Goal: Task Accomplishment & Management: Use online tool/utility

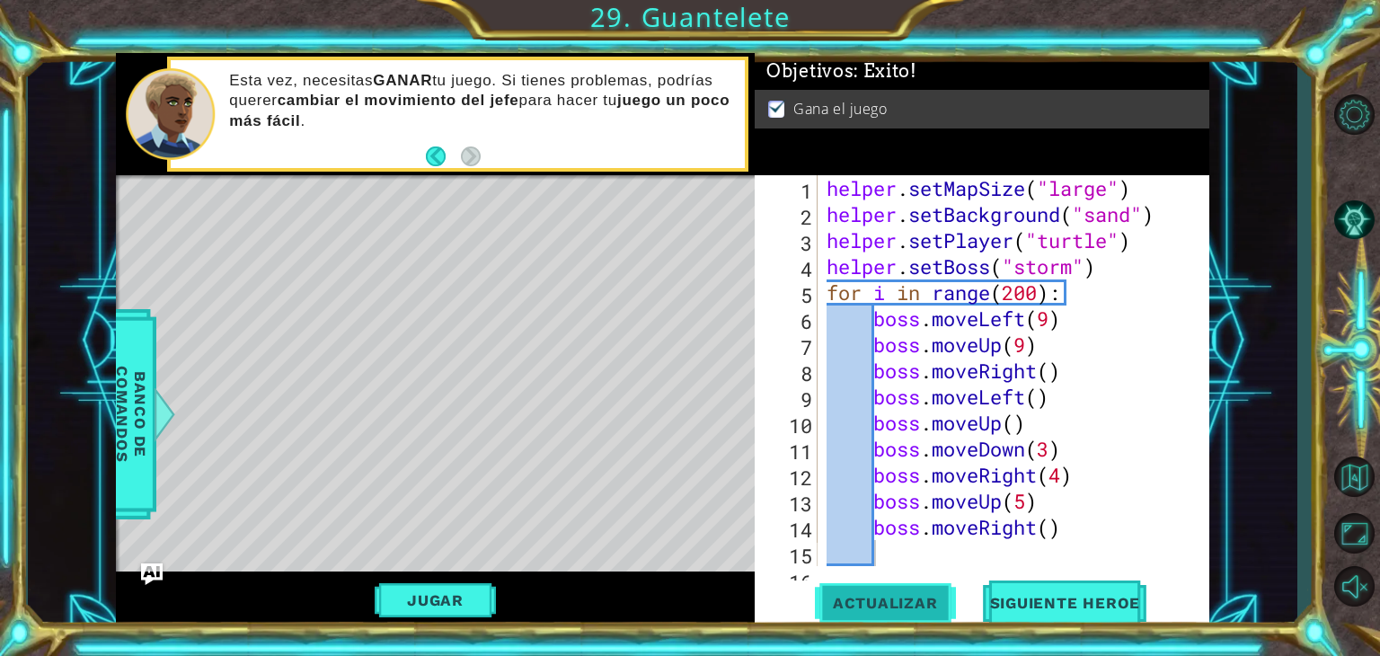
click at [899, 612] on span "Actualizar" at bounding box center [885, 603] width 141 height 18
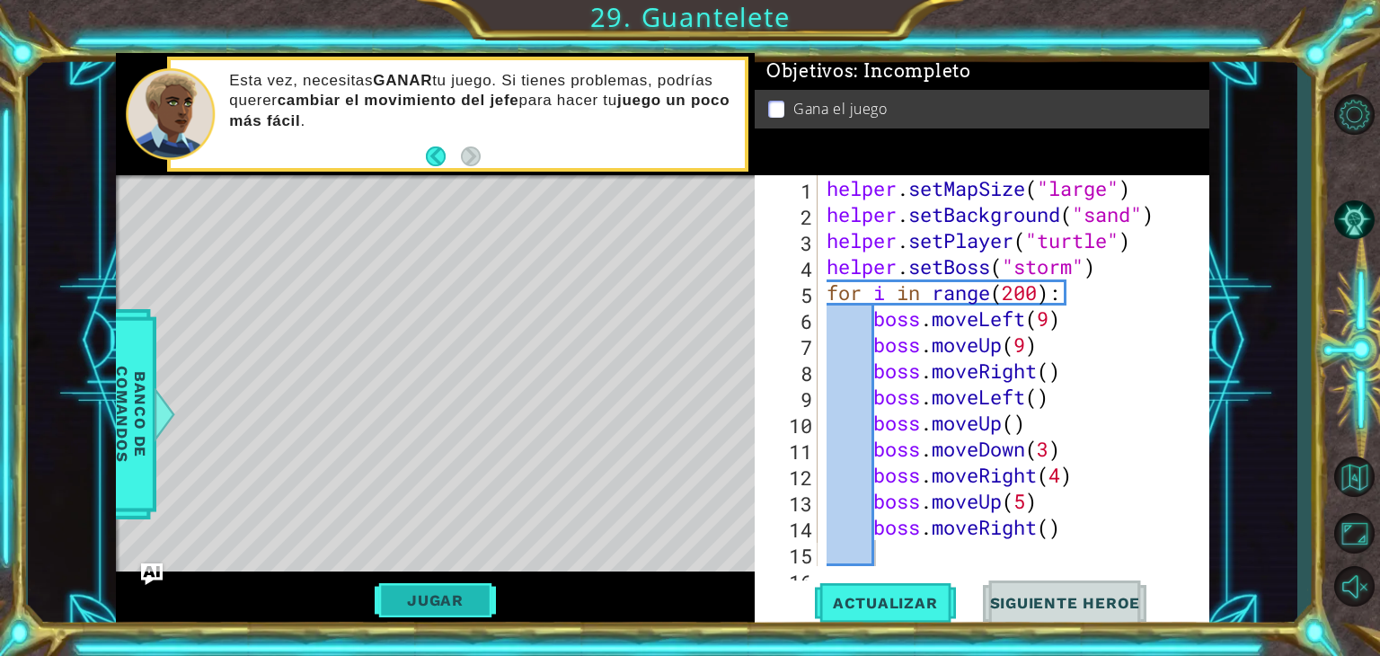
click at [448, 603] on button "Jugar" at bounding box center [435, 600] width 121 height 34
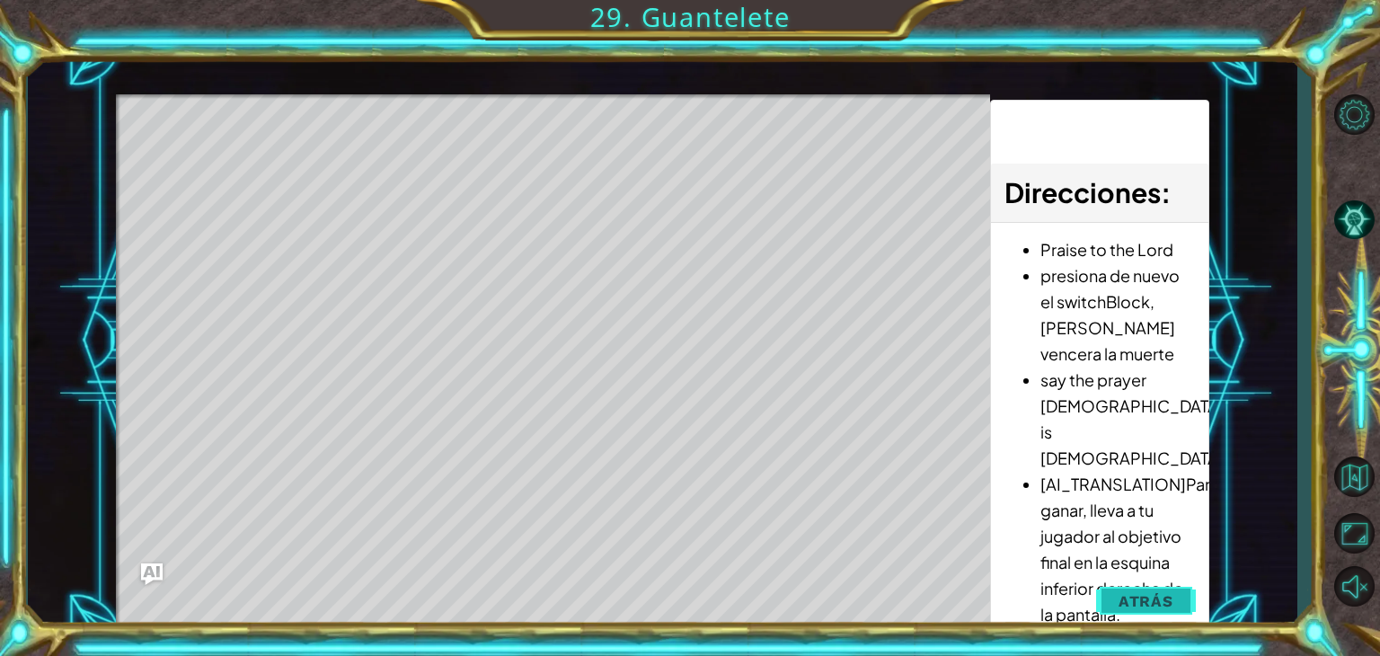
click at [1179, 604] on button "Atrás" at bounding box center [1146, 601] width 100 height 36
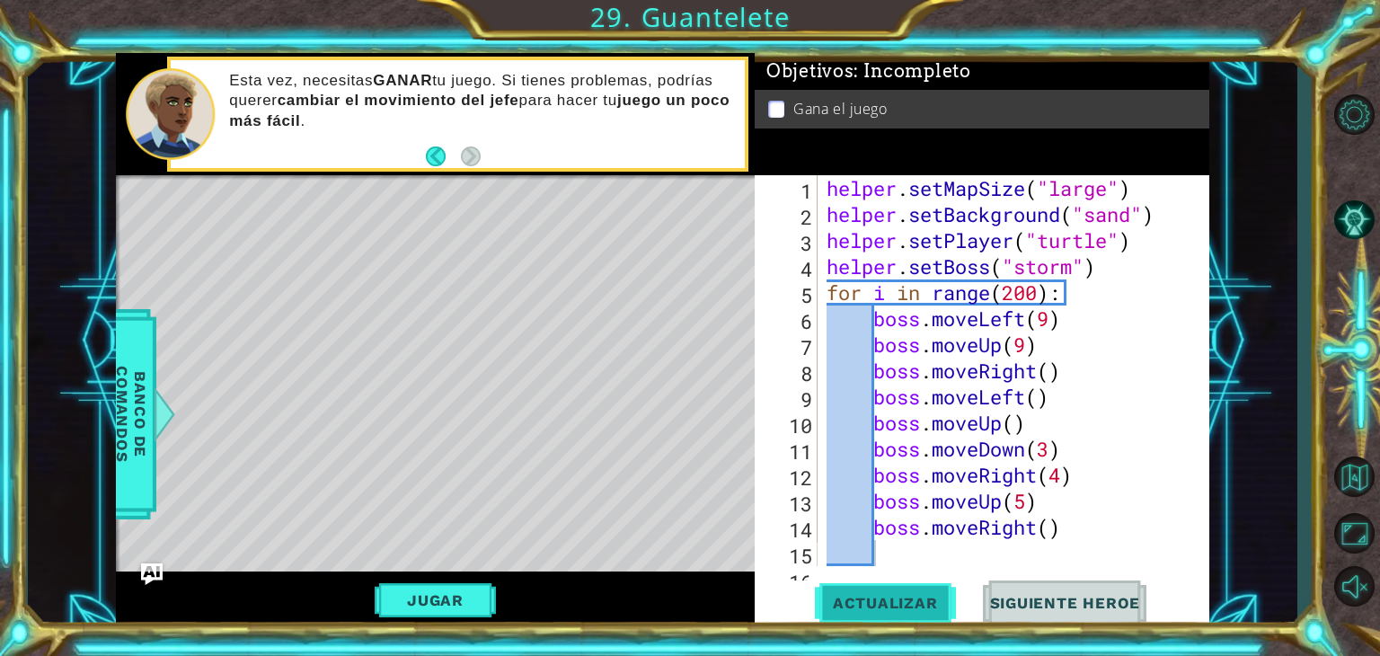
click at [891, 586] on button "Actualizar" at bounding box center [885, 603] width 141 height 46
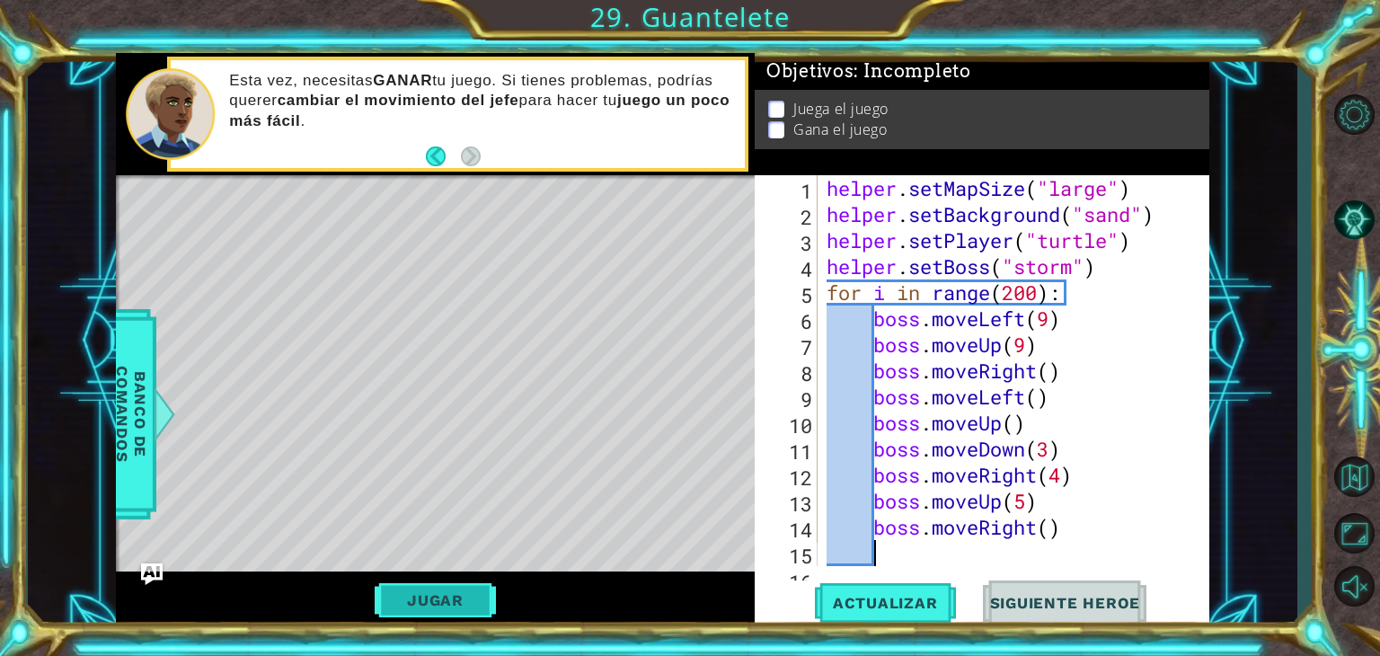
click at [470, 594] on button "Jugar" at bounding box center [435, 600] width 121 height 34
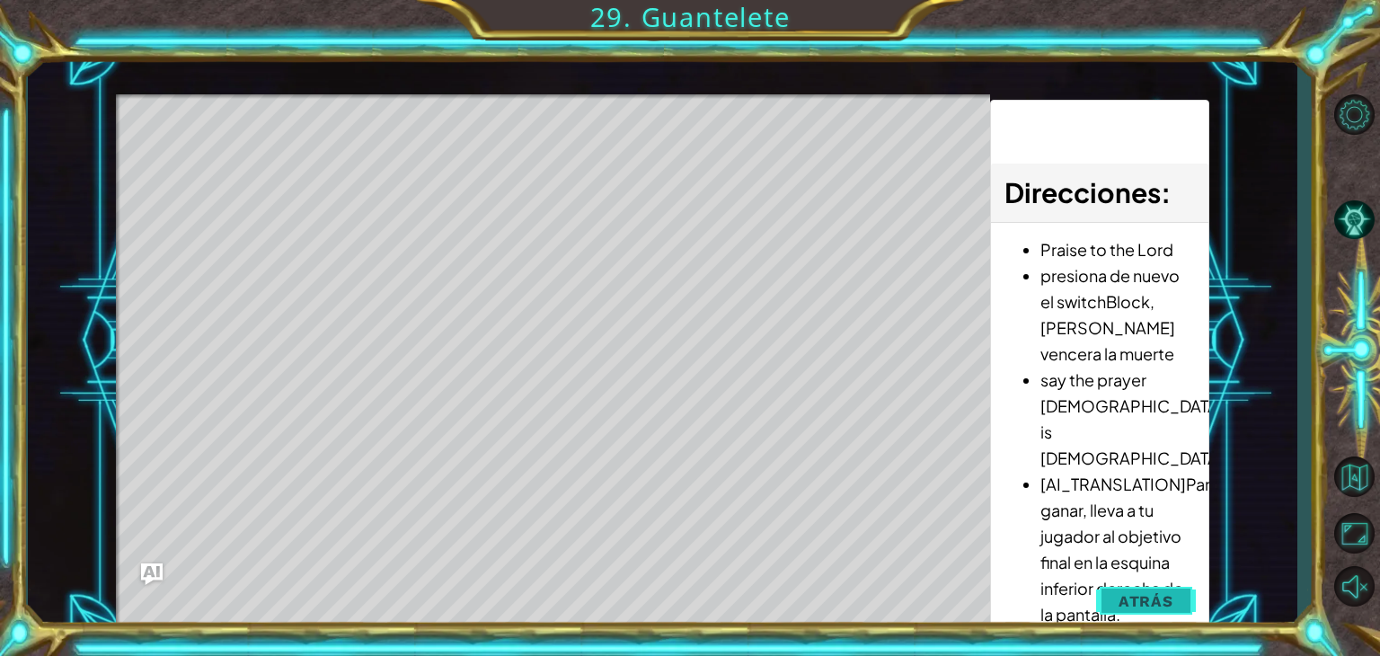
click at [1108, 608] on button "Atrás" at bounding box center [1146, 601] width 100 height 36
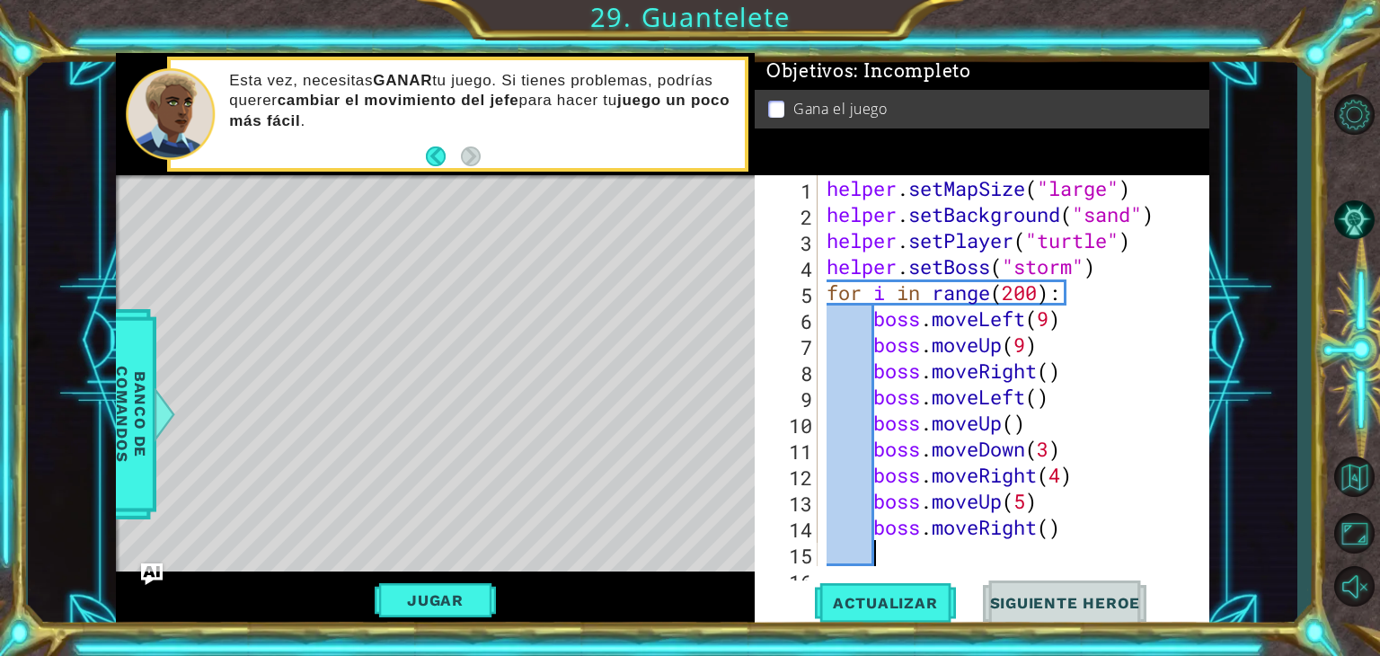
click at [945, 561] on div "helper . setMapSize ( "large" ) helper . setBackground ( "sand" ) helper . setP…" at bounding box center [1011, 396] width 377 height 443
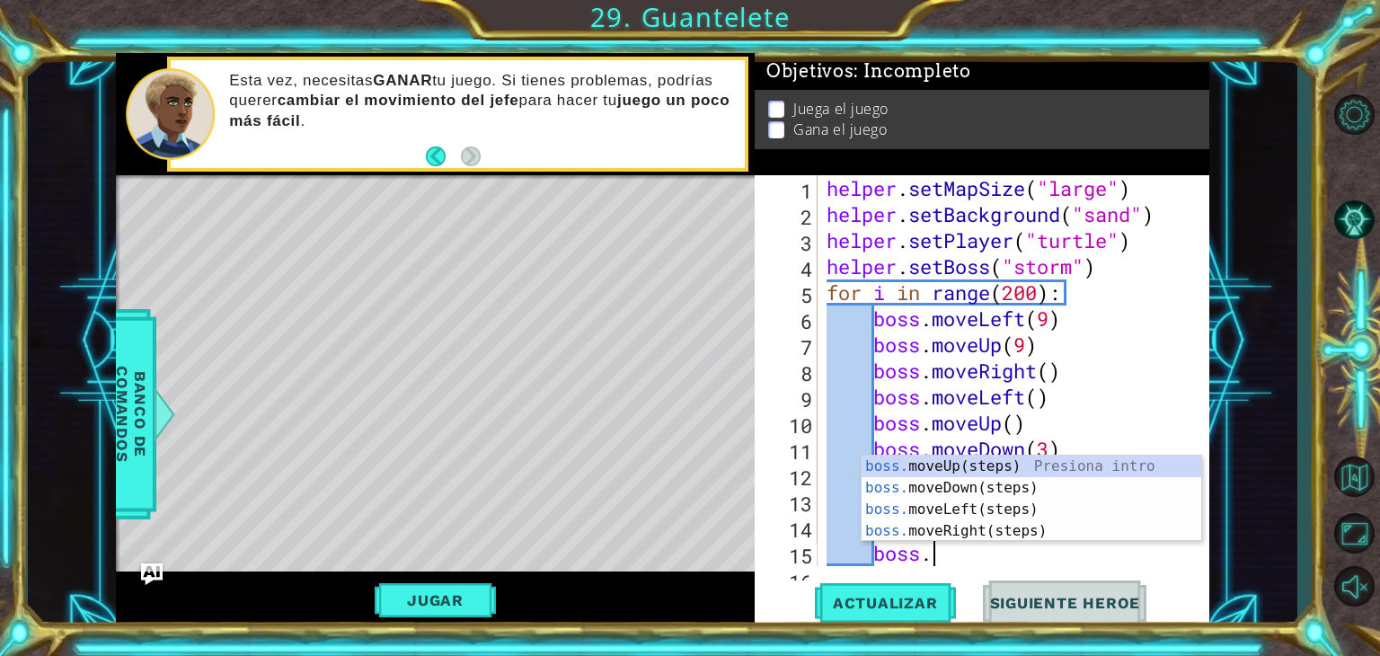
scroll to position [0, 4]
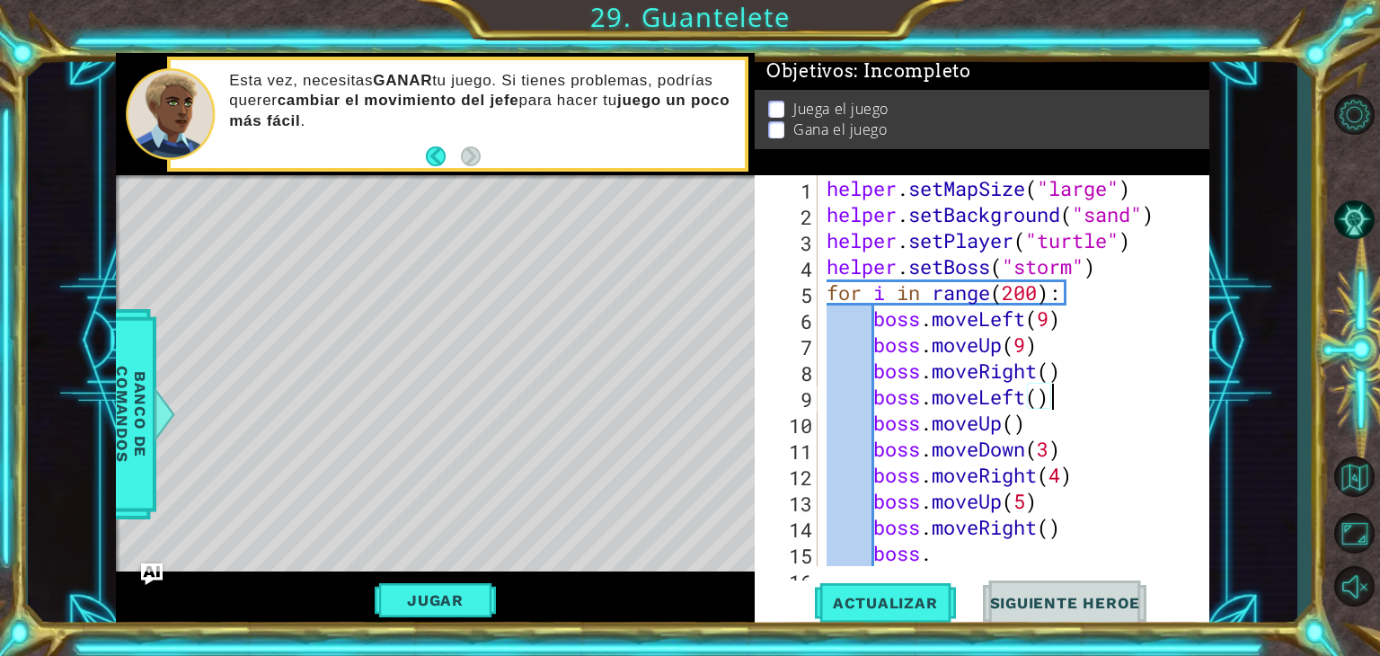
click at [1069, 407] on div "helper . setMapSize ( "large" ) helper . setBackground ( "sand" ) helper . setP…" at bounding box center [1011, 396] width 377 height 443
click at [976, 569] on div "boss.moveLeft() 1 2 3 4 5 6 7 8 9 10 11 12 13 14 15 16 helper . setMapSize ( "l…" at bounding box center [981, 402] width 454 height 454
click at [968, 558] on div "helper . setMapSize ( "large" ) helper . setBackground ( "sand" ) helper . setP…" at bounding box center [1011, 396] width 377 height 443
click at [932, 595] on span "Actualizar" at bounding box center [885, 603] width 141 height 18
click at [449, 612] on button "Jugar" at bounding box center [435, 600] width 121 height 34
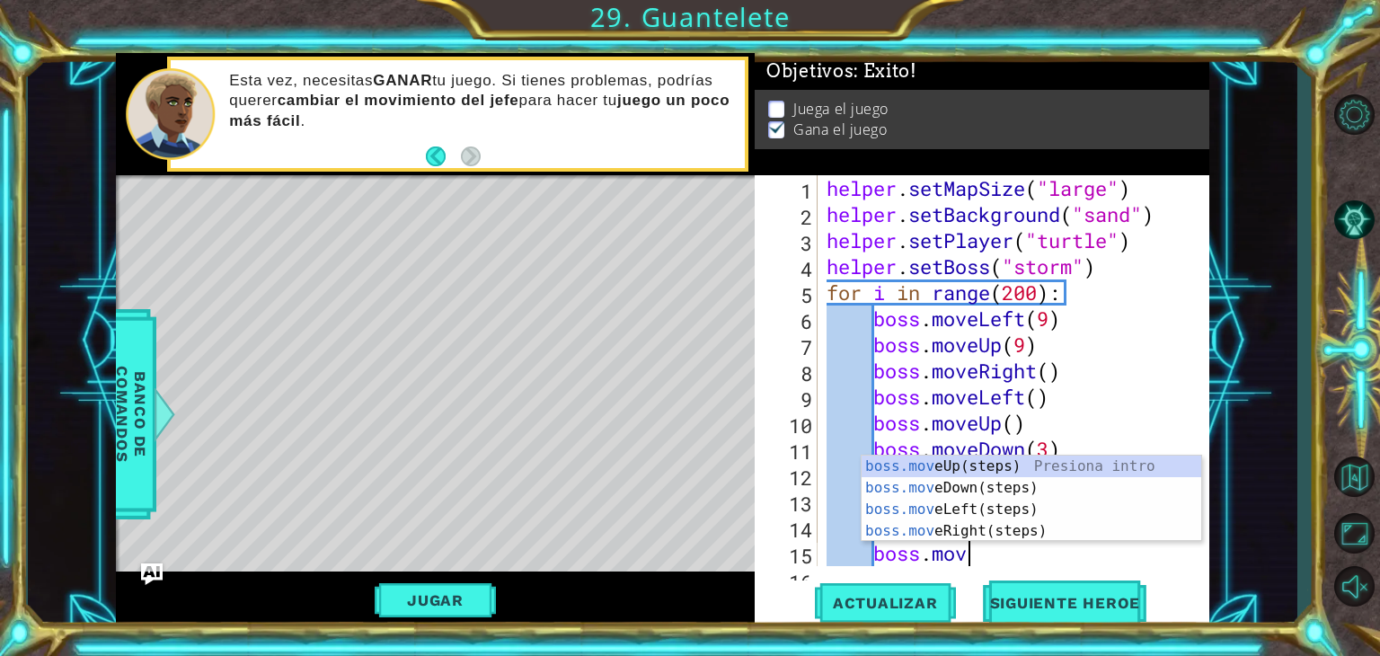
type textarea "boss.move"
click at [1031, 455] on div "boss.move Up(steps) Presiona intro boss.move Down(steps) Presiona intro boss.mo…" at bounding box center [1031, 519] width 340 height 129
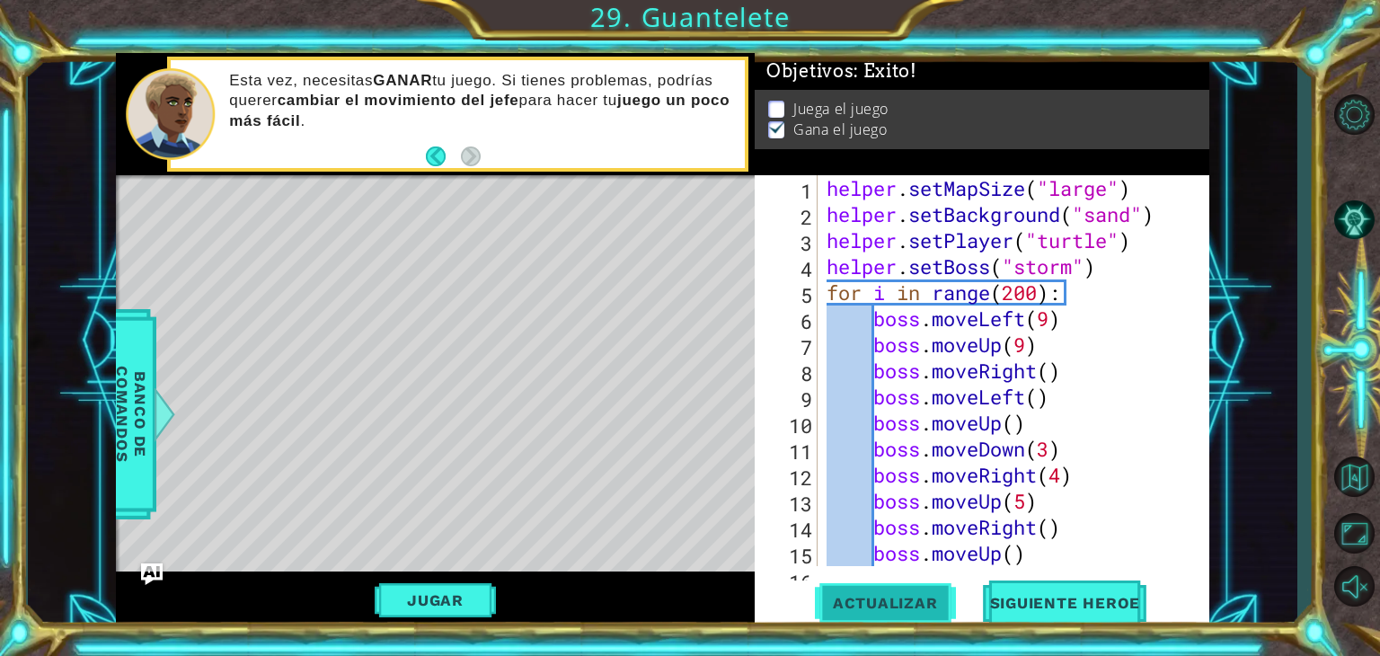
click at [922, 623] on button "Actualizar" at bounding box center [885, 603] width 141 height 46
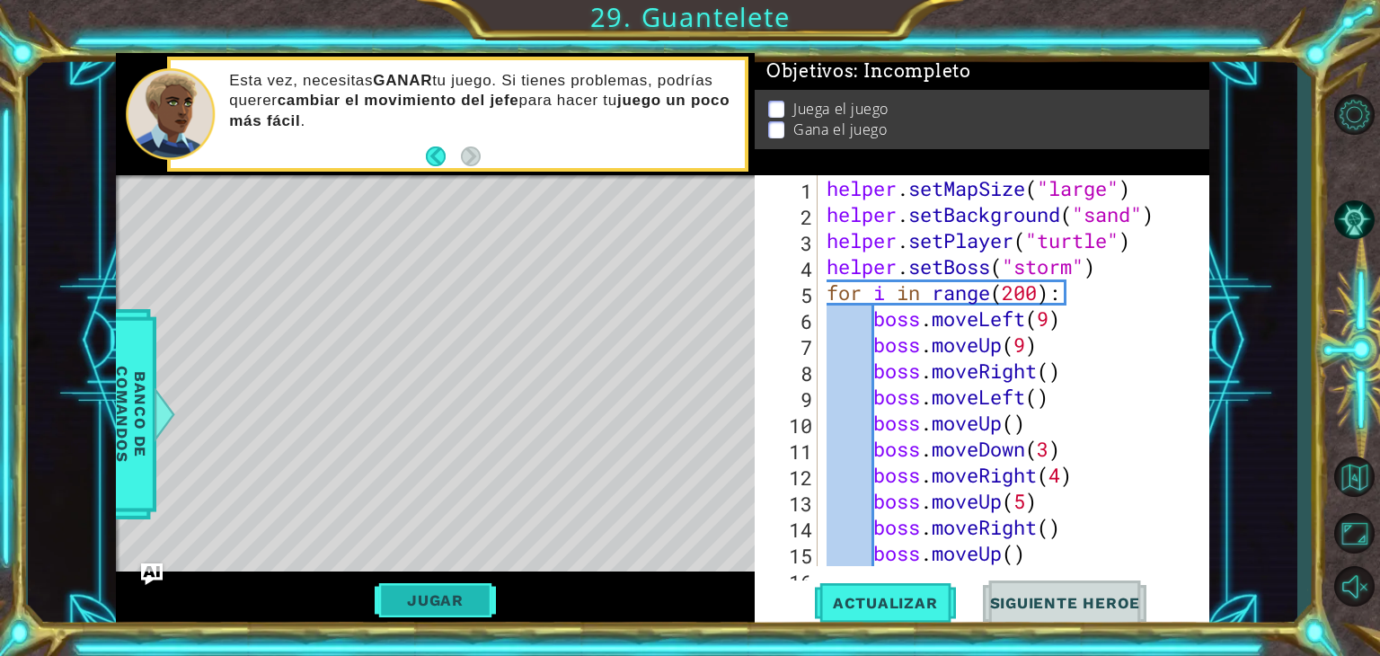
click at [466, 590] on button "Jugar" at bounding box center [435, 600] width 121 height 34
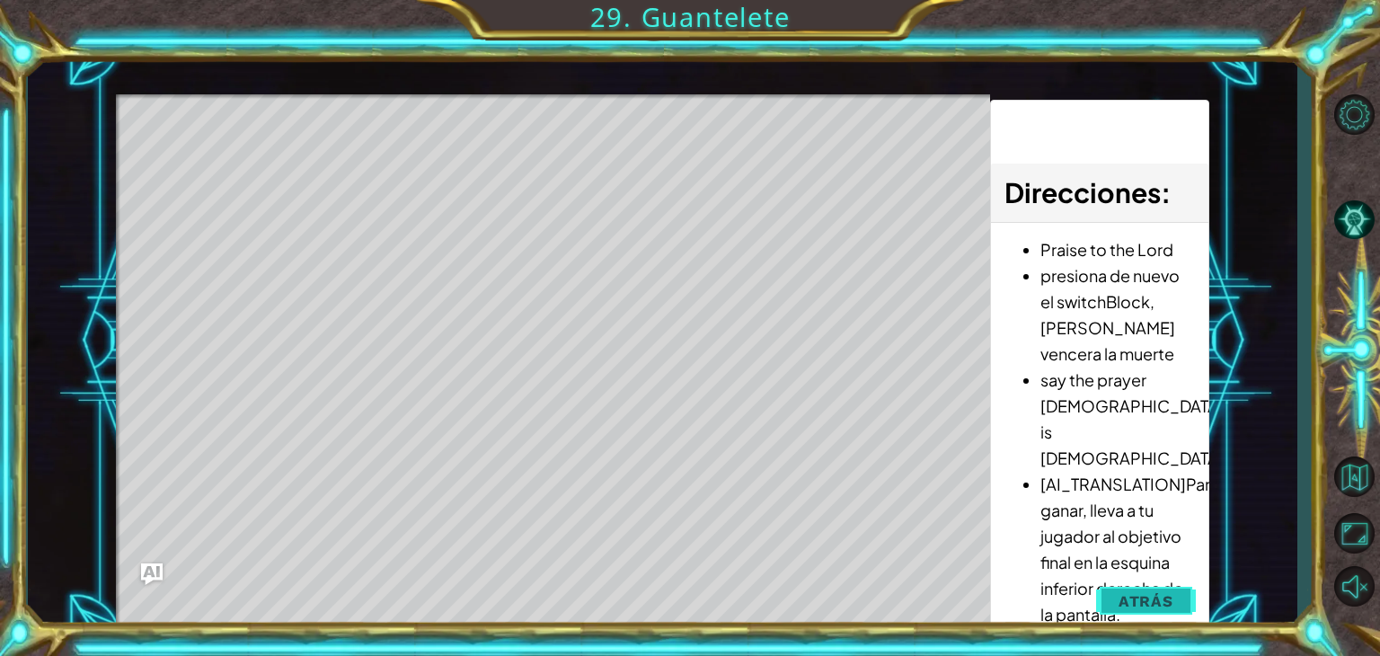
click at [1154, 597] on span "Atrás" at bounding box center [1145, 601] width 55 height 18
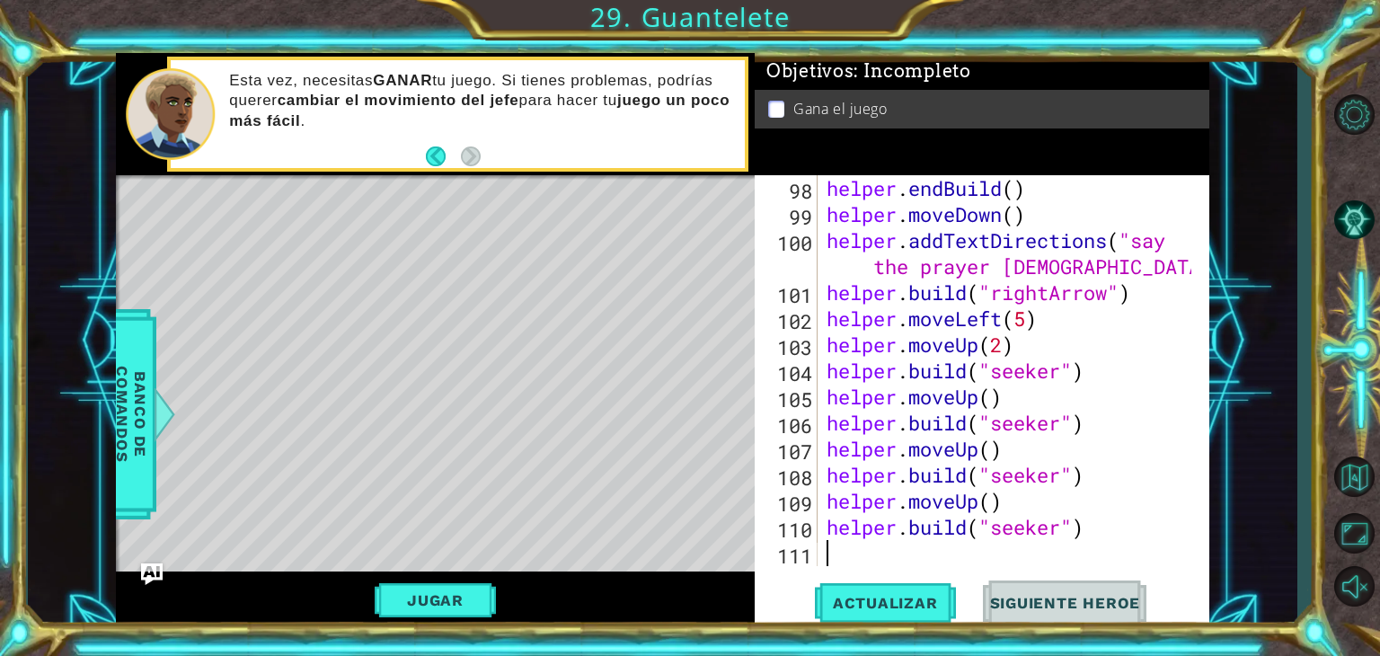
click at [943, 561] on div "helper . endBuild ( ) helper . moveDown ( ) helper . addTextDirections ( "say t…" at bounding box center [1011, 396] width 377 height 443
click at [813, 596] on div "Actualizar Siguiente Heroe" at bounding box center [986, 603] width 454 height 46
click at [834, 598] on span "Actualizar" at bounding box center [885, 603] width 141 height 18
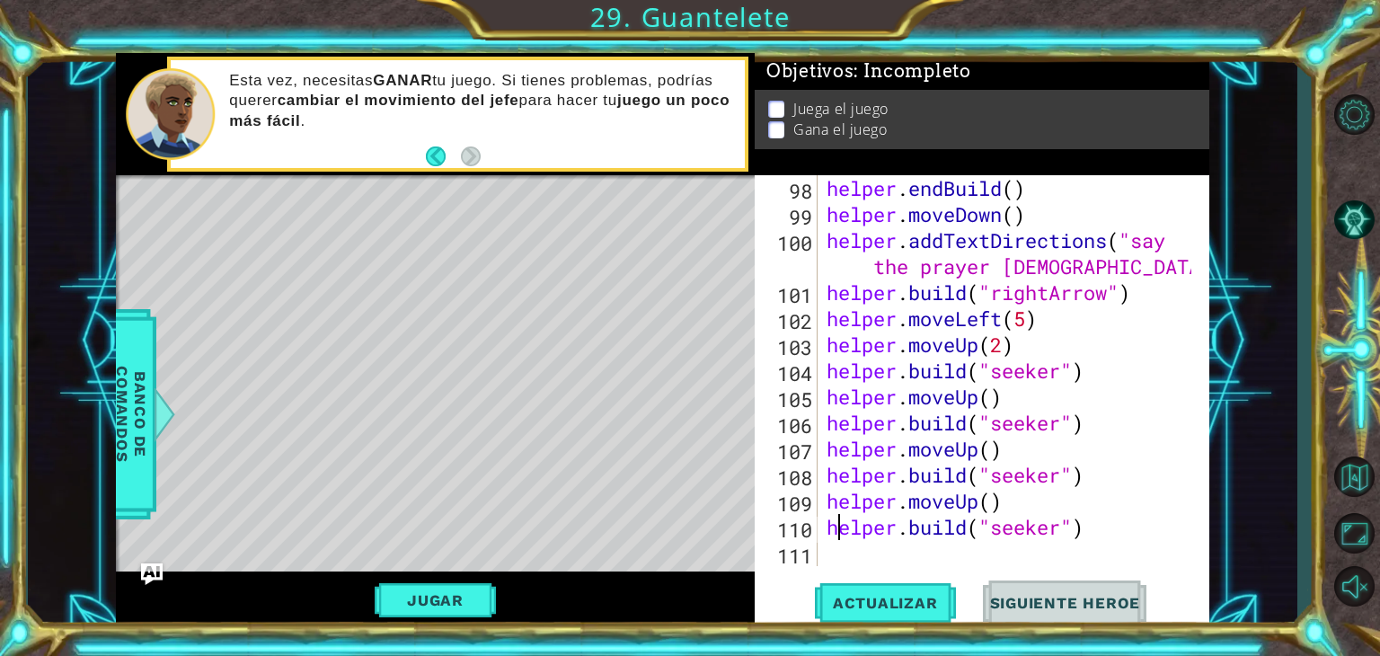
click at [836, 529] on div "helper . endBuild ( ) helper . moveDown ( ) helper . addTextDirections ( "say t…" at bounding box center [1011, 396] width 377 height 443
type textarea "[DOMAIN_NAME]("seeker")"
click at [831, 554] on div "helper . endBuild ( ) helper . moveDown ( ) helper . addTextDirections ( "say t…" at bounding box center [1011, 396] width 377 height 443
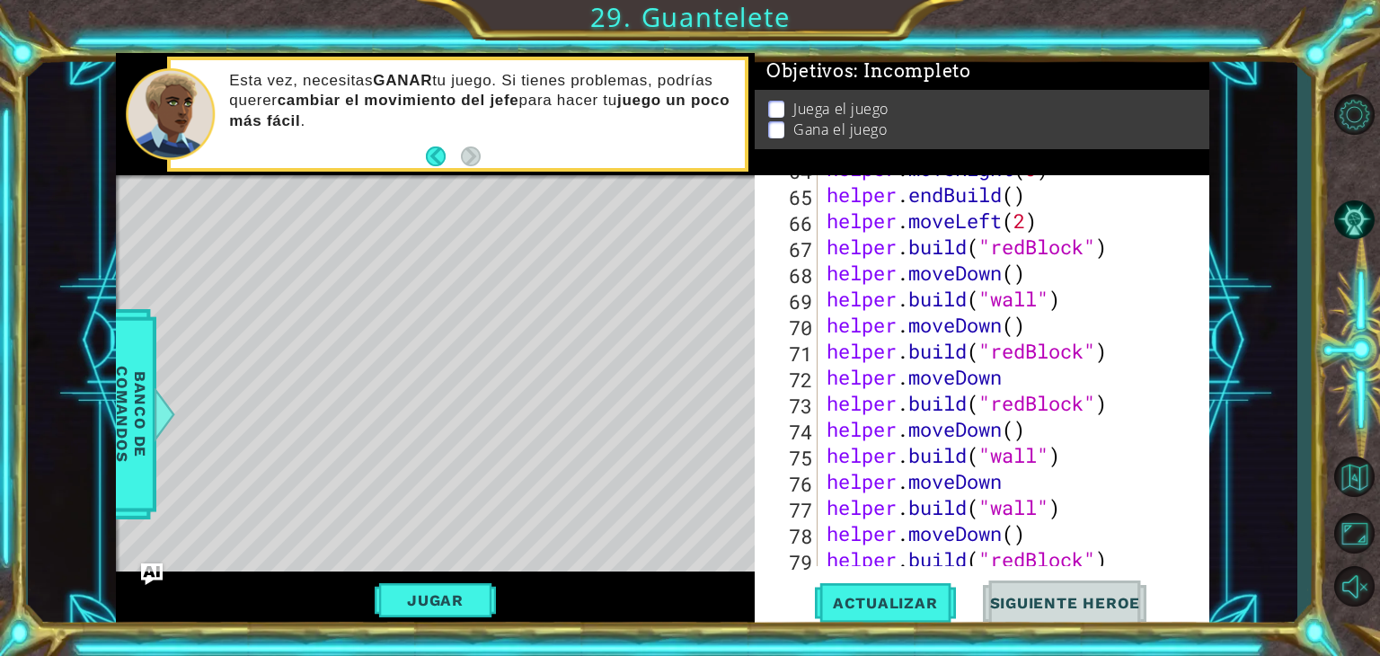
scroll to position [1618, 0]
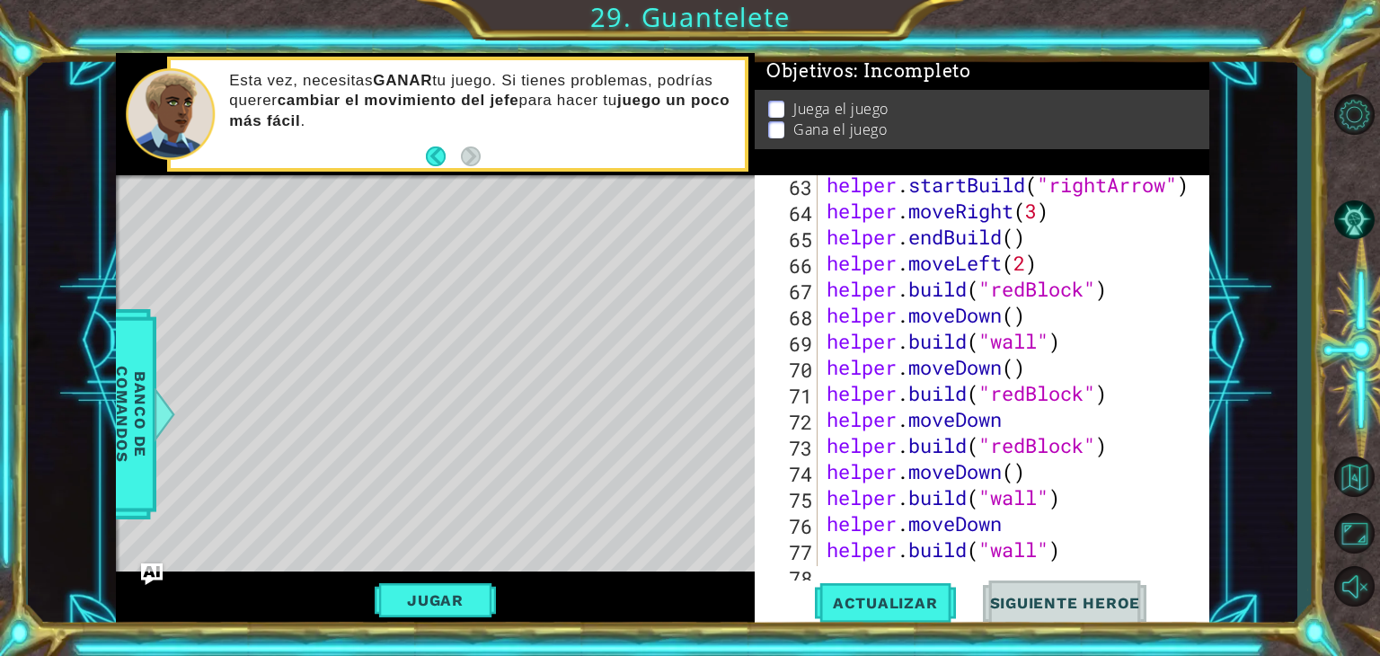
drag, startPoint x: 1204, startPoint y: 404, endPoint x: 1196, endPoint y: 349, distance: 55.4
click at [1196, 349] on div "63 64 65 66 67 68 69 70 71 72 73 74 75 76 77 78 79 helper . startBuild ( "right…" at bounding box center [981, 402] width 454 height 454
click at [1031, 287] on div "helper . startBuild ( "rightArrow" ) helper . moveRight ( 3 ) helper . endBuild…" at bounding box center [1011, 393] width 377 height 443
click at [1030, 396] on div "helper . startBuild ( "rightArrow" ) helper . moveRight ( 3 ) helper . endBuild…" at bounding box center [1011, 393] width 377 height 443
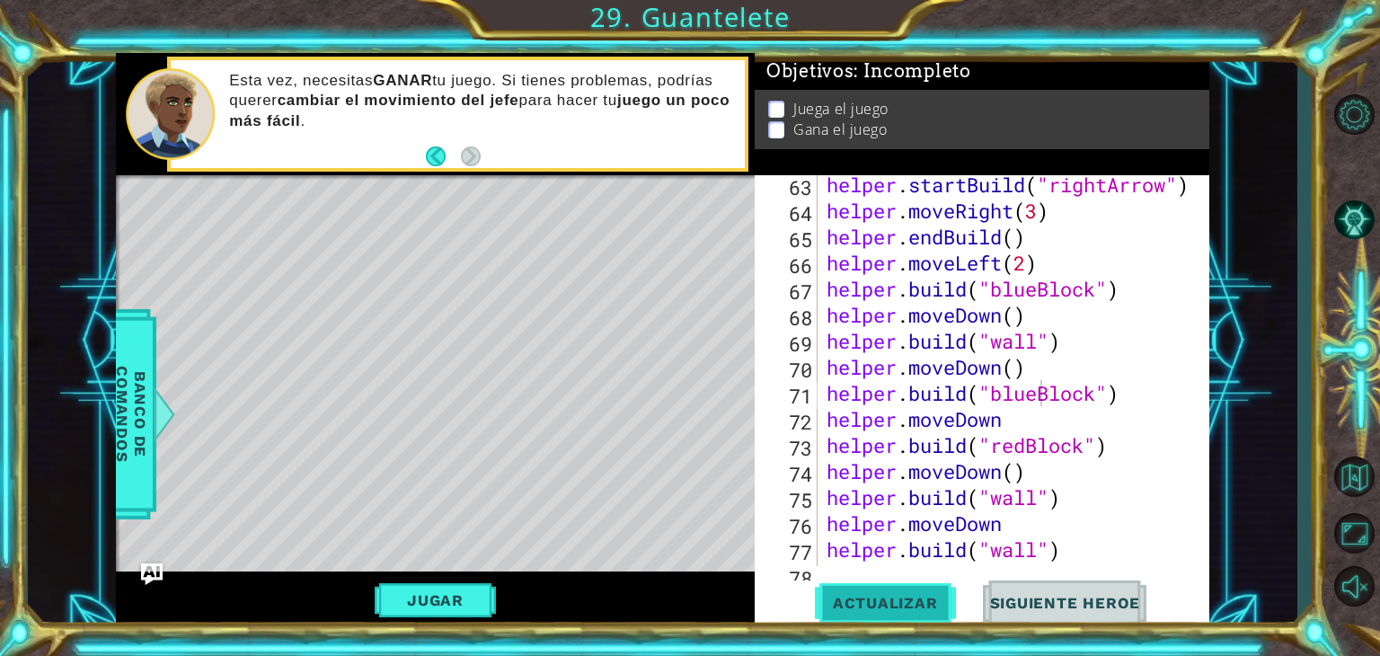
click at [902, 592] on button "Actualizar" at bounding box center [885, 603] width 141 height 46
click at [1026, 451] on div "helper . startBuild ( "rightArrow" ) helper . moveRight ( 3 ) helper . endBuild…" at bounding box center [1011, 393] width 377 height 443
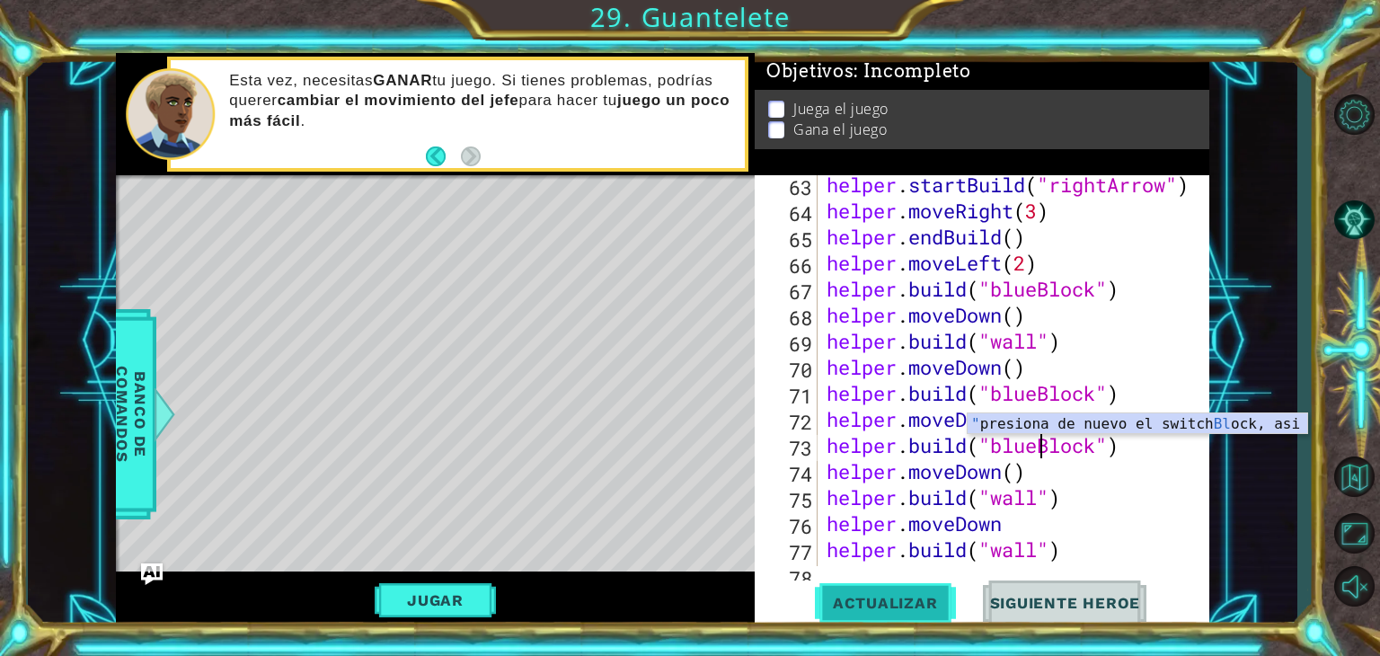
click at [926, 594] on span "Actualizar" at bounding box center [885, 603] width 141 height 18
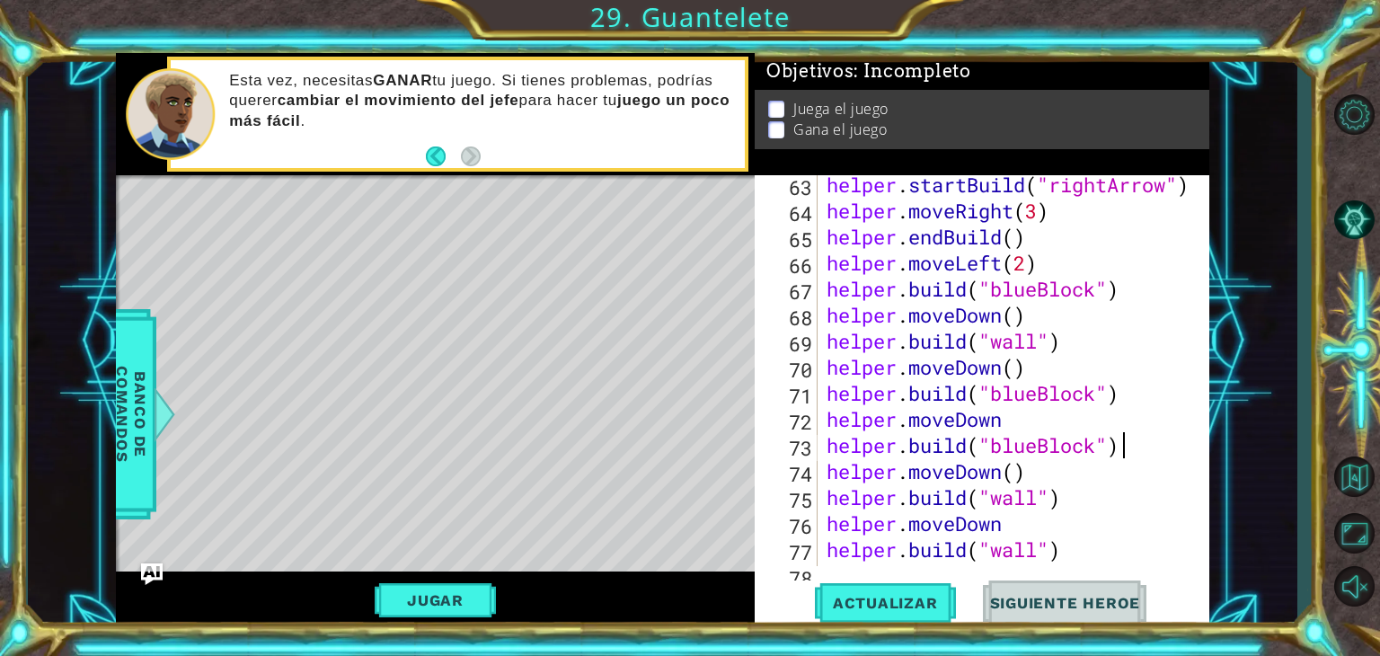
click at [1124, 439] on div "helper . startBuild ( "rightArrow" ) helper . moveRight ( 3 ) helper . endBuild…" at bounding box center [1011, 393] width 377 height 443
click at [1041, 523] on div "helper . startBuild ( "rightArrow" ) helper . moveRight ( 3 ) helper . endBuild…" at bounding box center [1011, 393] width 377 height 443
click at [884, 622] on button "Actualizar" at bounding box center [885, 603] width 141 height 46
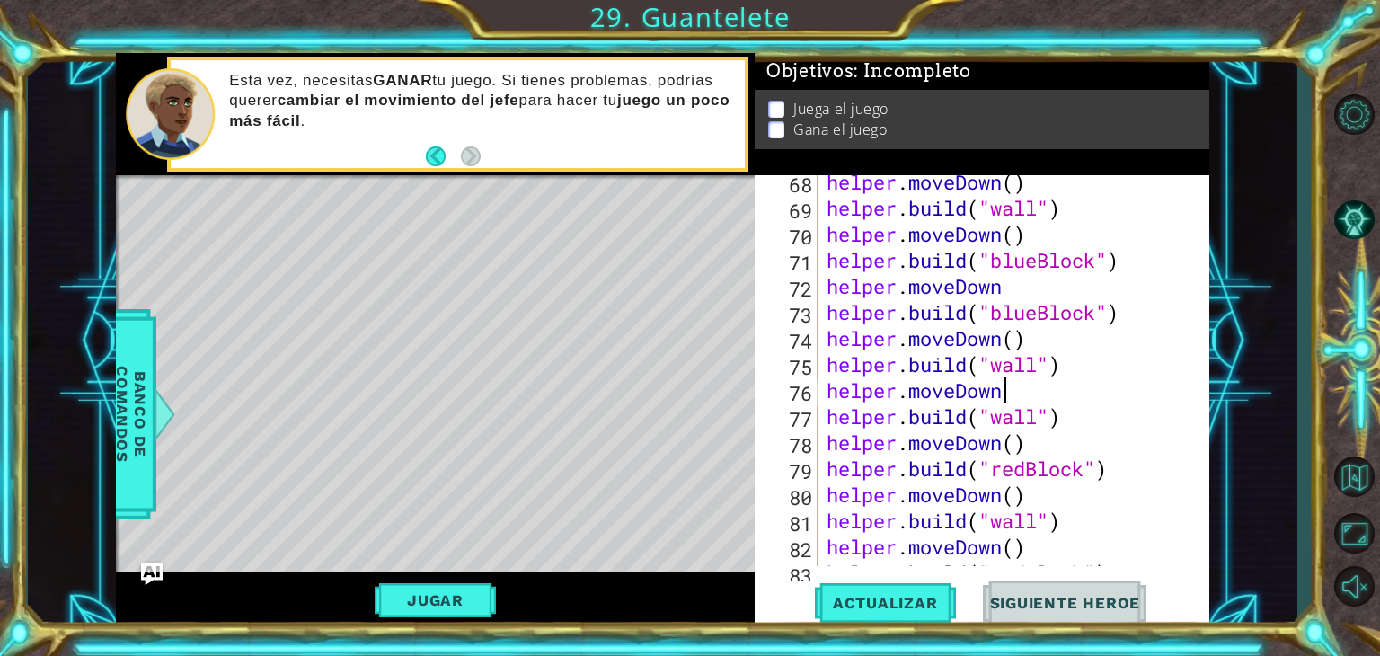
scroll to position [1794, 0]
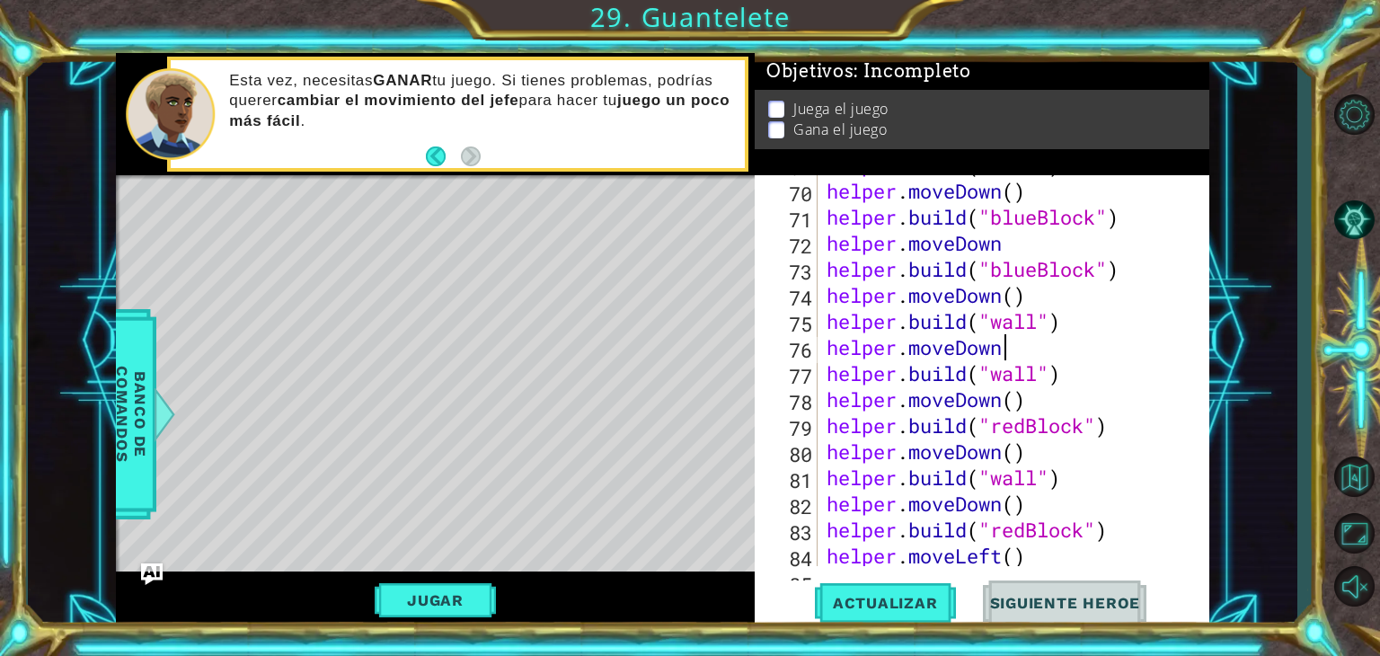
click at [1028, 428] on div "helper . build ( "wall" ) helper . moveDown ( ) helper . build ( "blueBlock" ) …" at bounding box center [1011, 373] width 377 height 443
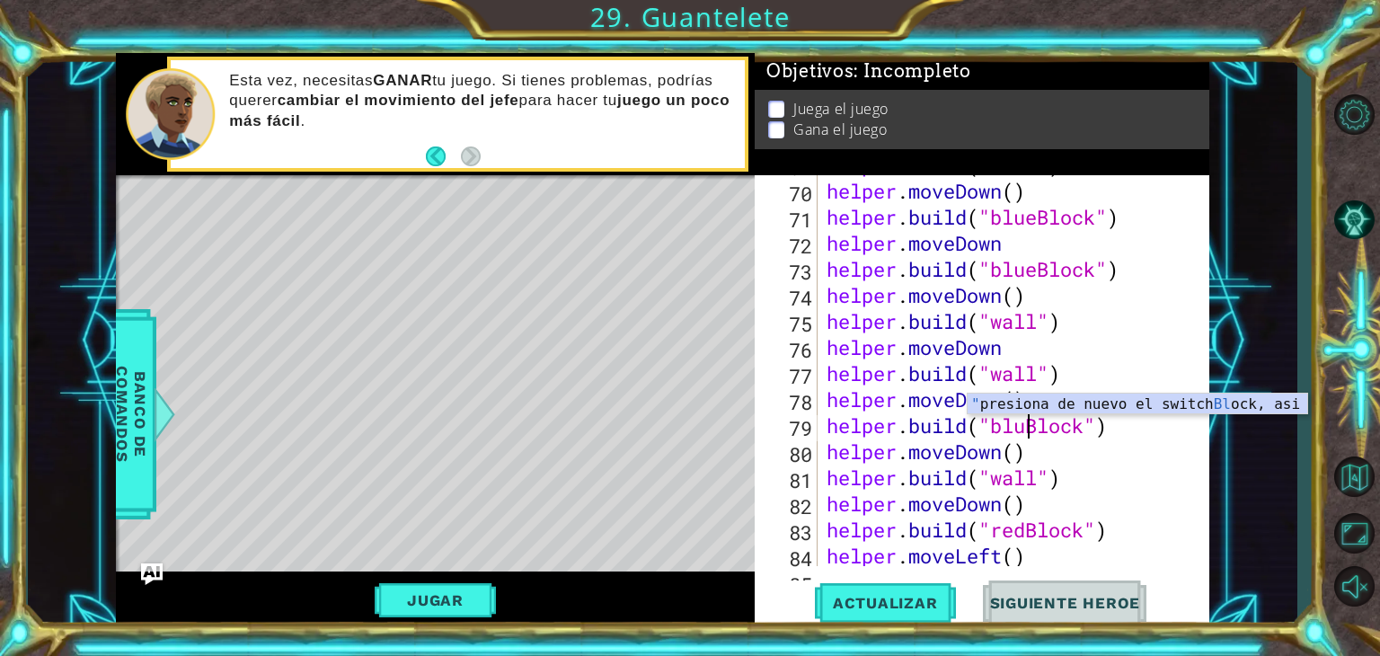
scroll to position [0, 9]
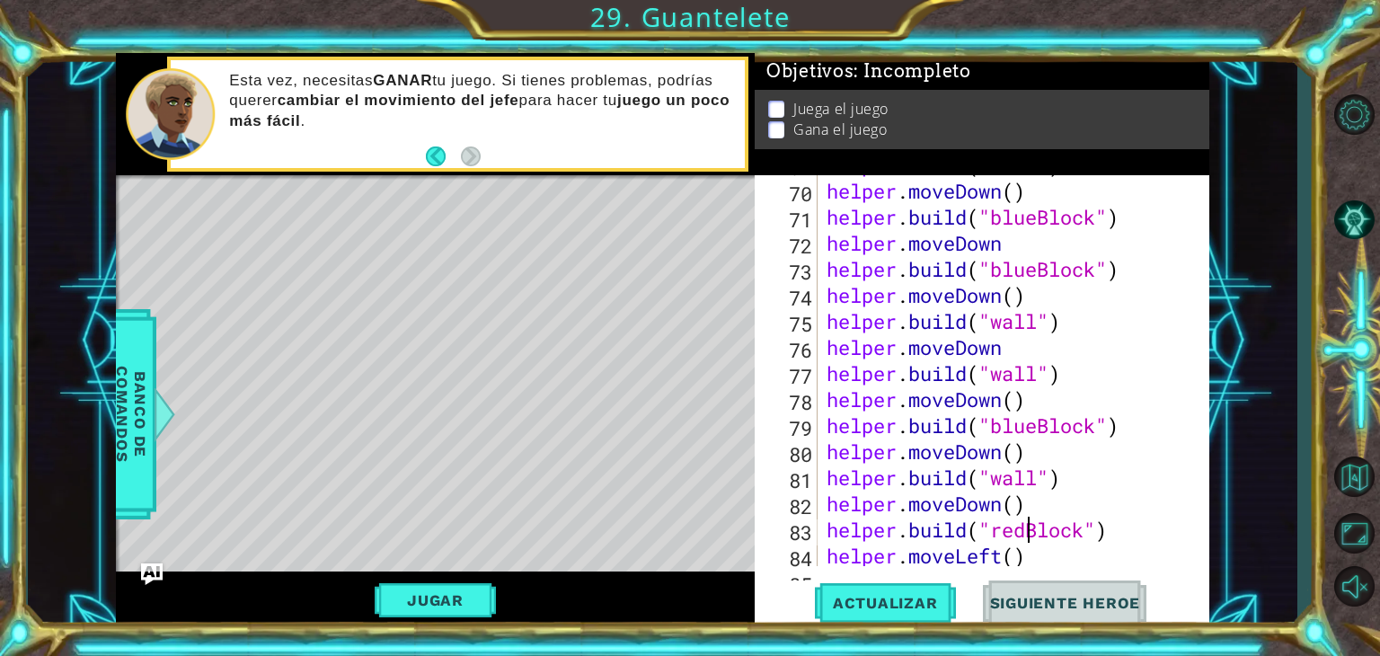
click at [1023, 529] on div "helper . build ( "wall" ) helper . moveDown ( ) helper . build ( "blueBlock" ) …" at bounding box center [1011, 373] width 377 height 443
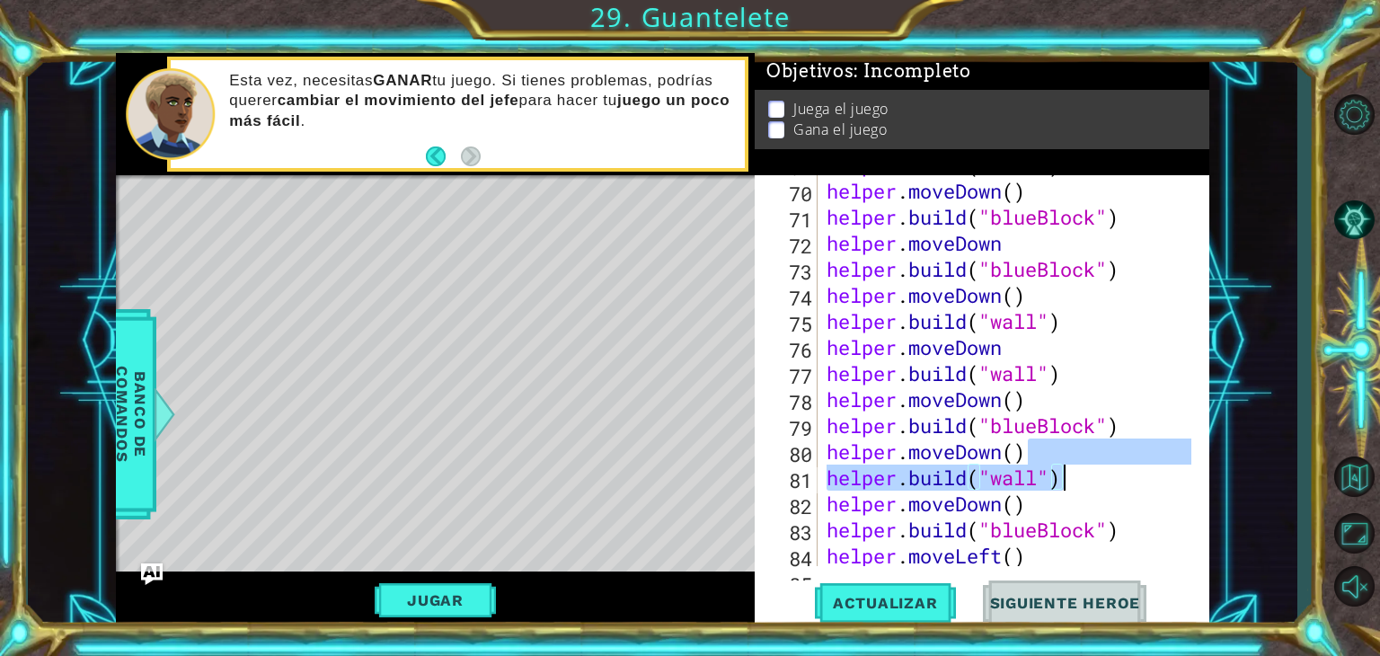
drag, startPoint x: 1189, startPoint y: 446, endPoint x: 1186, endPoint y: 487, distance: 40.6
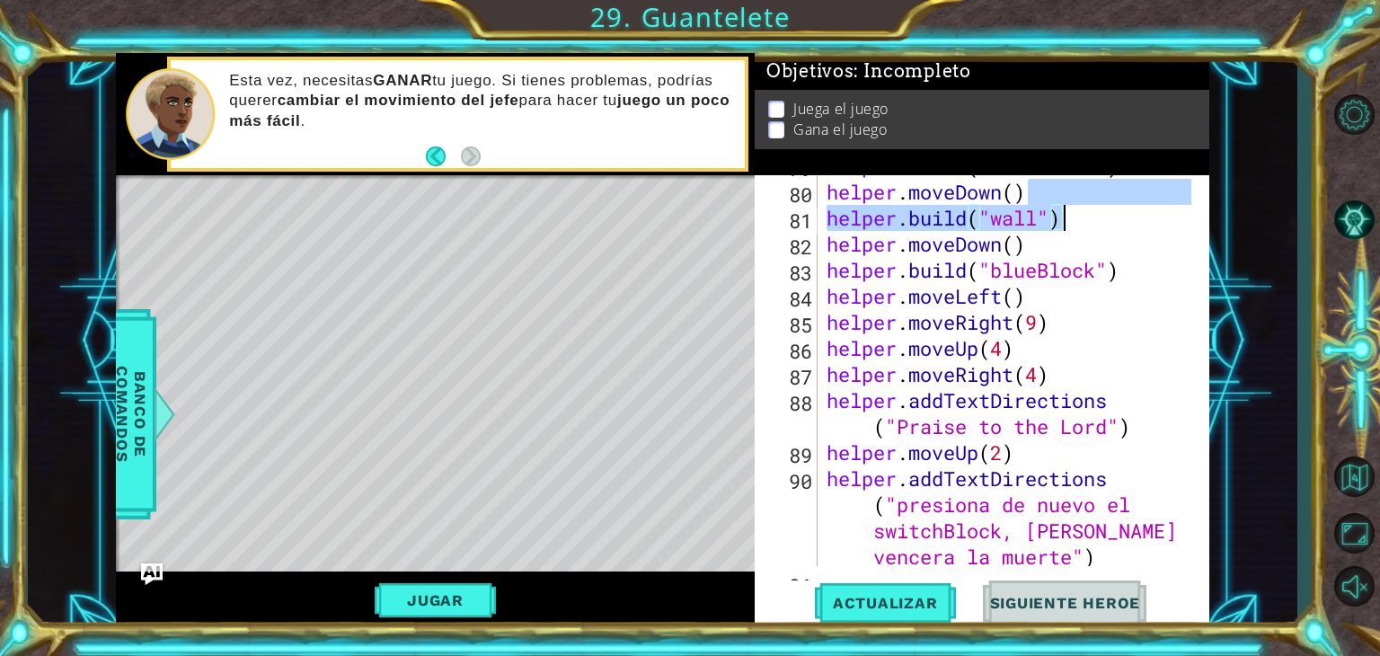
scroll to position [2043, 0]
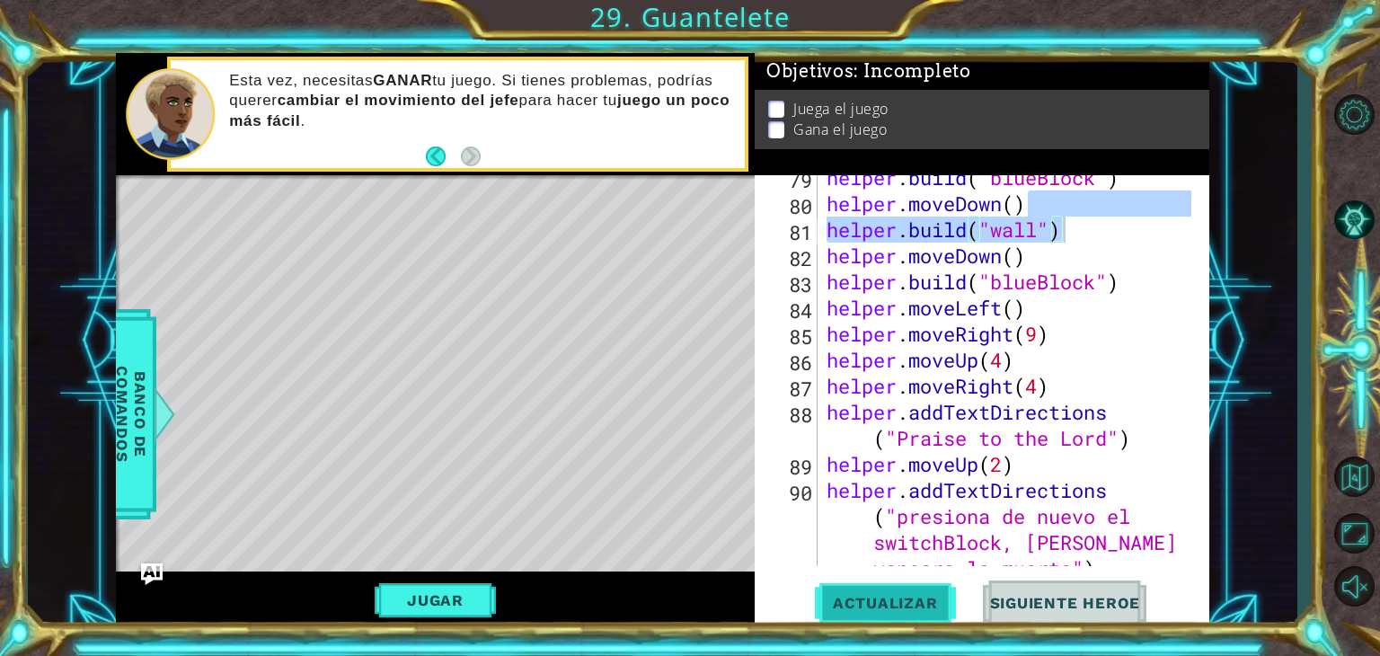
click at [927, 585] on button "Actualizar" at bounding box center [885, 603] width 141 height 46
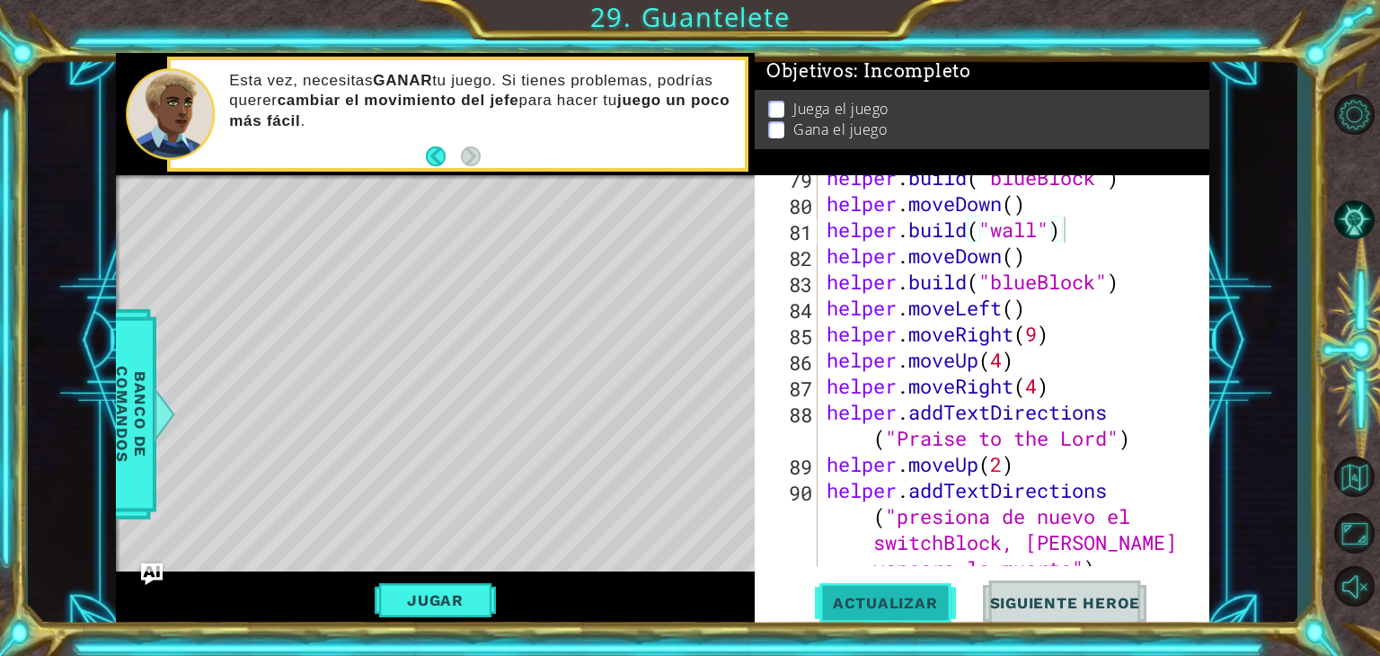
click at [860, 587] on button "Actualizar" at bounding box center [885, 603] width 141 height 46
click at [472, 608] on button "Jugar" at bounding box center [435, 600] width 121 height 34
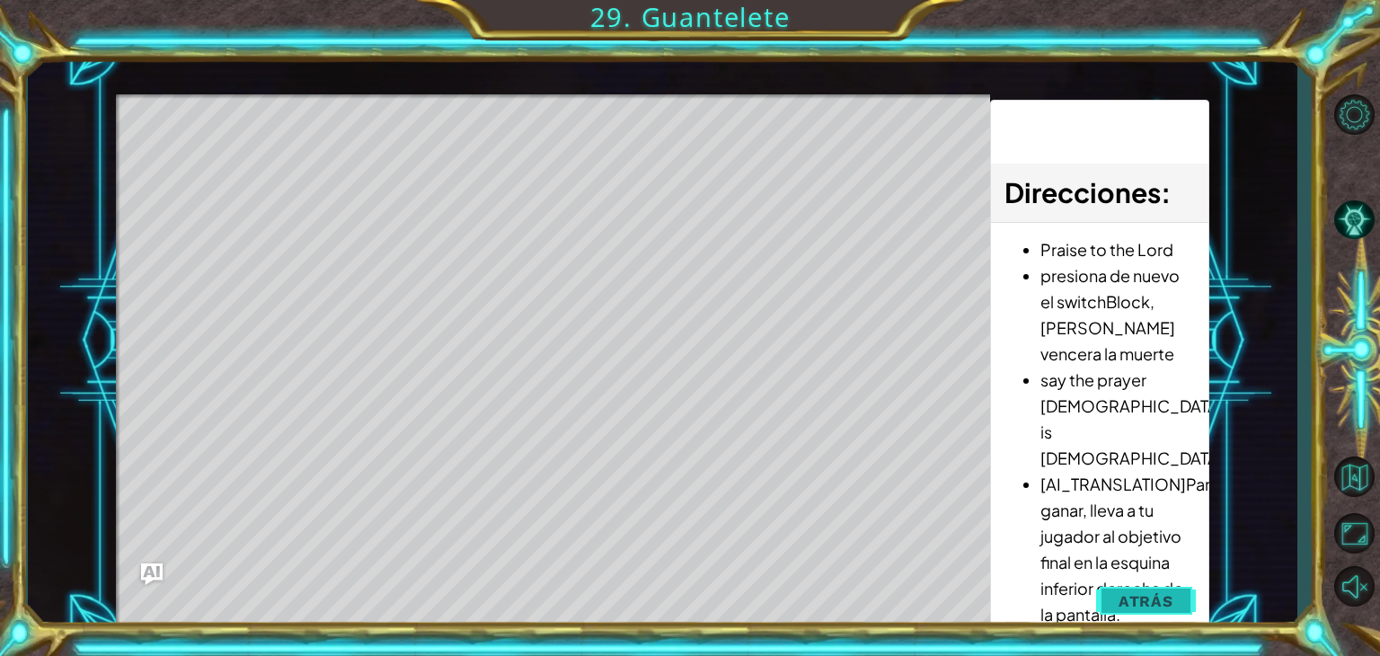
click at [1142, 604] on span "Atrás" at bounding box center [1145, 601] width 55 height 18
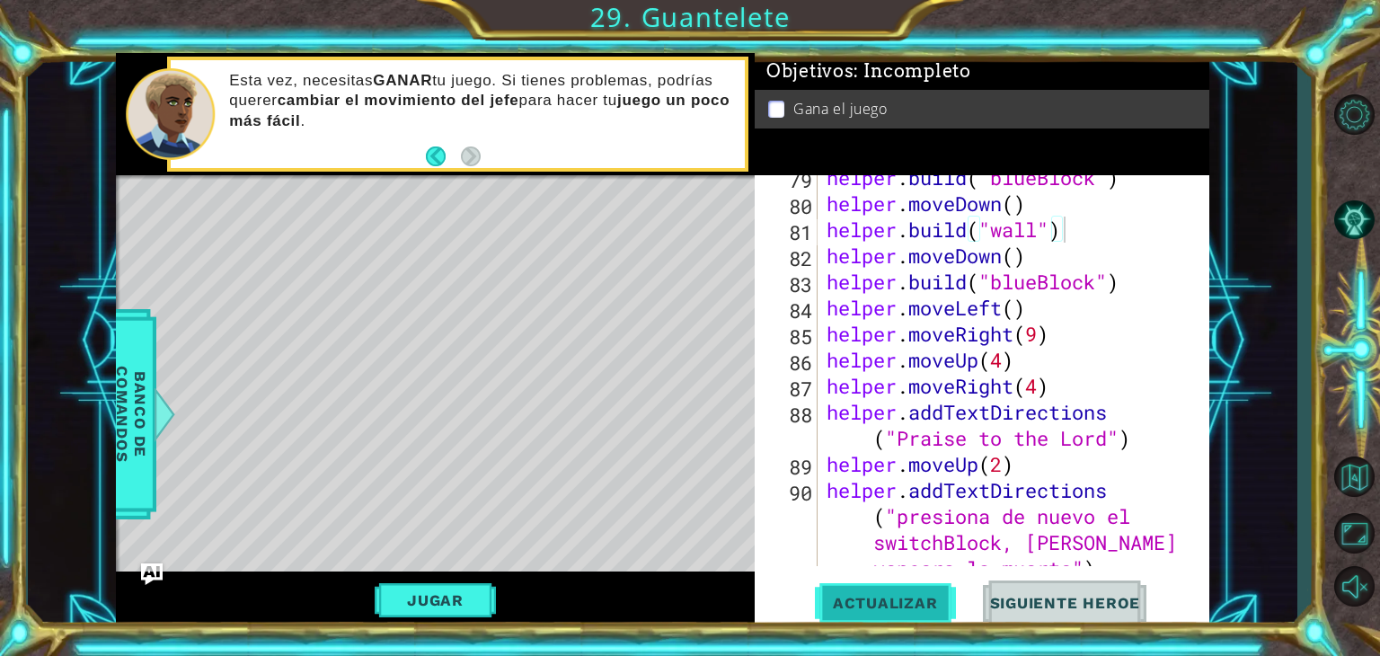
click at [877, 610] on span "Actualizar" at bounding box center [885, 603] width 141 height 18
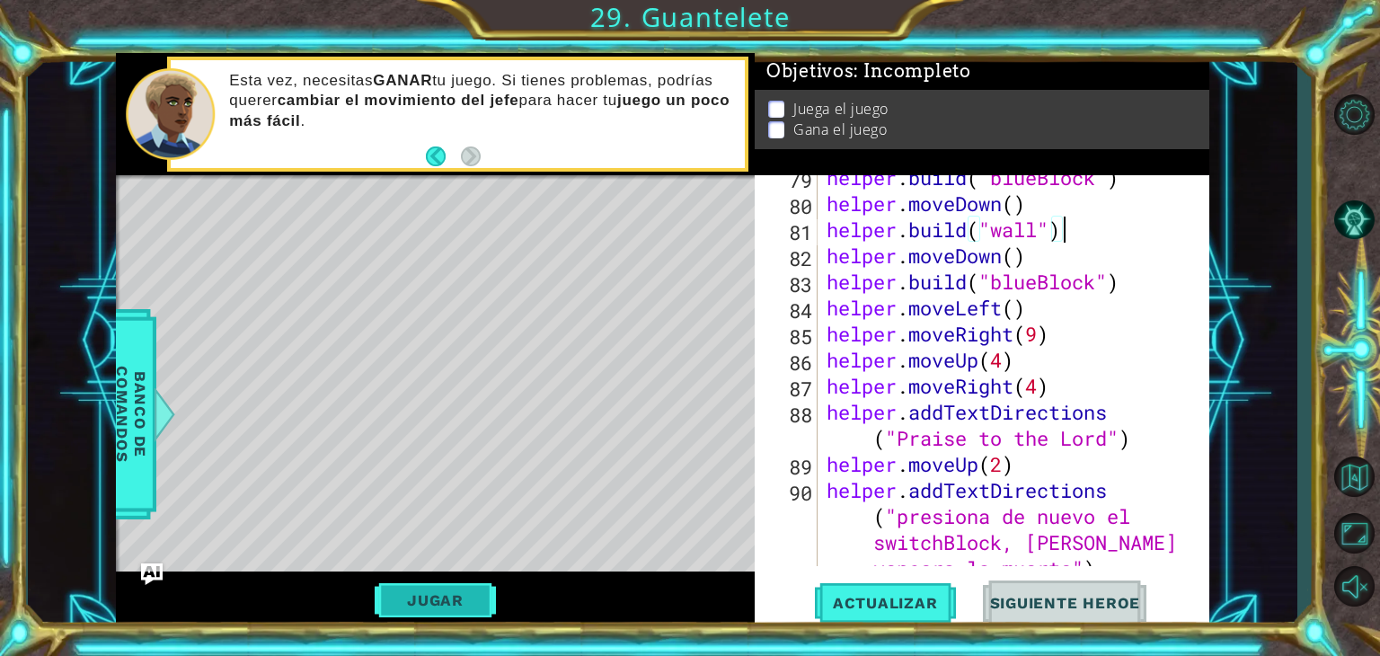
click at [454, 604] on button "Jugar" at bounding box center [435, 600] width 121 height 34
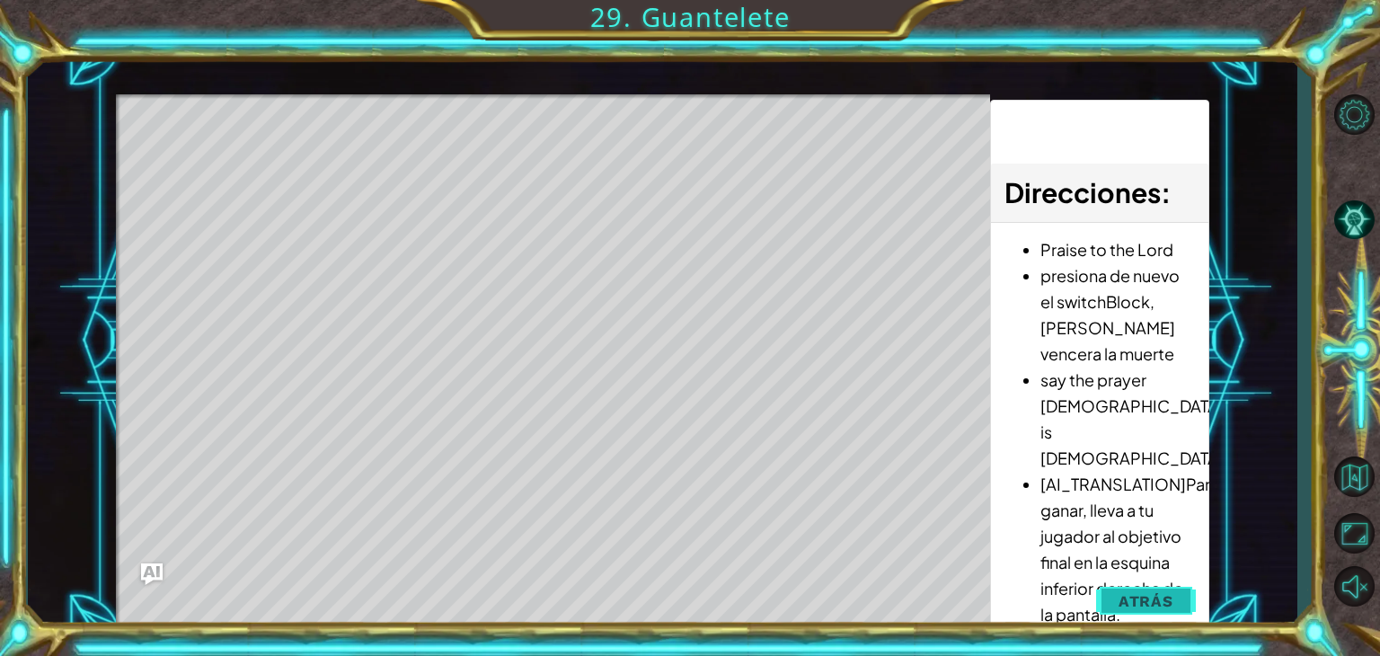
click at [1146, 597] on span "Atrás" at bounding box center [1145, 601] width 55 height 18
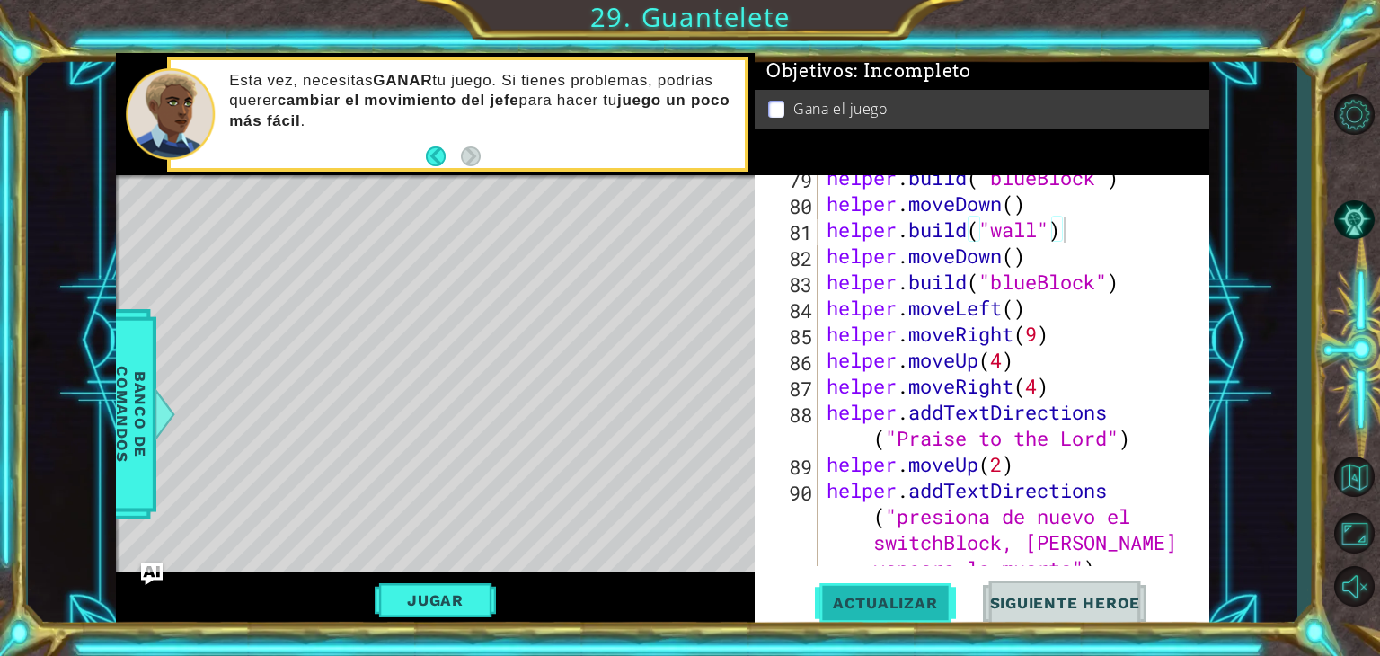
click at [904, 587] on button "Actualizar" at bounding box center [885, 603] width 141 height 46
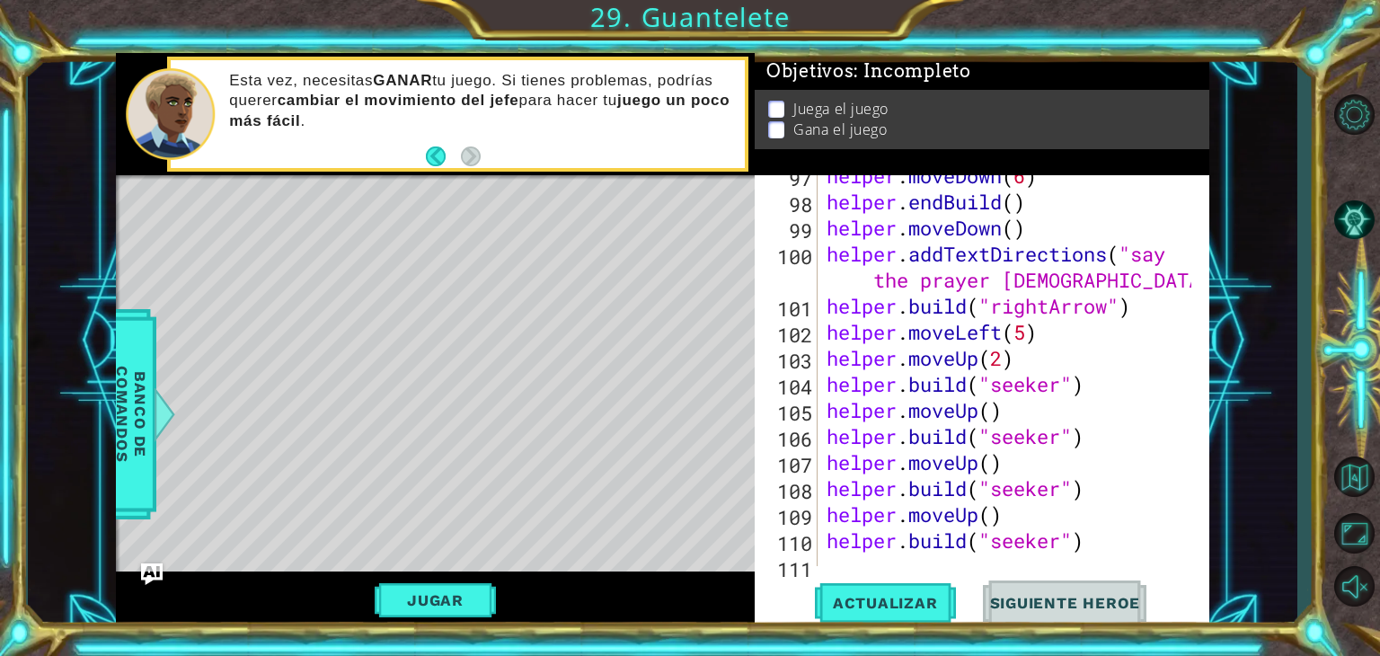
scroll to position [2617, 0]
click at [1057, 392] on div "helper . moveDown ( 6 ) helper . endBuild ( ) helper . moveDown ( ) helper . ad…" at bounding box center [1011, 384] width 377 height 443
click at [1067, 385] on div "helper . moveDown ( 6 ) helper . endBuild ( ) helper . moveDown ( ) helper . ad…" at bounding box center [1011, 384] width 377 height 443
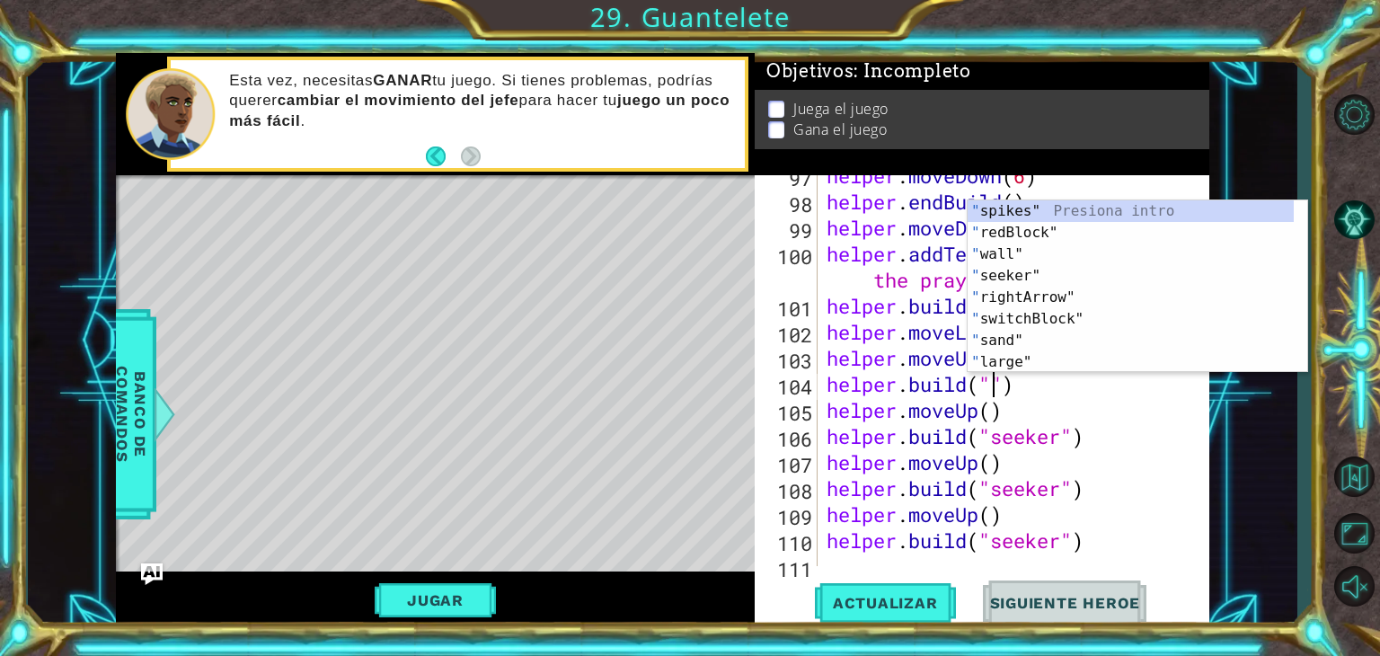
scroll to position [0, 7]
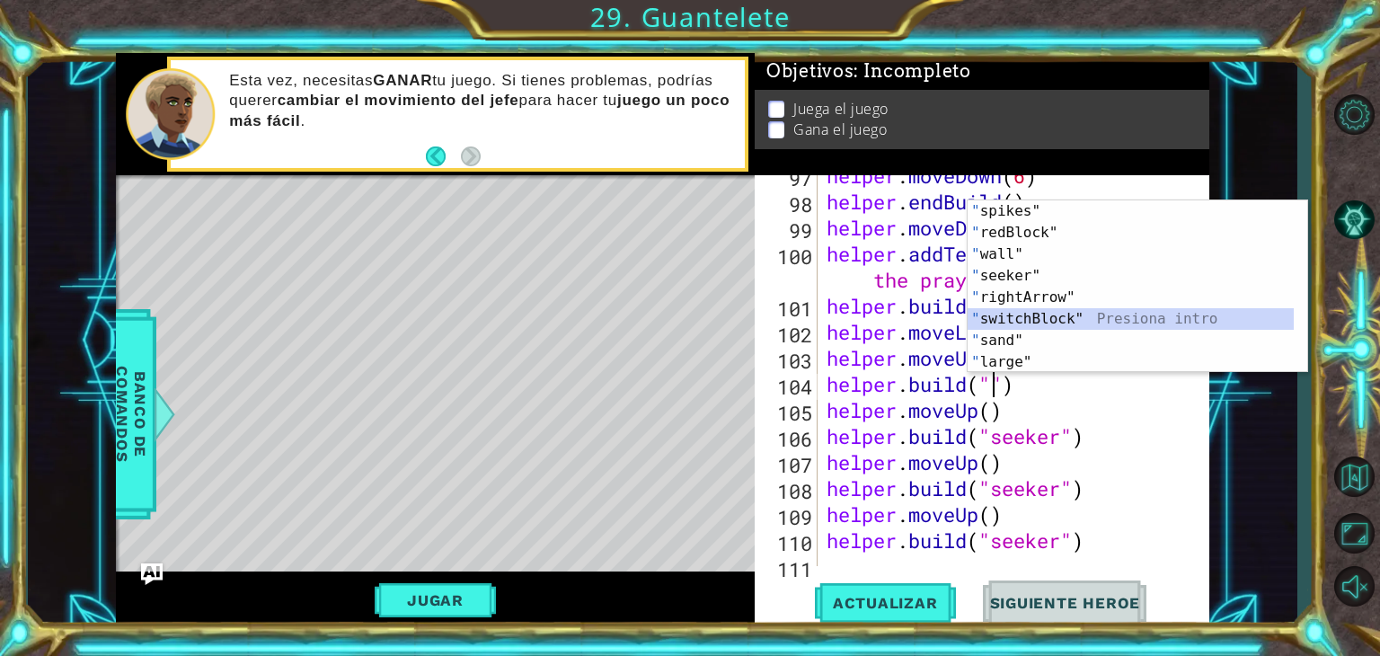
click at [1028, 320] on div "" spikes" Presiona intro " redBlock" Presiona intro " wall" Presiona intro " se…" at bounding box center [1130, 308] width 326 height 216
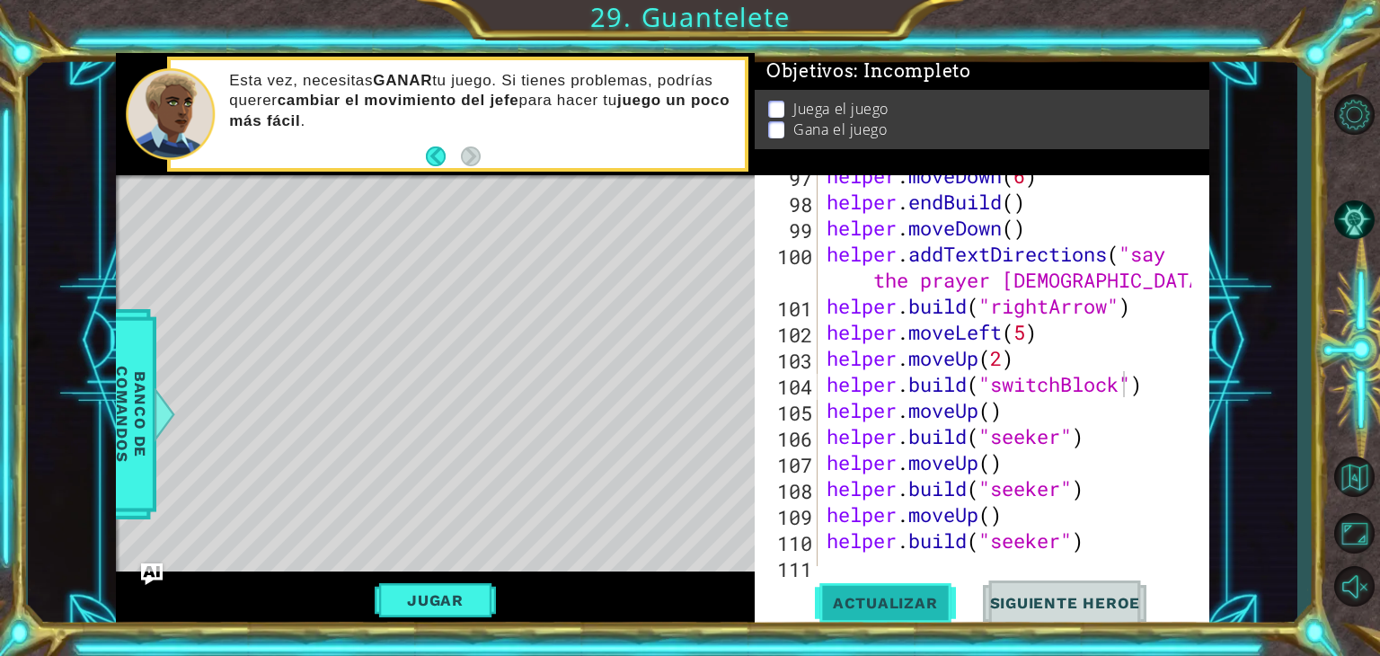
click at [880, 621] on button "Actualizar" at bounding box center [885, 603] width 141 height 46
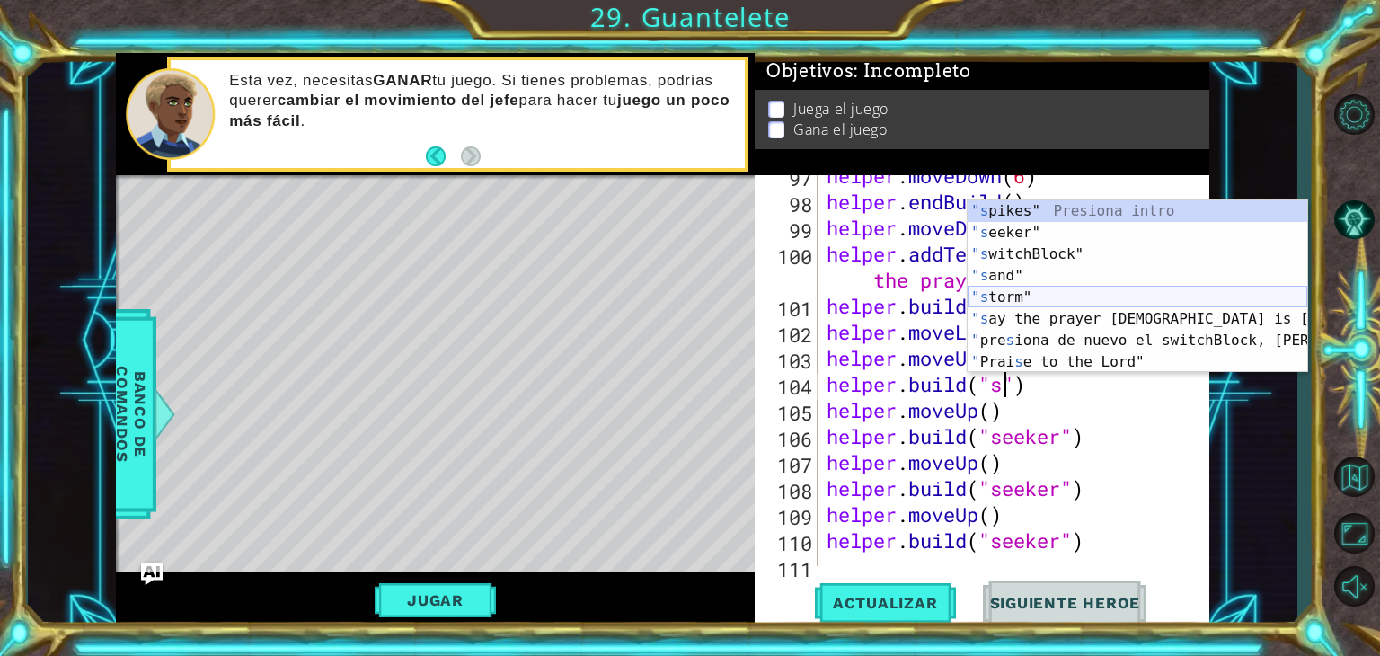
scroll to position [0, 8]
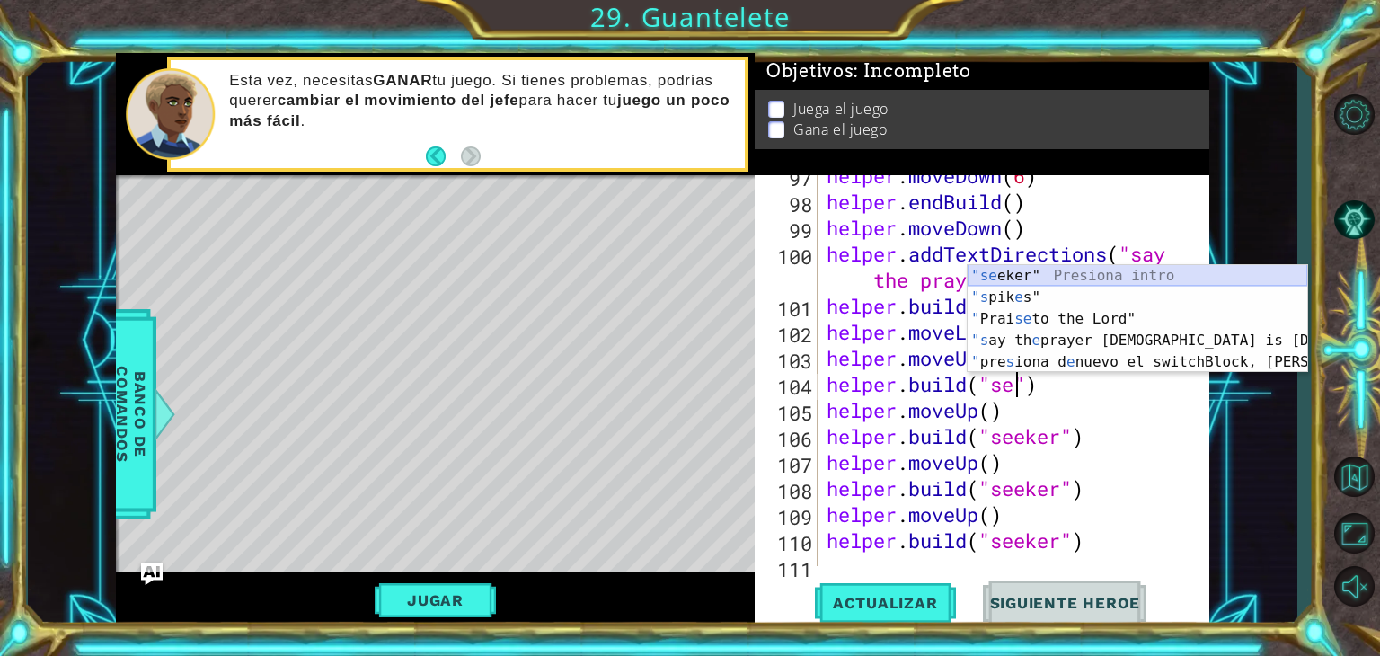
click at [1015, 276] on div ""[PERSON_NAME]" Presiona intro "s pik e s" Presiona intro " Prai se to the Lord…" at bounding box center [1137, 340] width 340 height 151
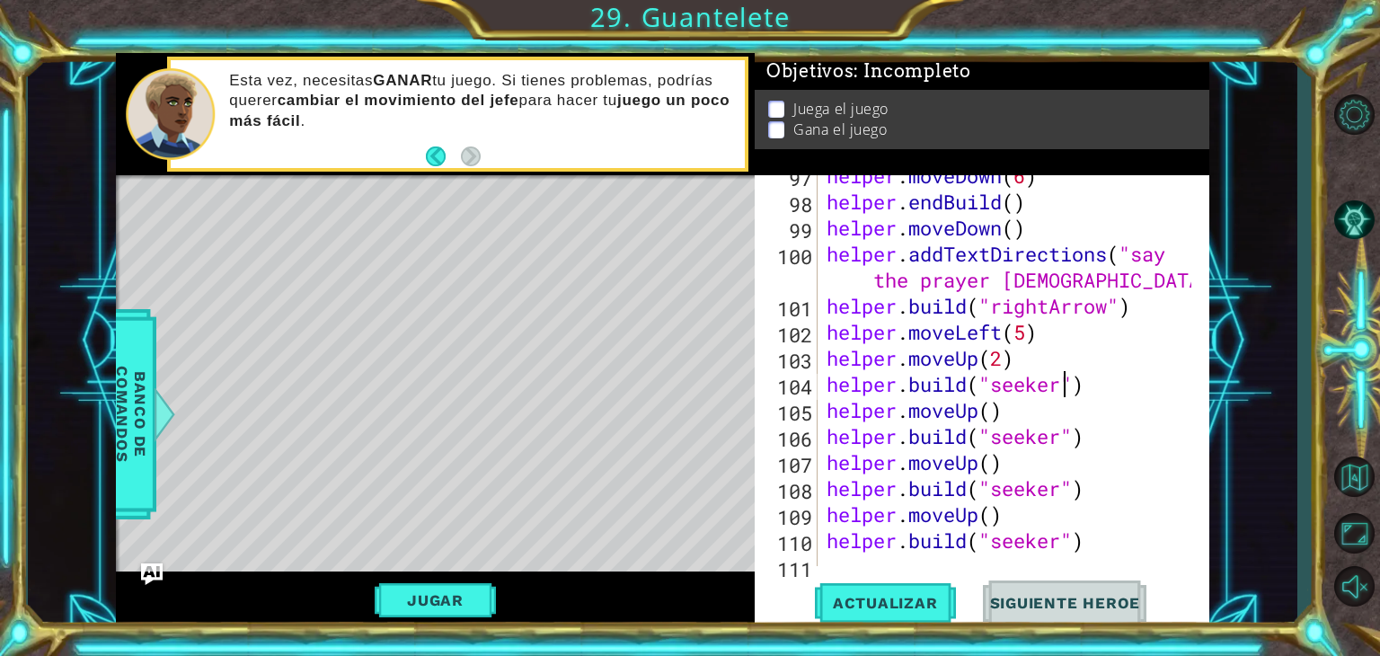
click at [1059, 439] on div "helper . moveDown ( 6 ) helper . endBuild ( ) helper . moveDown ( ) helper . ad…" at bounding box center [1011, 384] width 377 height 443
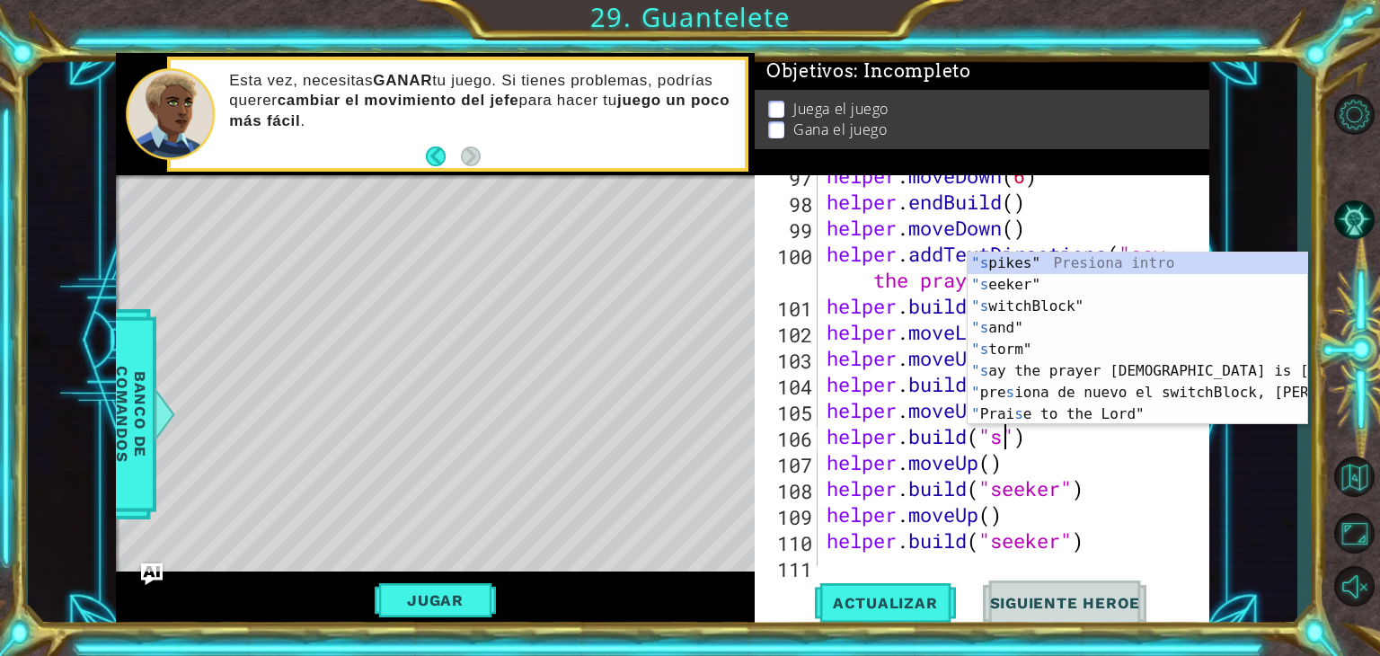
scroll to position [0, 7]
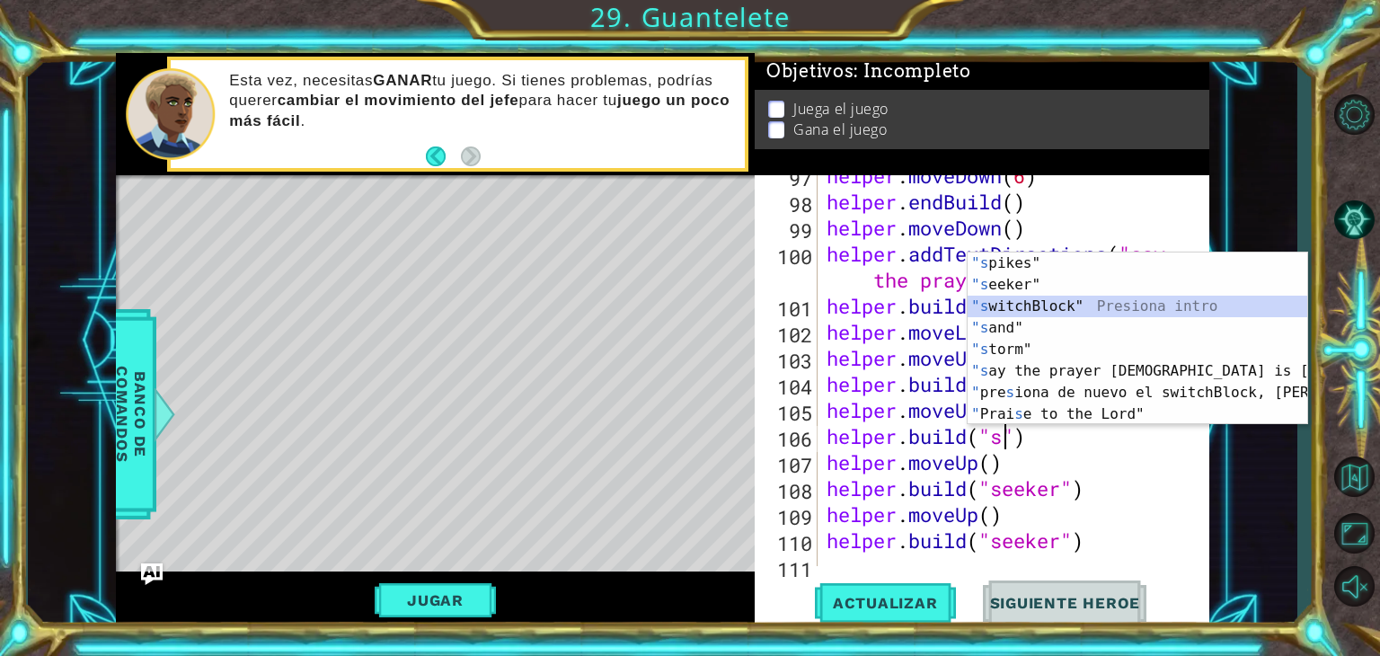
click at [1072, 296] on div ""s pikes" Presiona intro "s eeker" Presiona intro "s witchBlock" Presiona intro…" at bounding box center [1137, 360] width 340 height 216
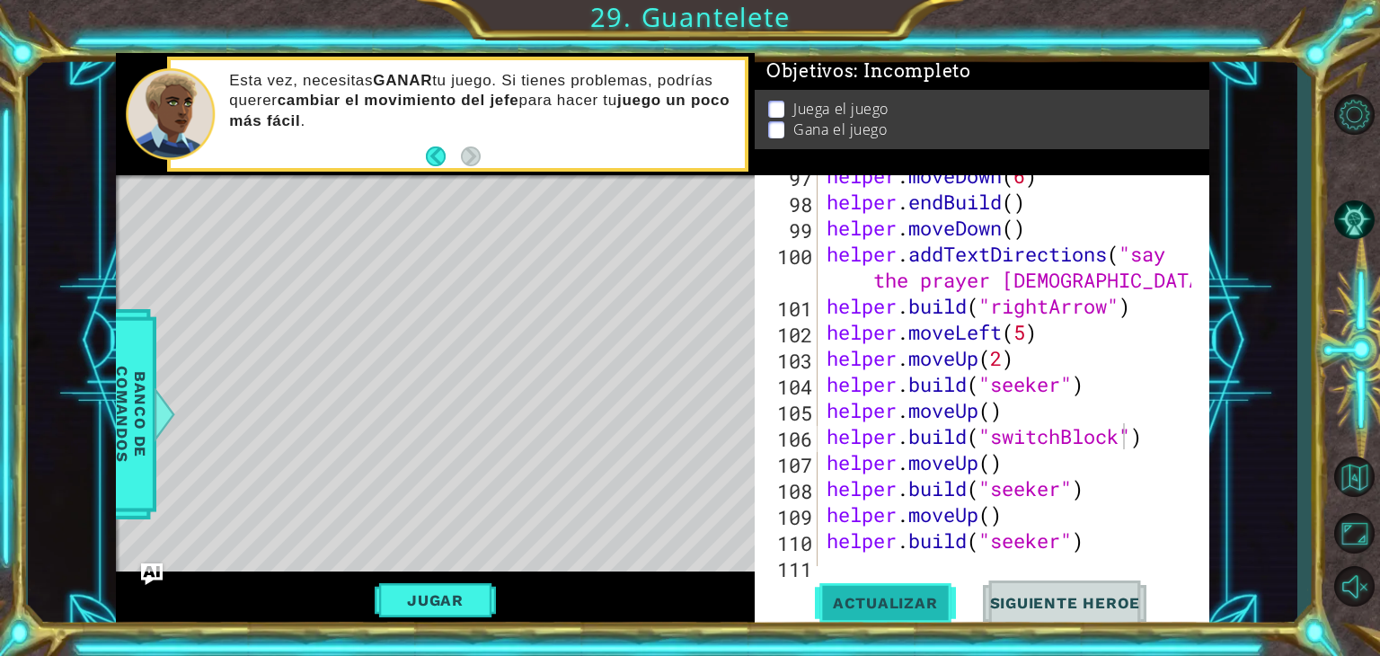
click at [899, 597] on span "Actualizar" at bounding box center [885, 603] width 141 height 18
click at [453, 592] on button "Jugar" at bounding box center [435, 600] width 121 height 34
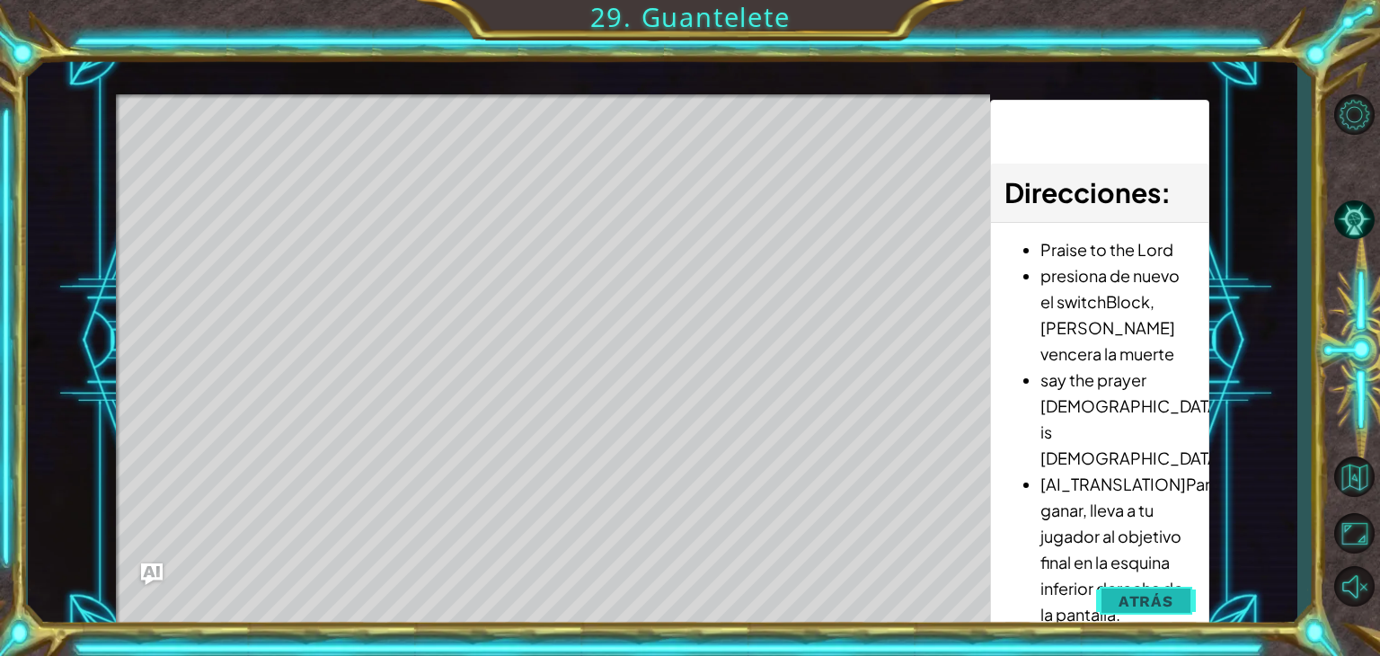
click at [1103, 598] on button "Atrás" at bounding box center [1146, 601] width 100 height 36
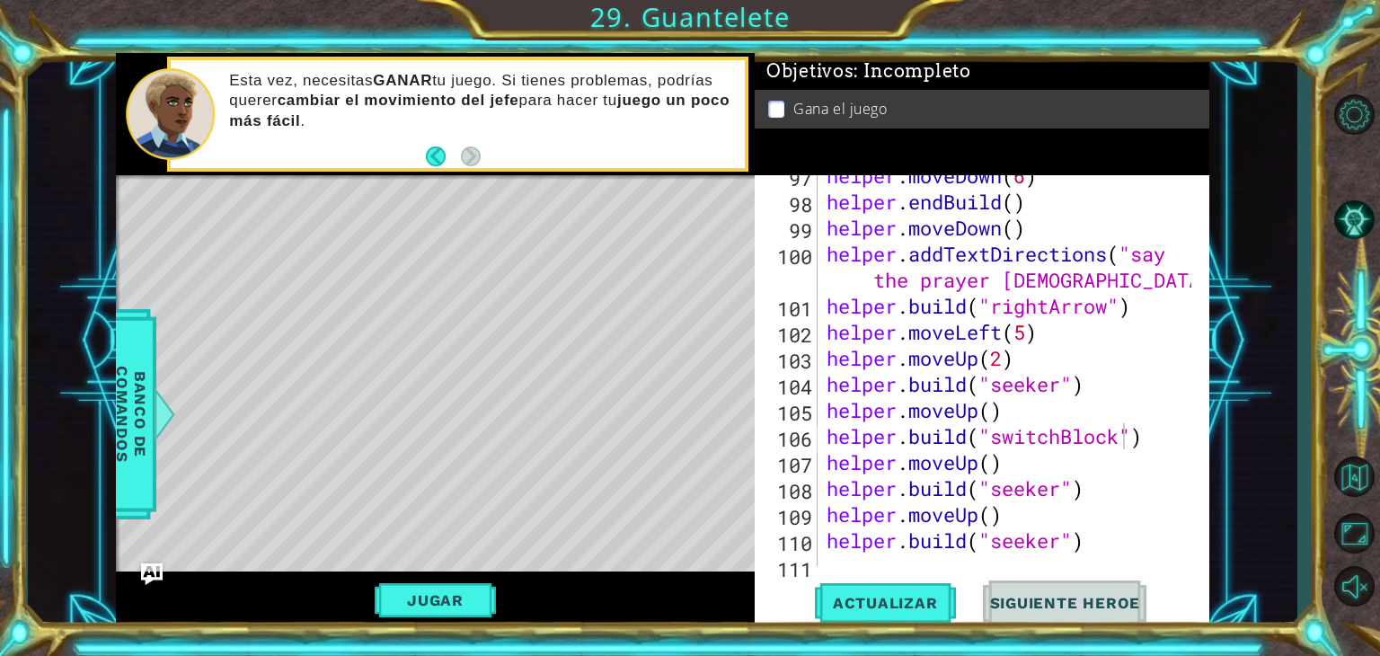
drag, startPoint x: 1205, startPoint y: 515, endPoint x: 1208, endPoint y: 453, distance: 62.0
click at [1208, 453] on div "[DOMAIN_NAME]("switchBlock") 97 98 99 100 101 102 103 104 105 106 107 108 109 1…" at bounding box center [981, 402] width 454 height 454
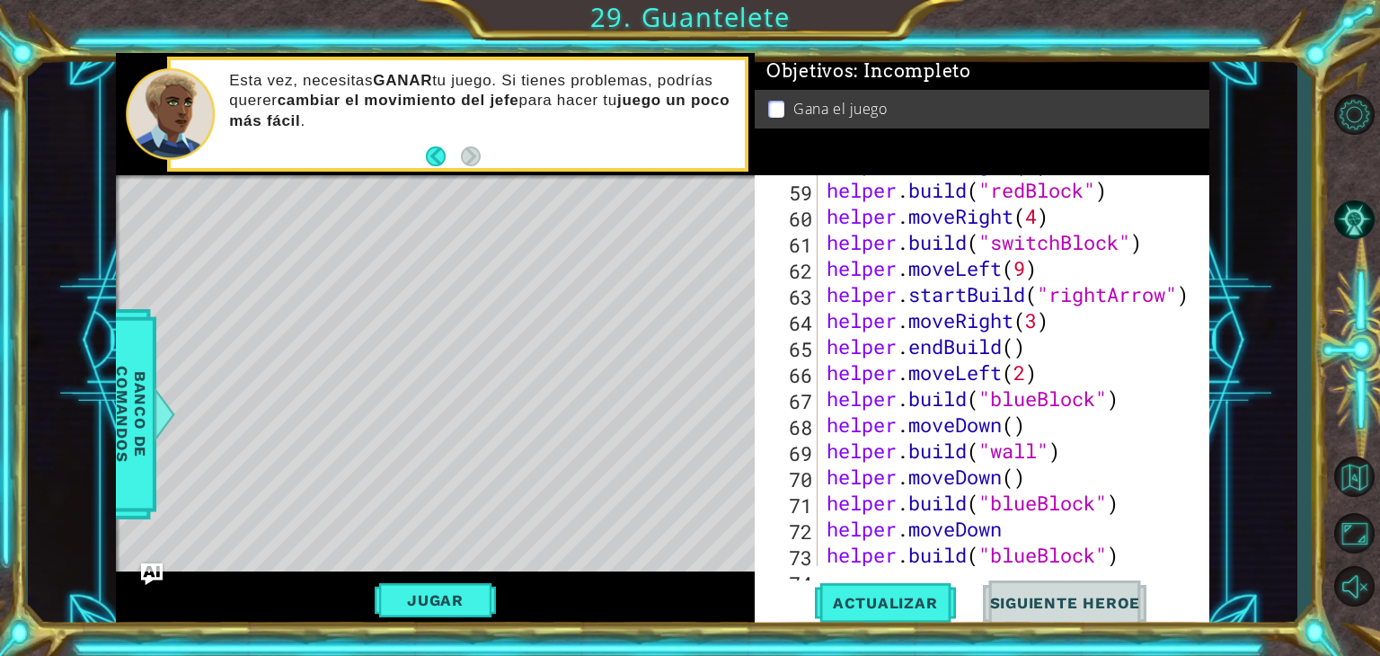
scroll to position [1503, 0]
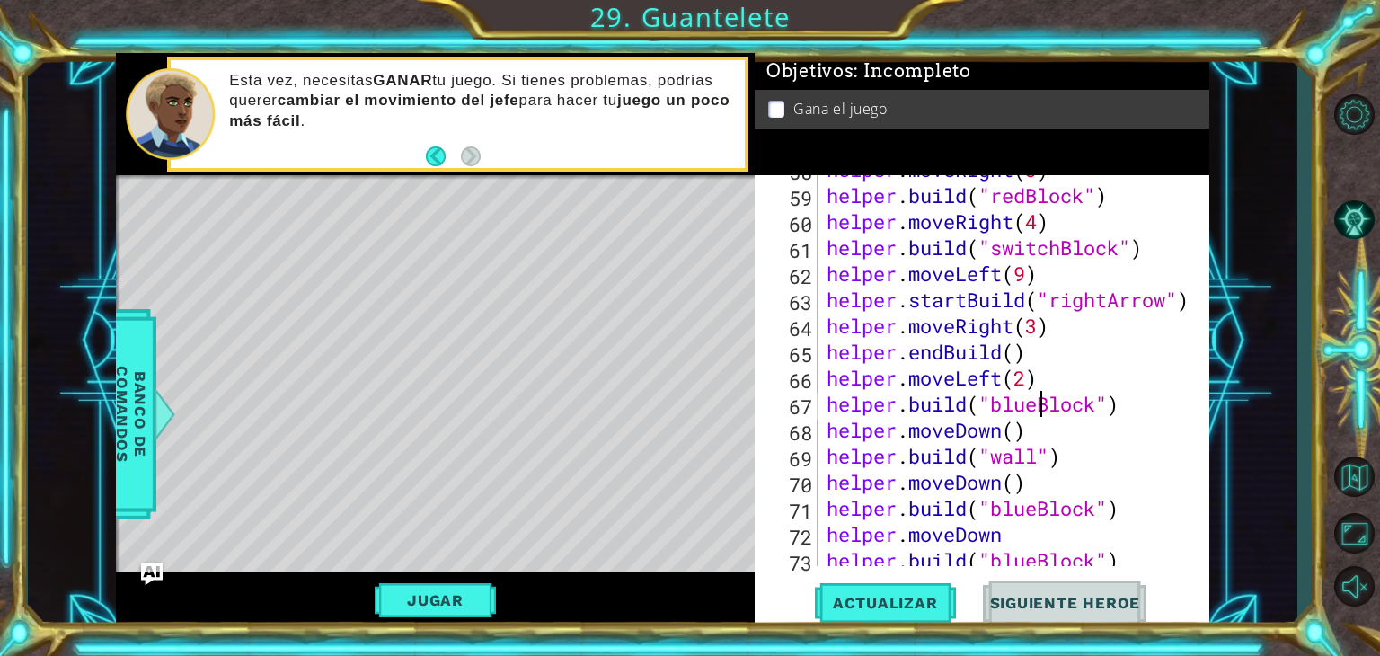
click at [1042, 410] on div "helper . moveRight ( 3 ) helper . build ( "redBlock" ) helper . moveRight ( 4 )…" at bounding box center [1011, 377] width 377 height 443
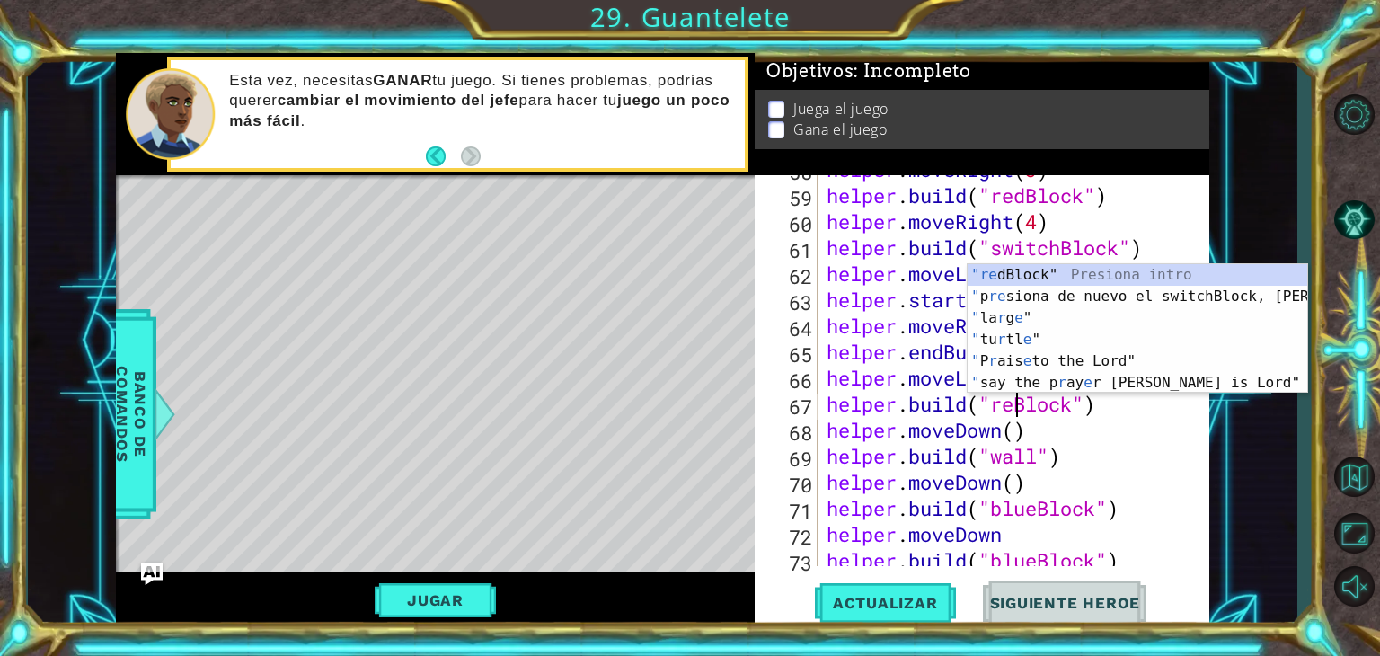
scroll to position [0, 8]
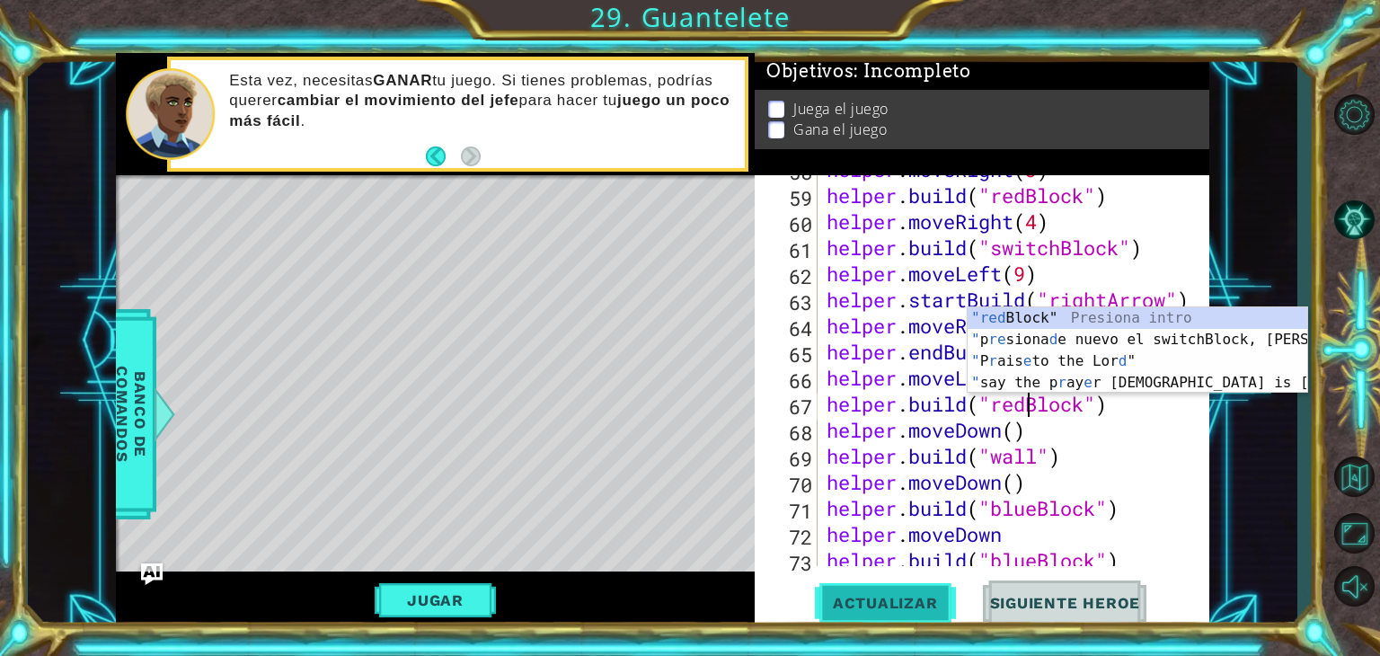
click at [877, 610] on span "Actualizar" at bounding box center [885, 603] width 141 height 18
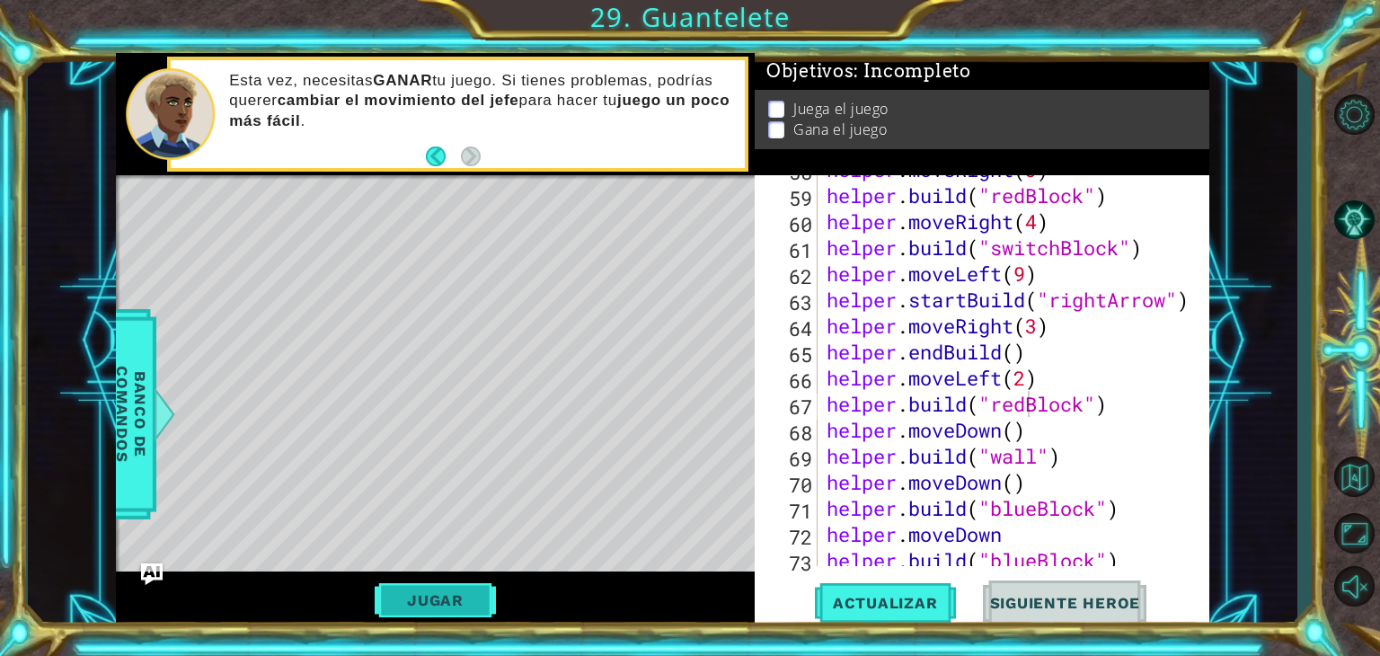
click at [410, 612] on button "Jugar" at bounding box center [435, 600] width 121 height 34
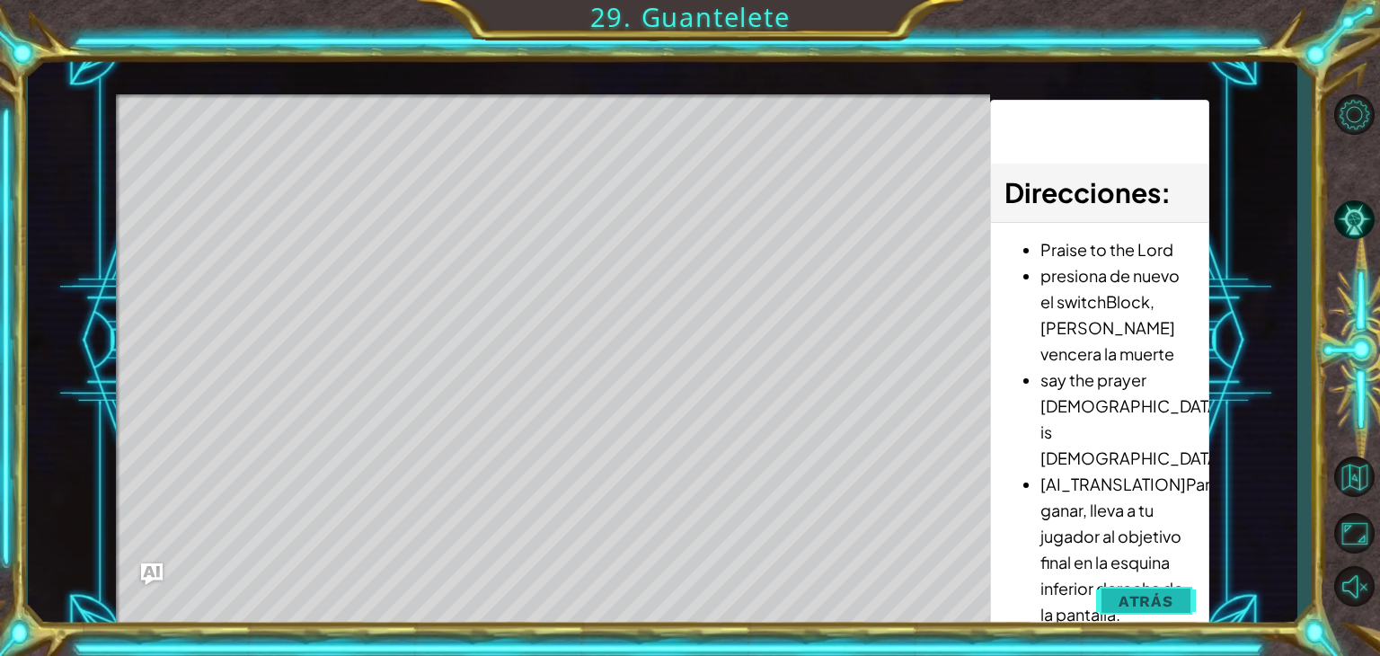
click at [1150, 593] on span "Atrás" at bounding box center [1145, 601] width 55 height 18
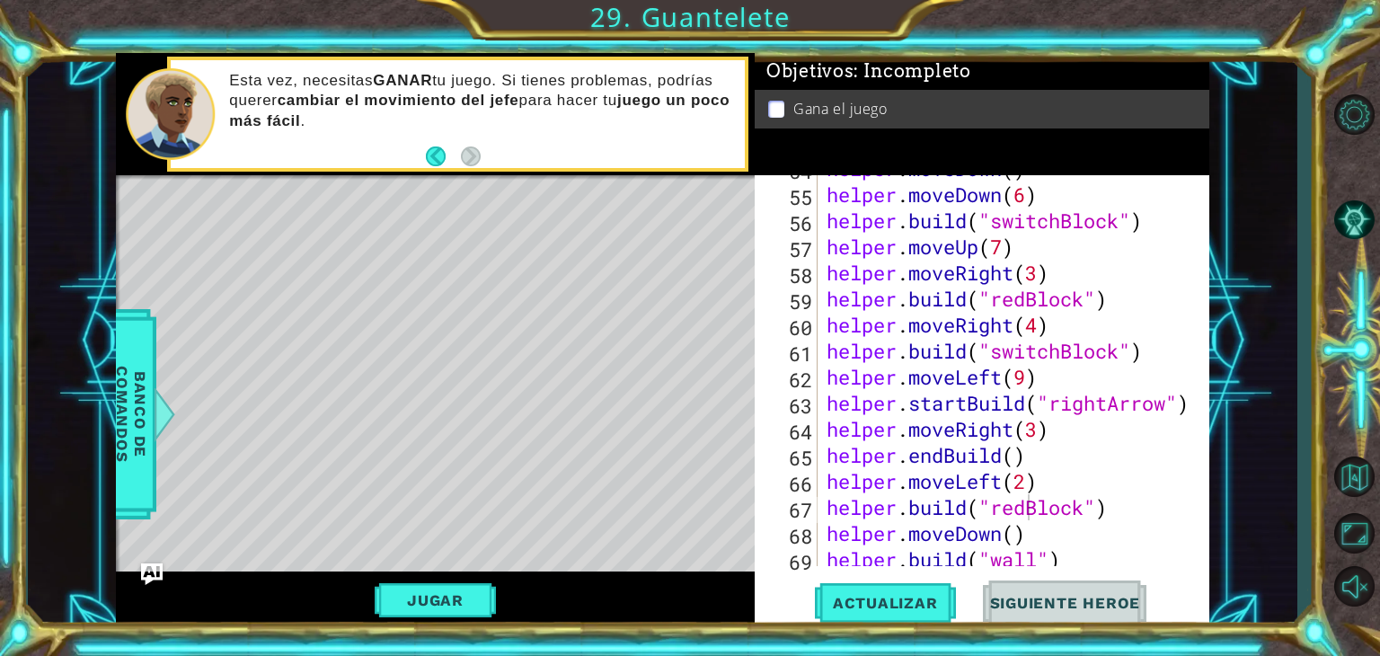
scroll to position [1406, 0]
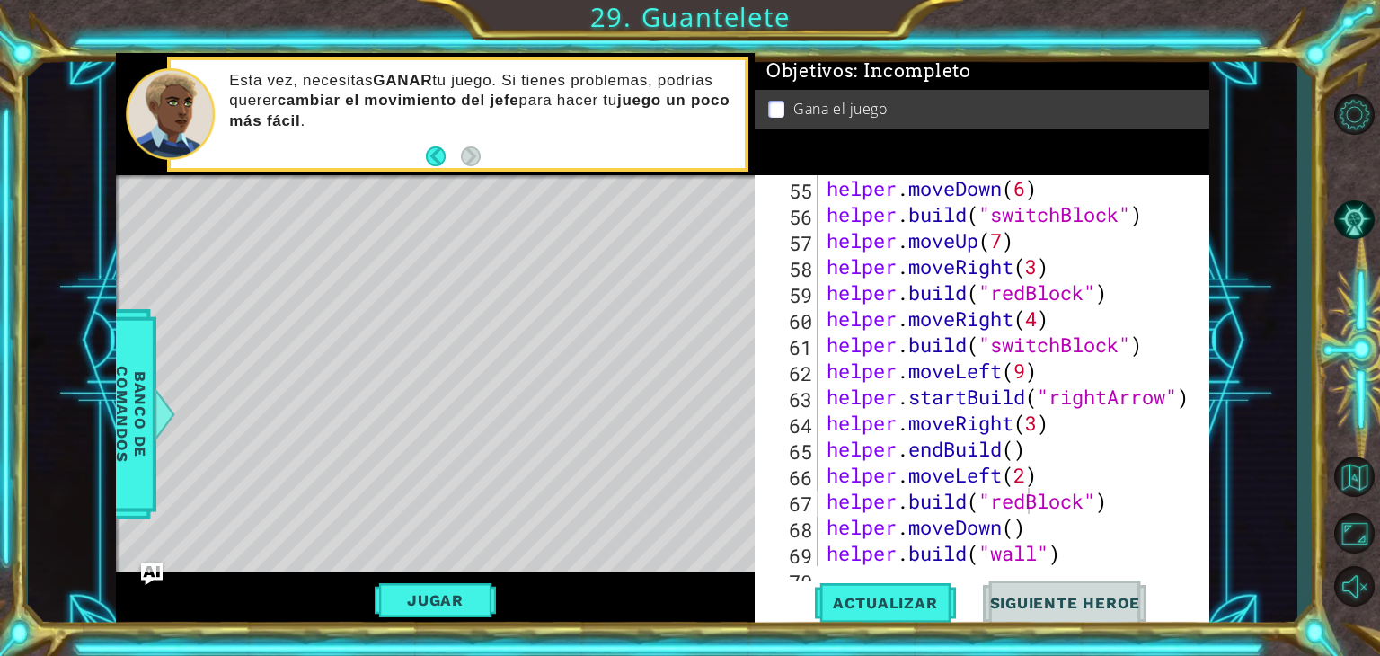
click at [1122, 349] on div "helper . moveDown ( ) helper . moveDown ( 6 ) helper . build ( "switchBlock" ) …" at bounding box center [1011, 370] width 377 height 443
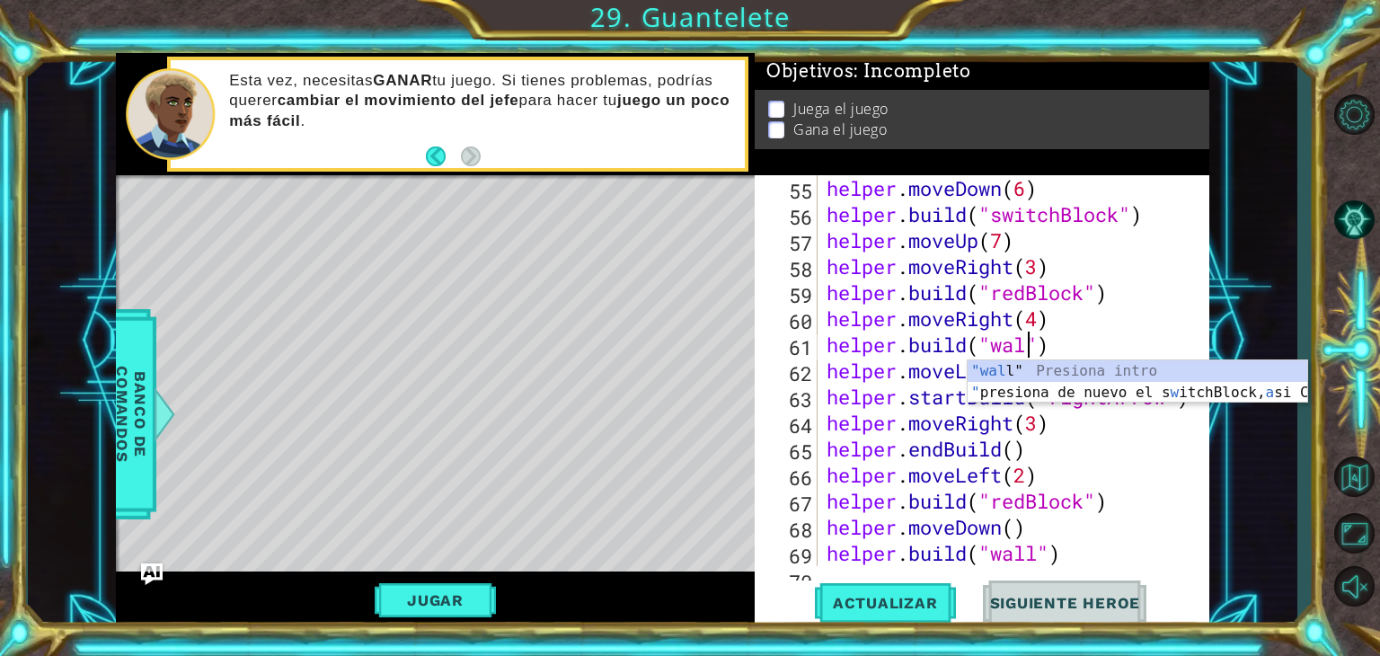
scroll to position [0, 9]
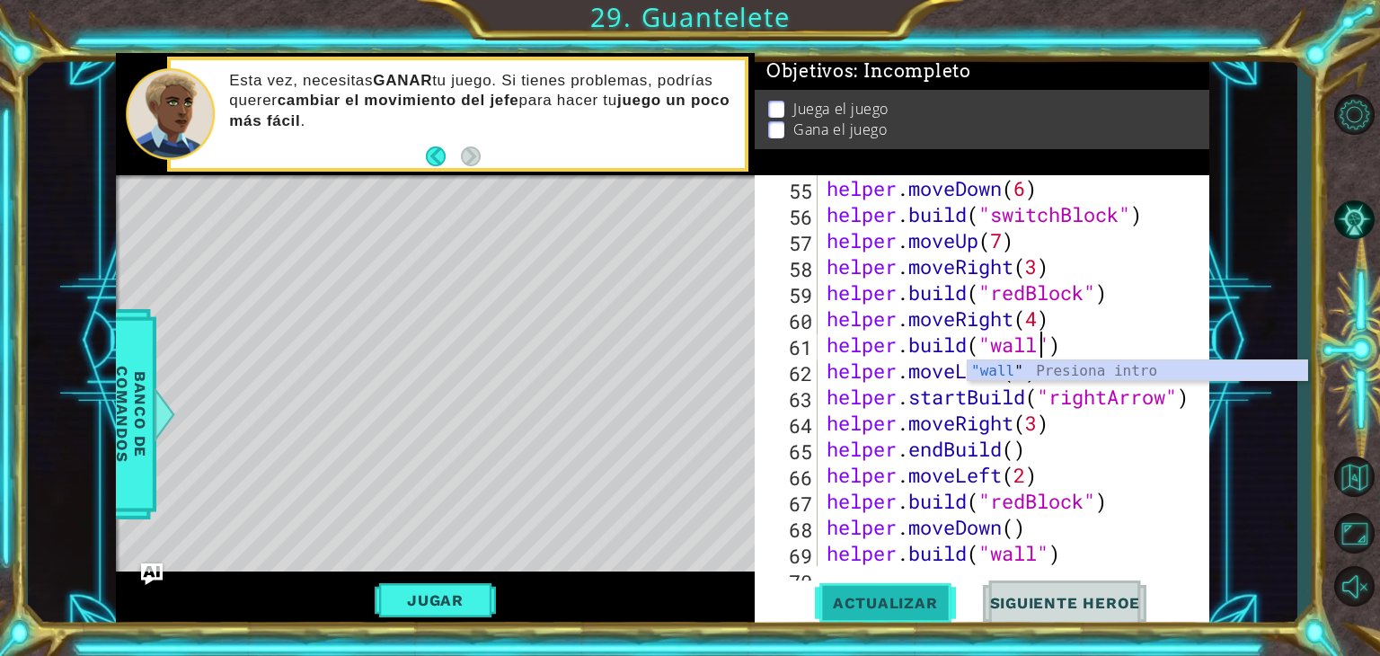
click at [884, 618] on button "Actualizar" at bounding box center [885, 603] width 141 height 46
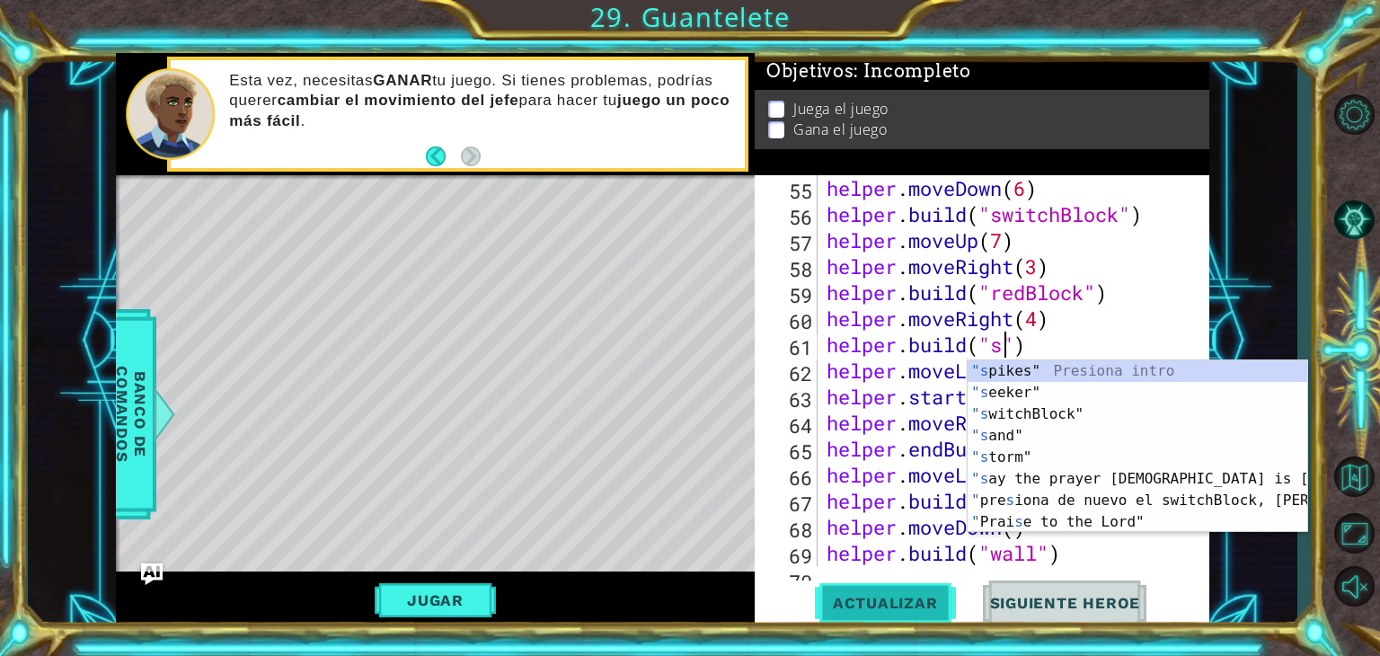
scroll to position [0, 7]
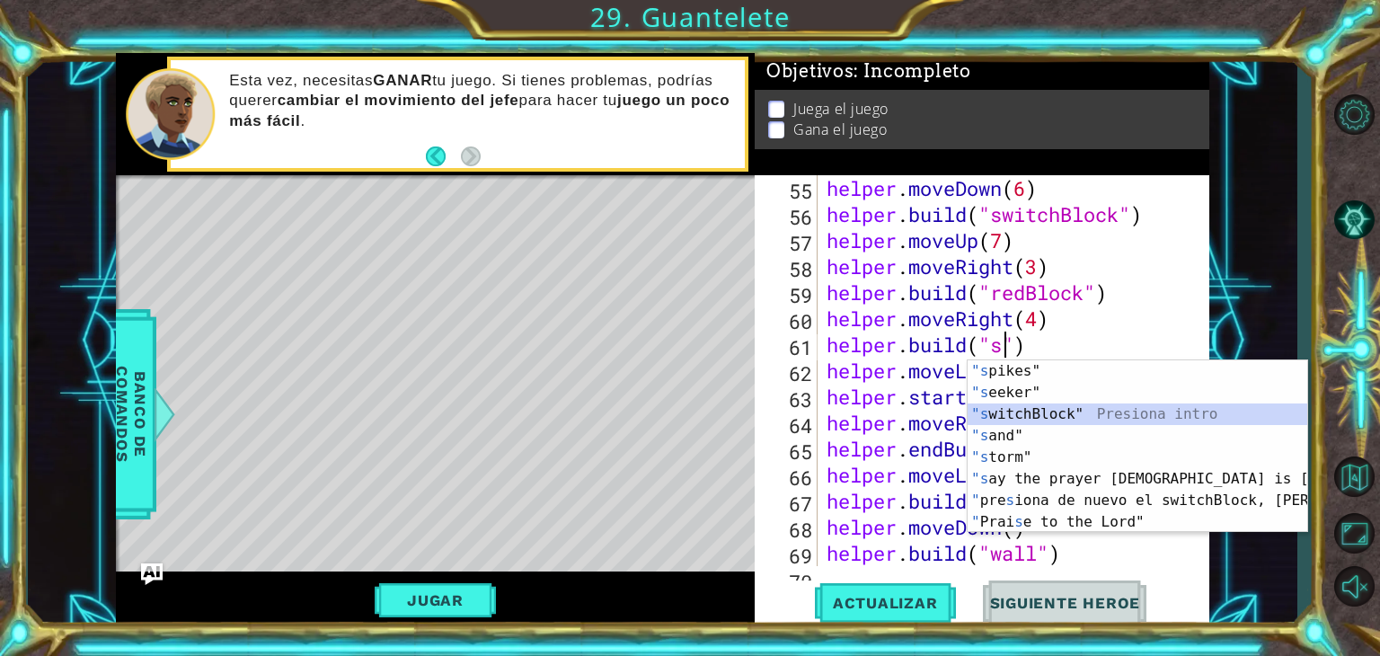
click at [1039, 415] on div ""s pikes" Presiona intro "s eeker" Presiona intro "s witchBlock" Presiona intro…" at bounding box center [1137, 468] width 340 height 216
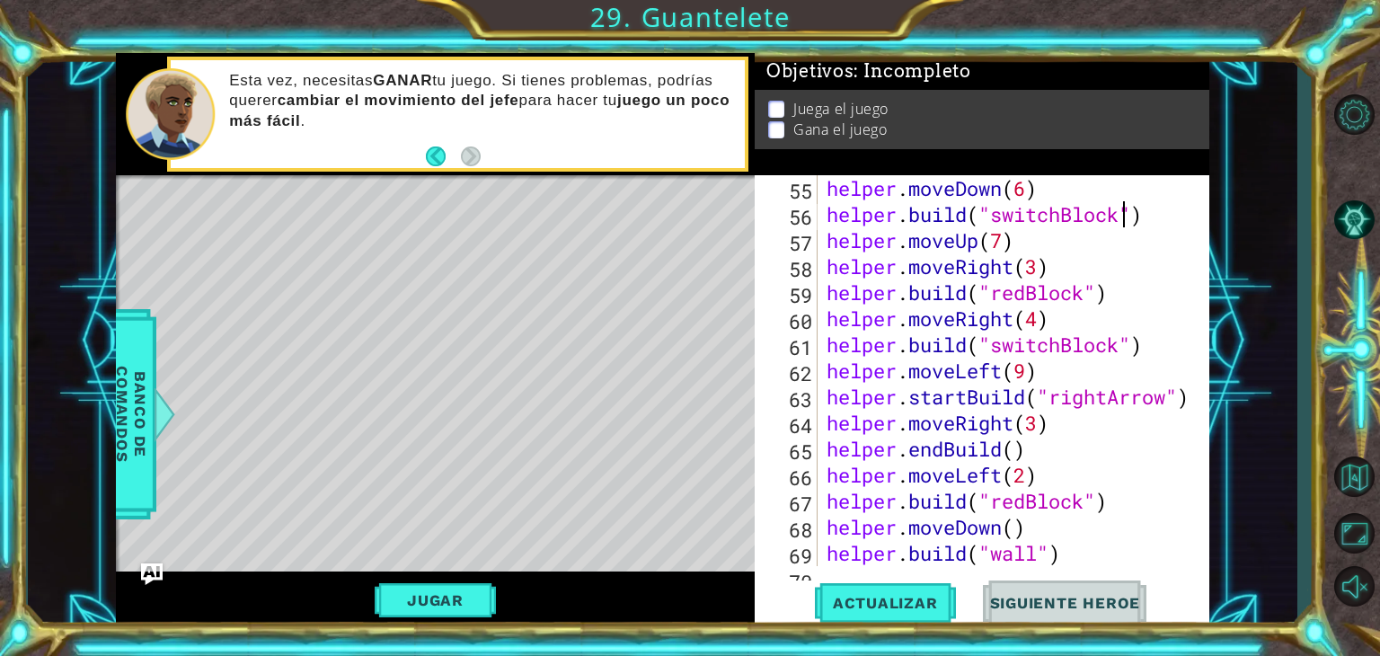
click at [1124, 212] on div "helper . moveDown ( ) helper . moveDown ( 6 ) helper . build ( "switchBlock" ) …" at bounding box center [1011, 370] width 377 height 443
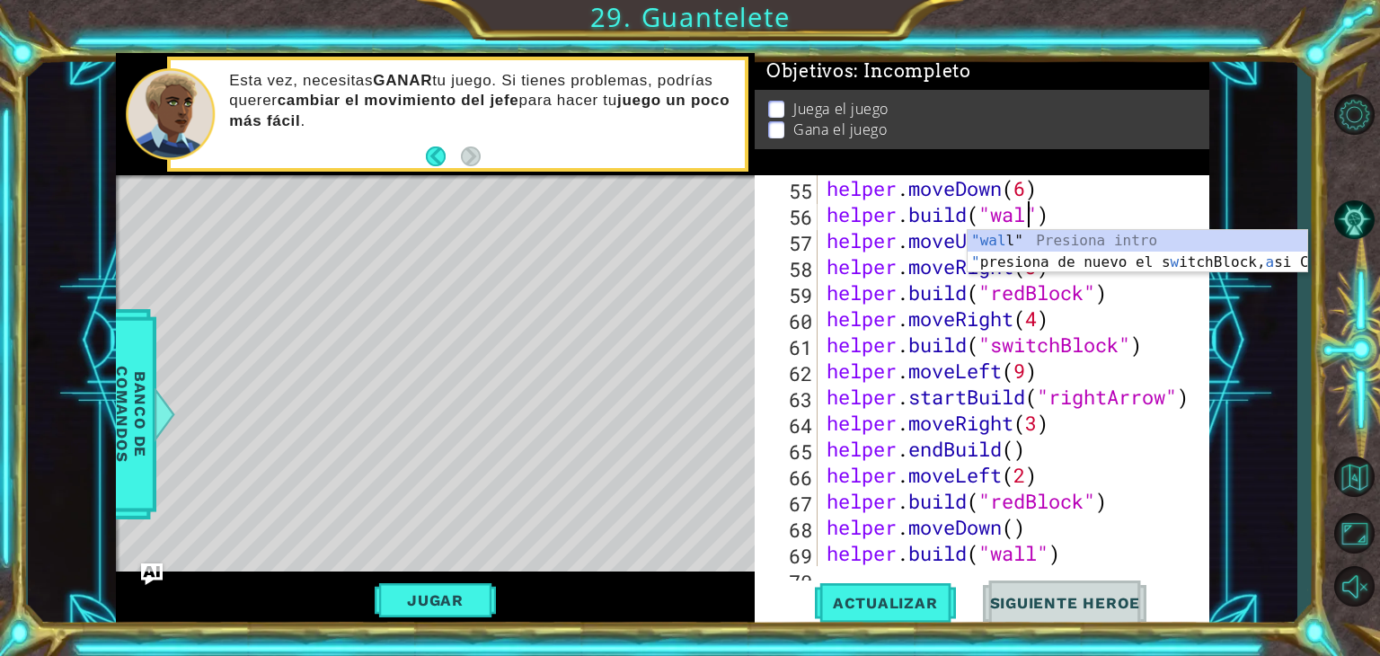
scroll to position [0, 9]
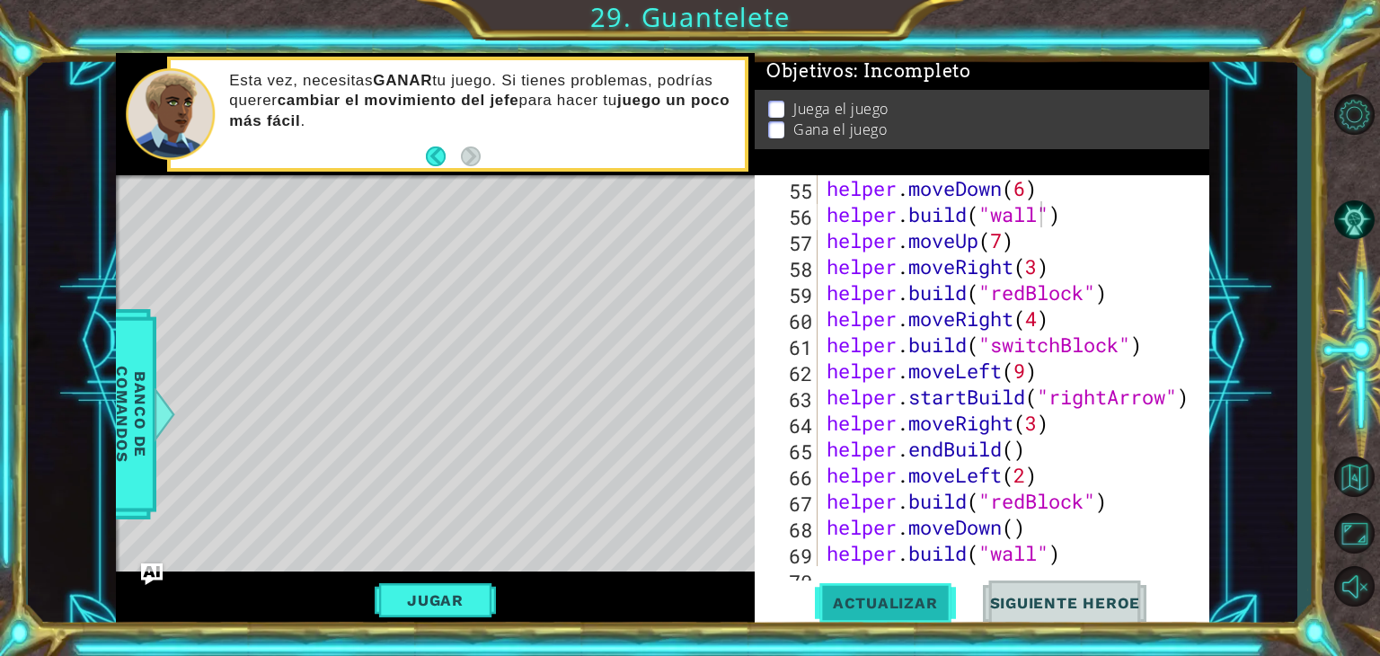
click at [904, 608] on span "Actualizar" at bounding box center [885, 603] width 141 height 18
click at [471, 594] on button "Jugar" at bounding box center [435, 600] width 121 height 34
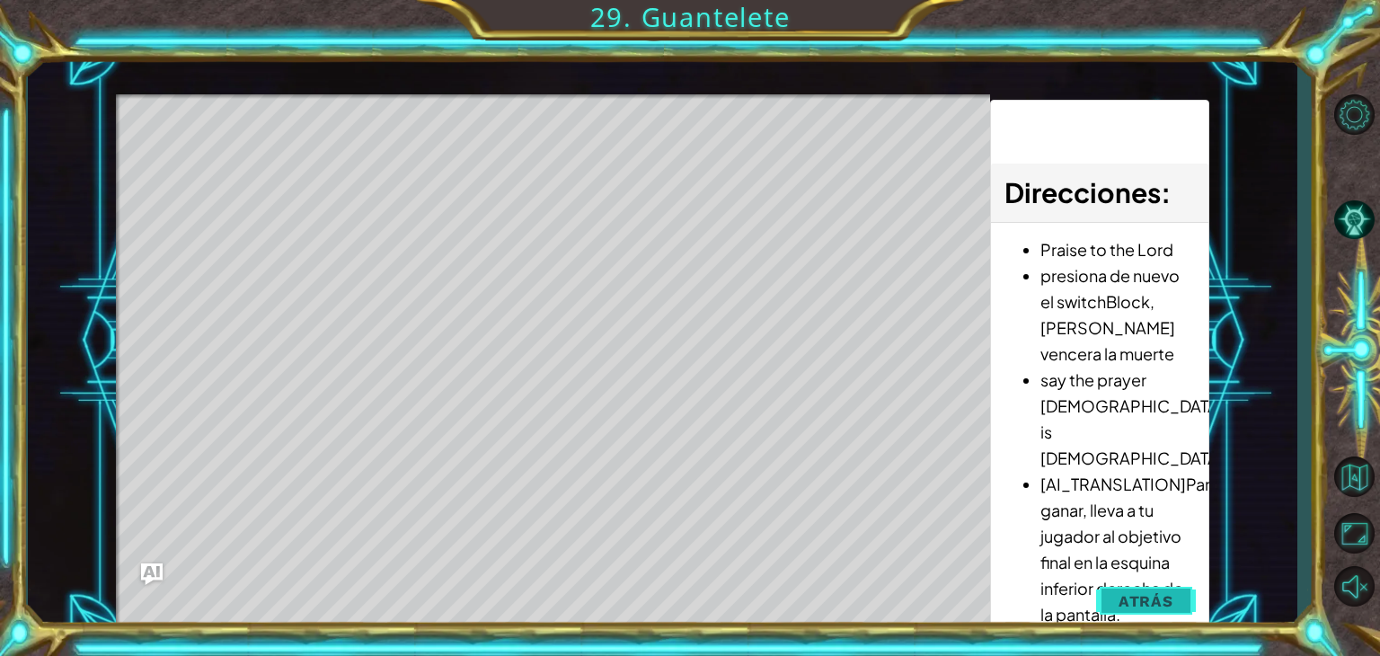
click at [1150, 596] on span "Atrás" at bounding box center [1145, 601] width 55 height 18
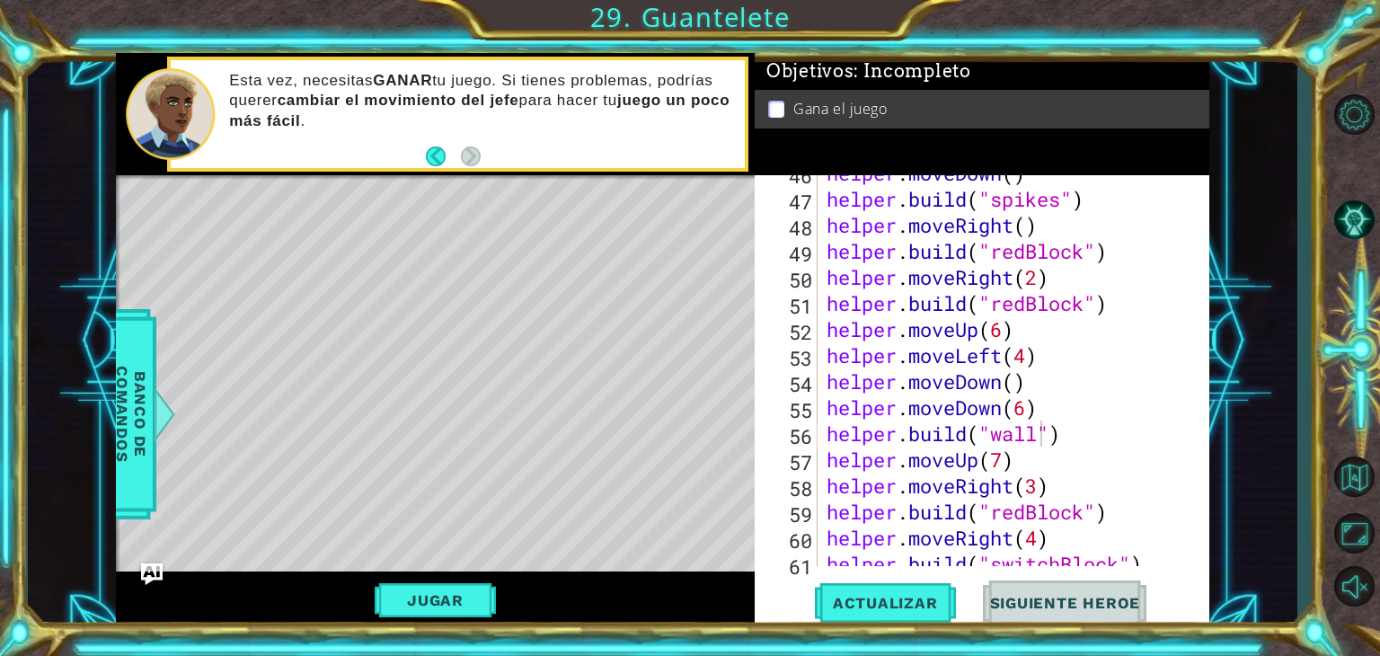
scroll to position [1169, 0]
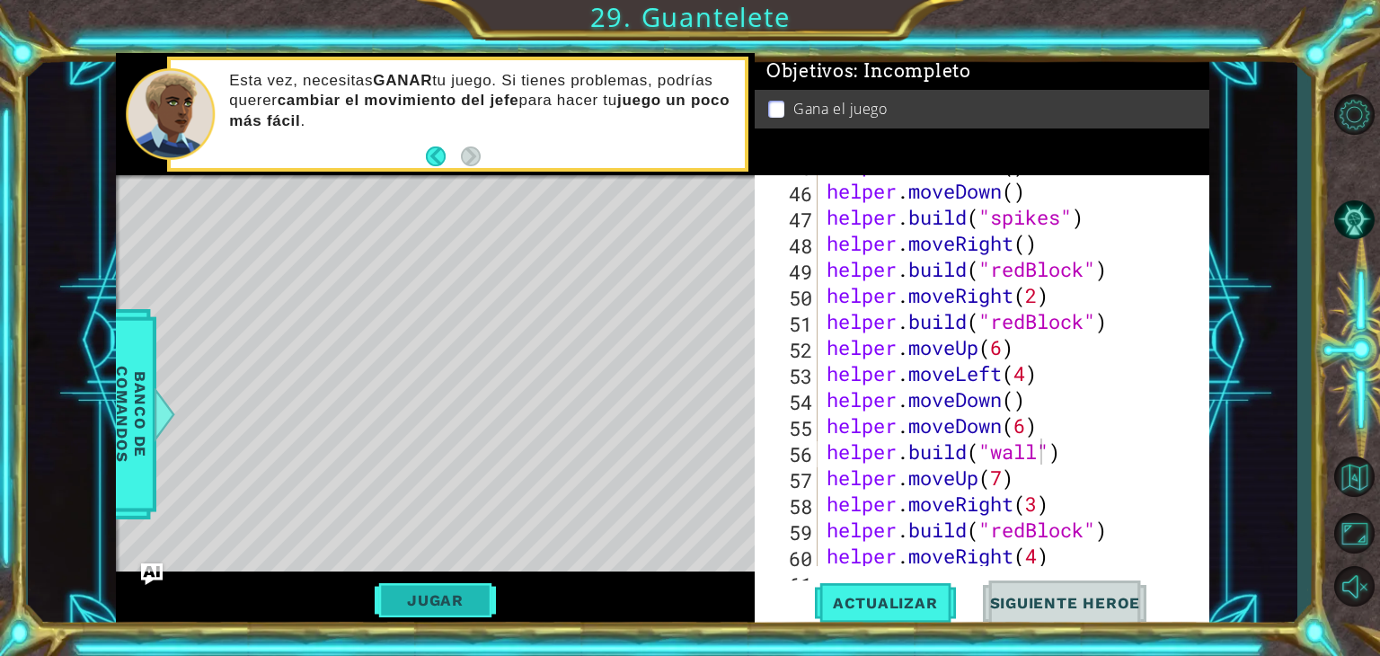
click at [447, 604] on button "Jugar" at bounding box center [435, 600] width 121 height 34
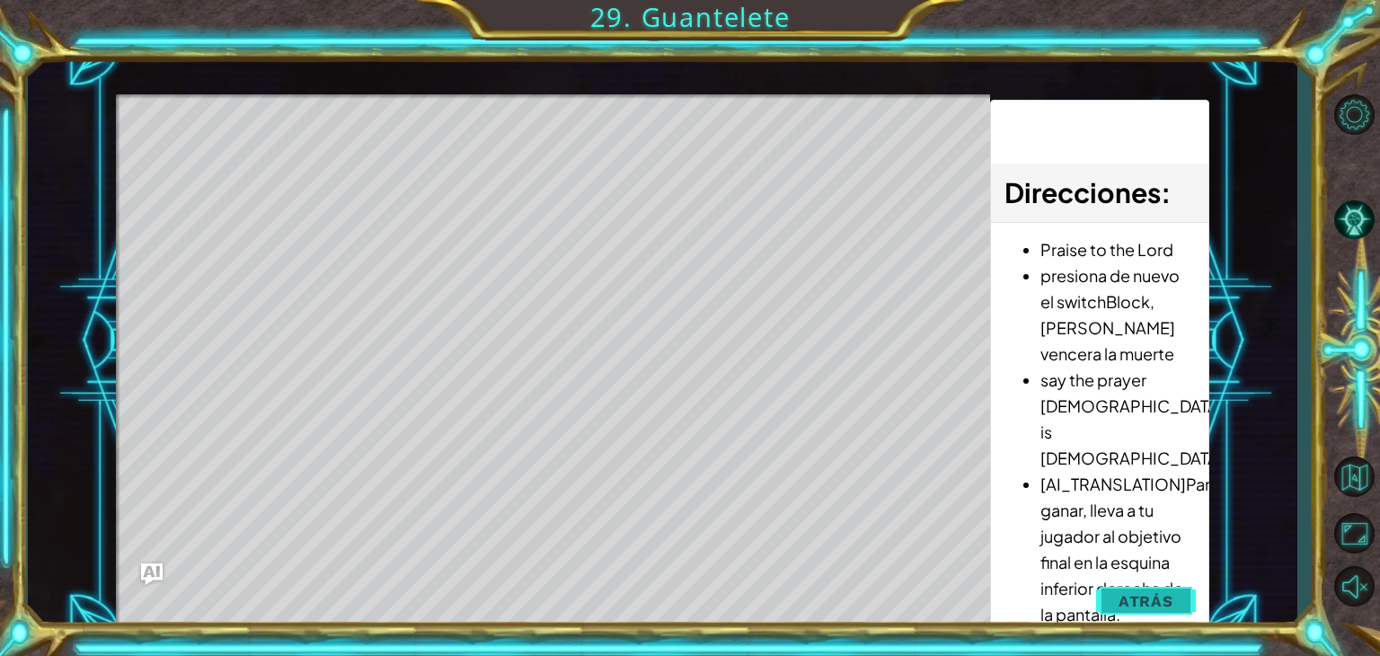
click at [1139, 608] on span "Atrás" at bounding box center [1145, 601] width 55 height 18
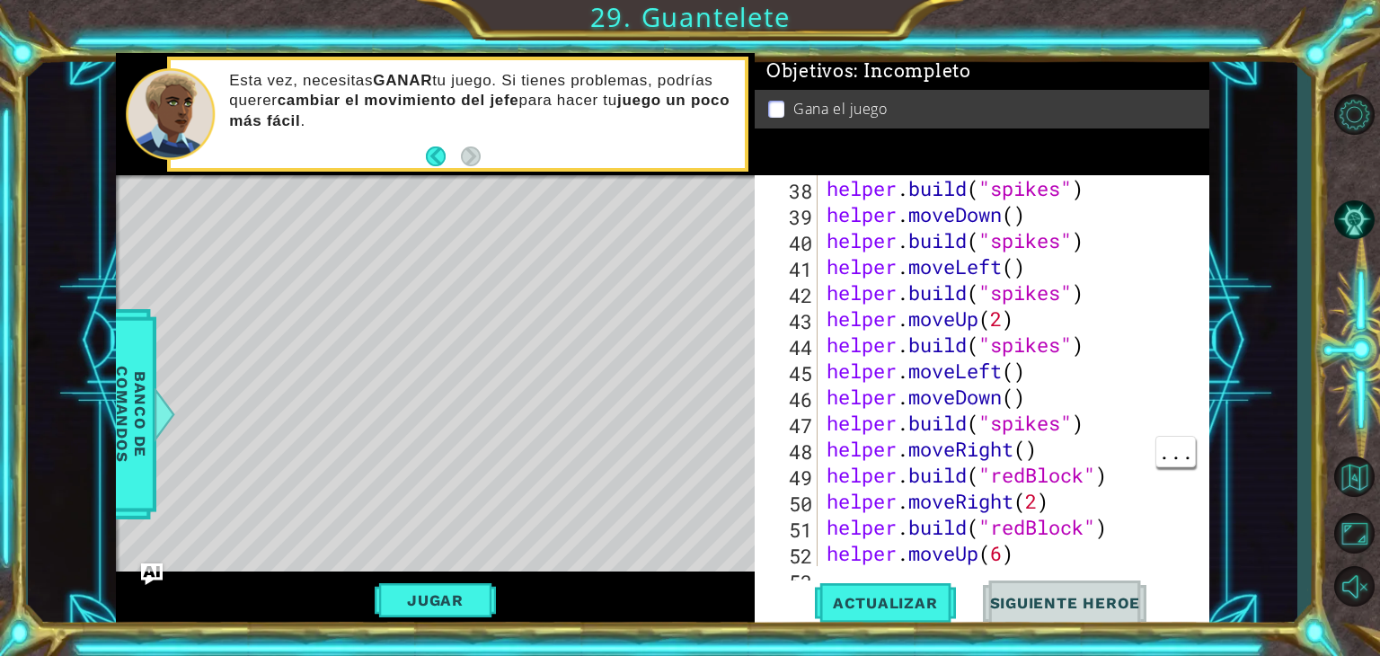
scroll to position [970, 0]
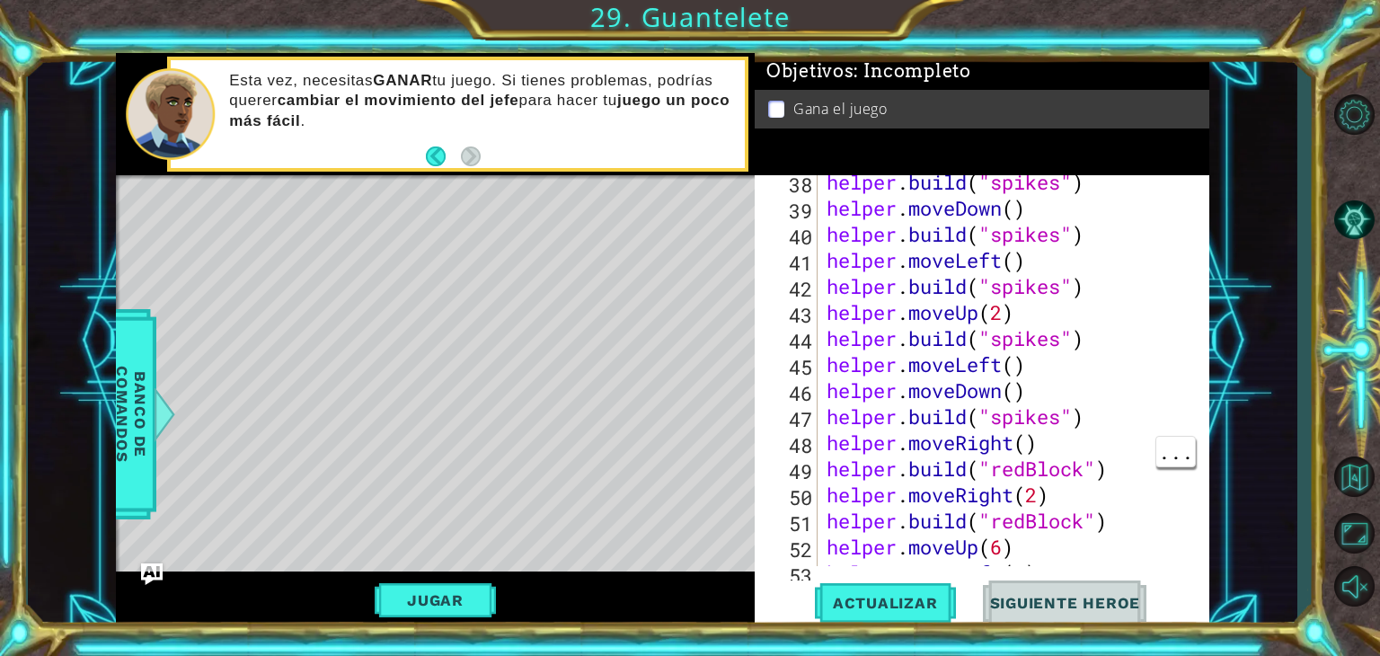
click at [999, 381] on div "helper . build ( "spikes" ) helper . moveDown ( ) helper . build ( "spikes" ) h…" at bounding box center [1011, 390] width 377 height 443
click at [1002, 367] on div "helper . build ( "spikes" ) helper . moveDown ( ) helper . build ( "spikes" ) h…" at bounding box center [1011, 390] width 377 height 443
click at [1019, 371] on div "helper . build ( "spikes" ) helper . moveDown ( ) helper . build ( "spikes" ) h…" at bounding box center [1011, 390] width 377 height 443
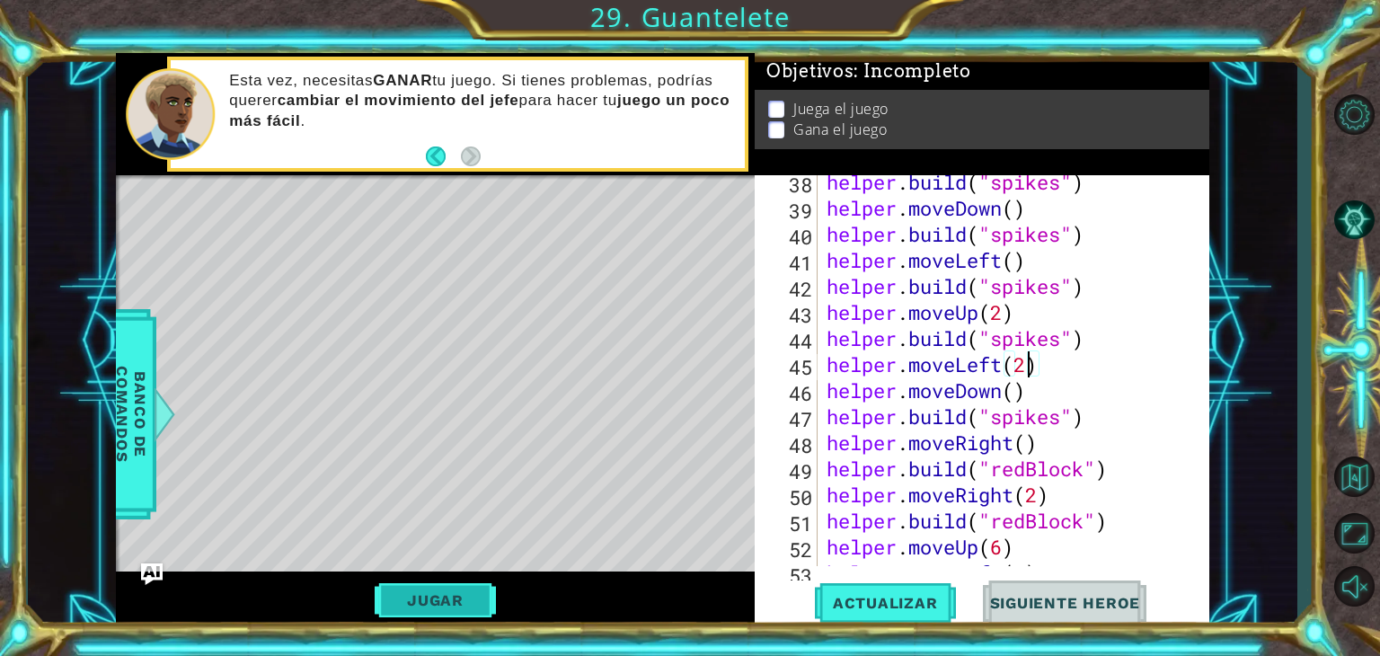
click at [913, 604] on span "Actualizar" at bounding box center [885, 603] width 141 height 18
click at [891, 599] on span "Actualizar" at bounding box center [885, 603] width 141 height 18
click at [825, 412] on div "helper . build ( "spikes" ) helper . moveDown ( ) helper . build ( "spikes" ) h…" at bounding box center [1011, 390] width 377 height 443
type textarea "[DOMAIN_NAME]("spikes")"
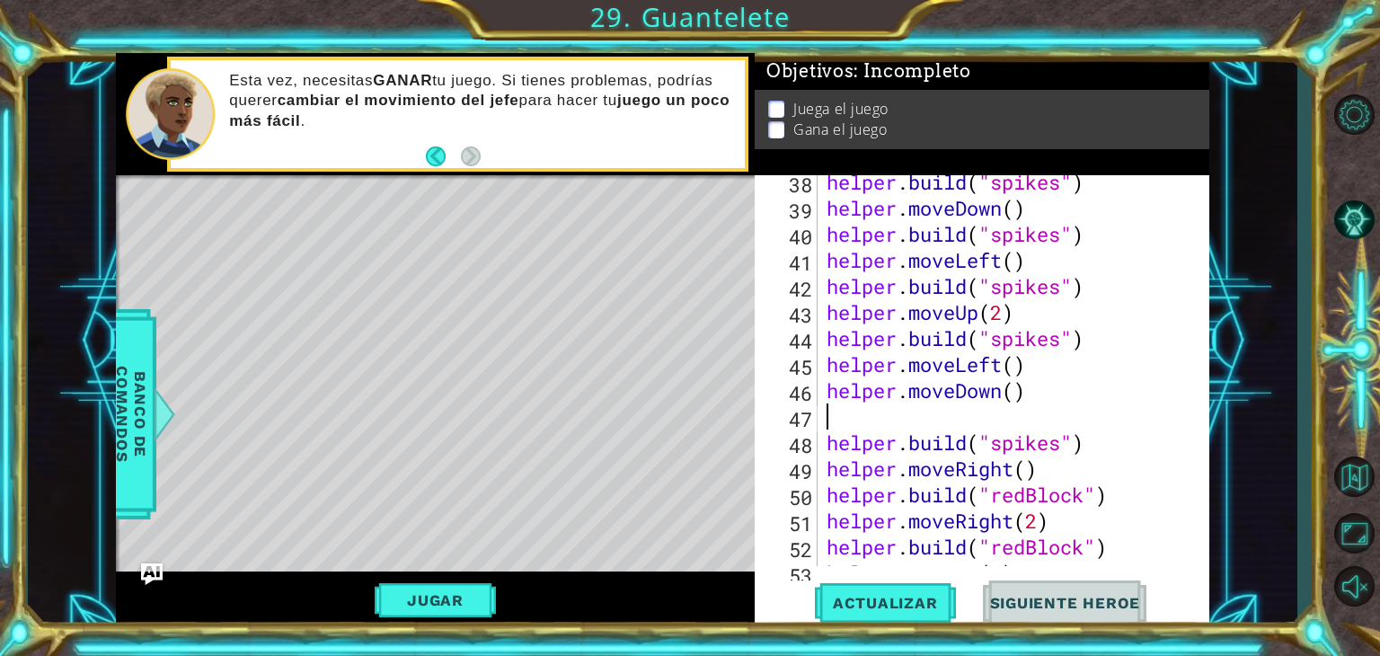
click at [825, 412] on div "helper . build ( "spikes" ) helper . moveDown ( ) helper . build ( "spikes" ) h…" at bounding box center [1011, 390] width 377 height 443
click at [1001, 389] on div "helper . build ( "spikes" ) helper . moveDown ( ) helper . build ( "spikes" ) h…" at bounding box center [1011, 390] width 377 height 443
click at [1056, 384] on div "helper . build ( "spikes" ) helper . moveDown ( ) helper . build ( "spikes" ) h…" at bounding box center [1007, 370] width 368 height 391
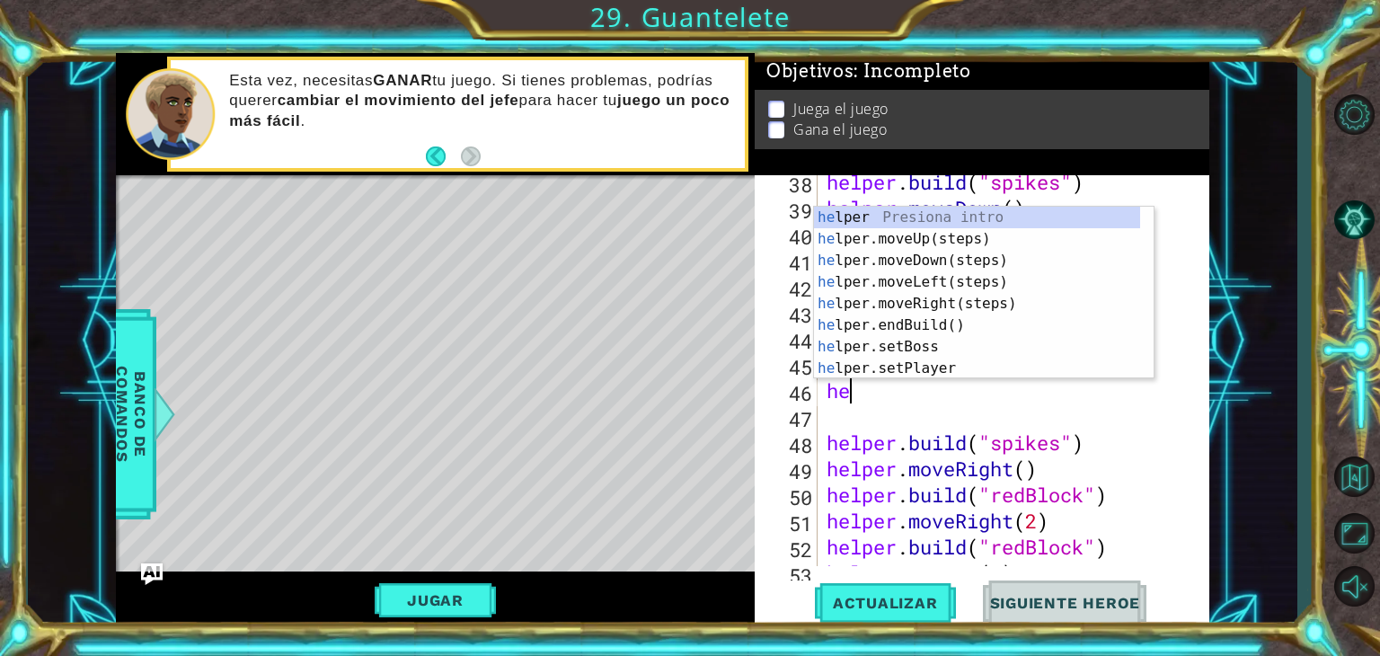
type textarea "h"
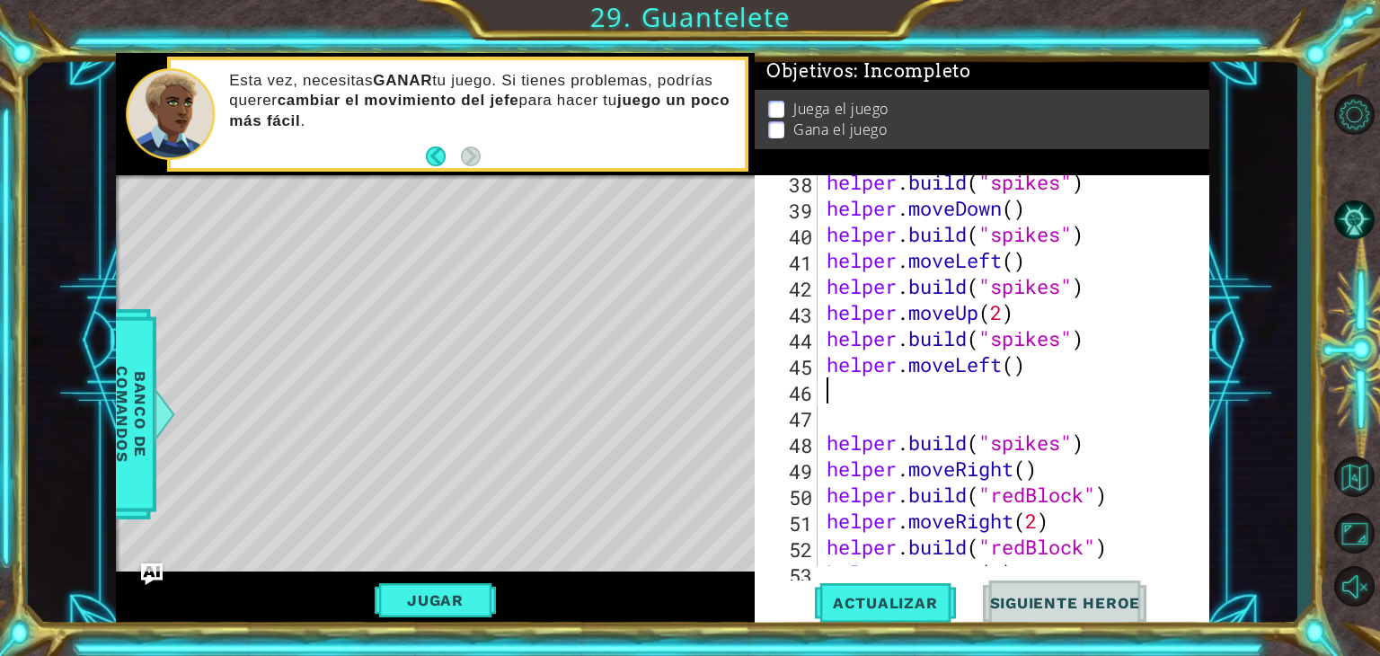
type textarea "helper.moveLeft()"
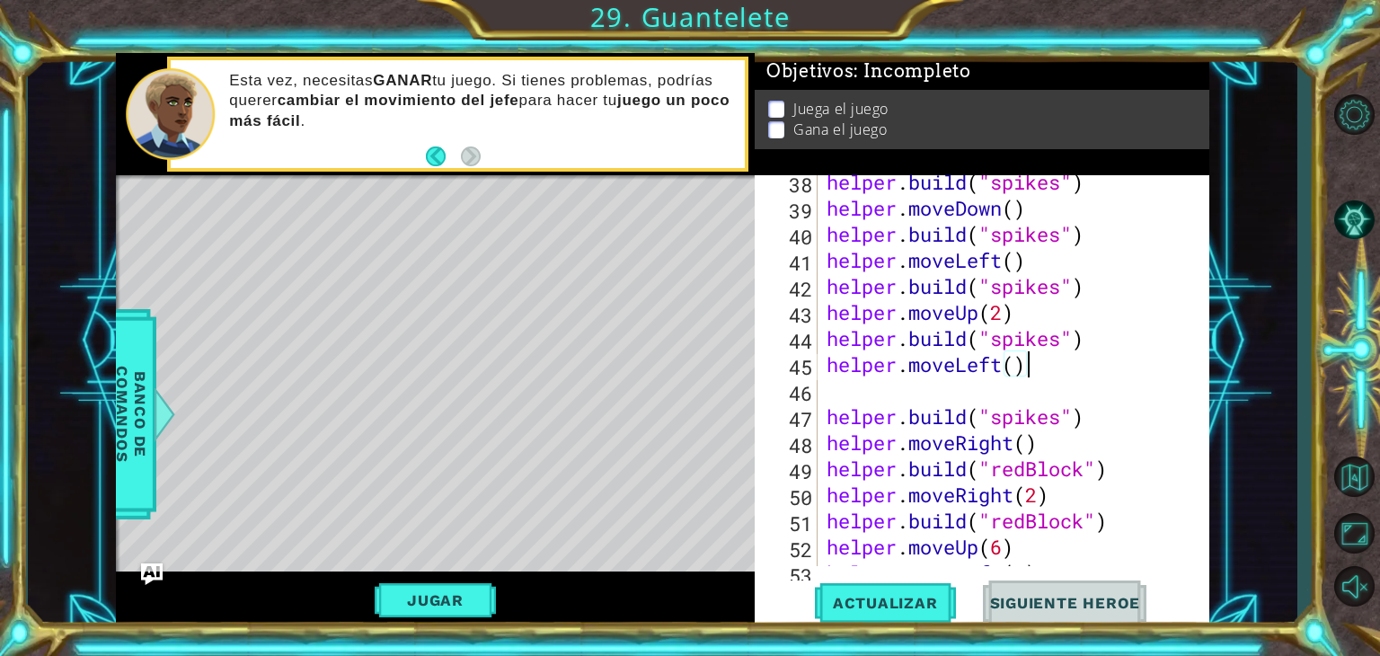
click at [890, 388] on div "helper . build ( "spikes" ) helper . moveDown ( ) helper . build ( "spikes" ) h…" at bounding box center [1011, 390] width 377 height 443
type textarea "helper.moveLeft()"
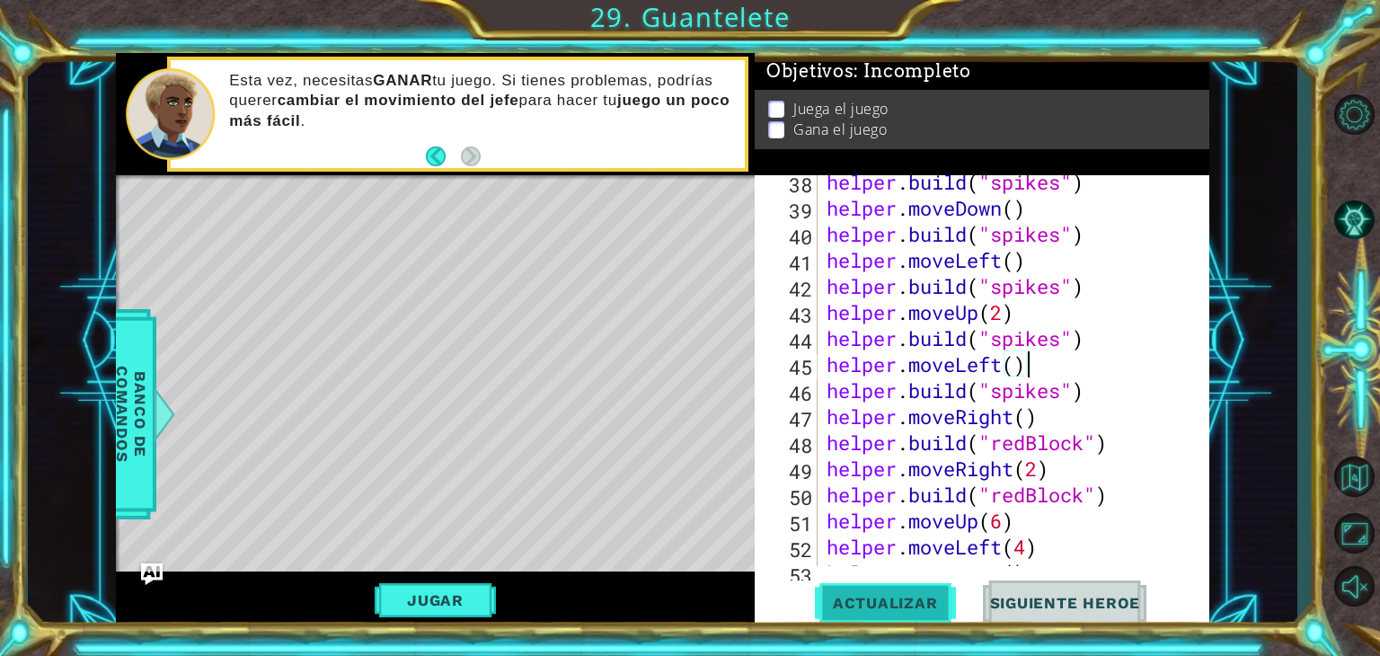
click at [904, 601] on span "Actualizar" at bounding box center [885, 603] width 141 height 18
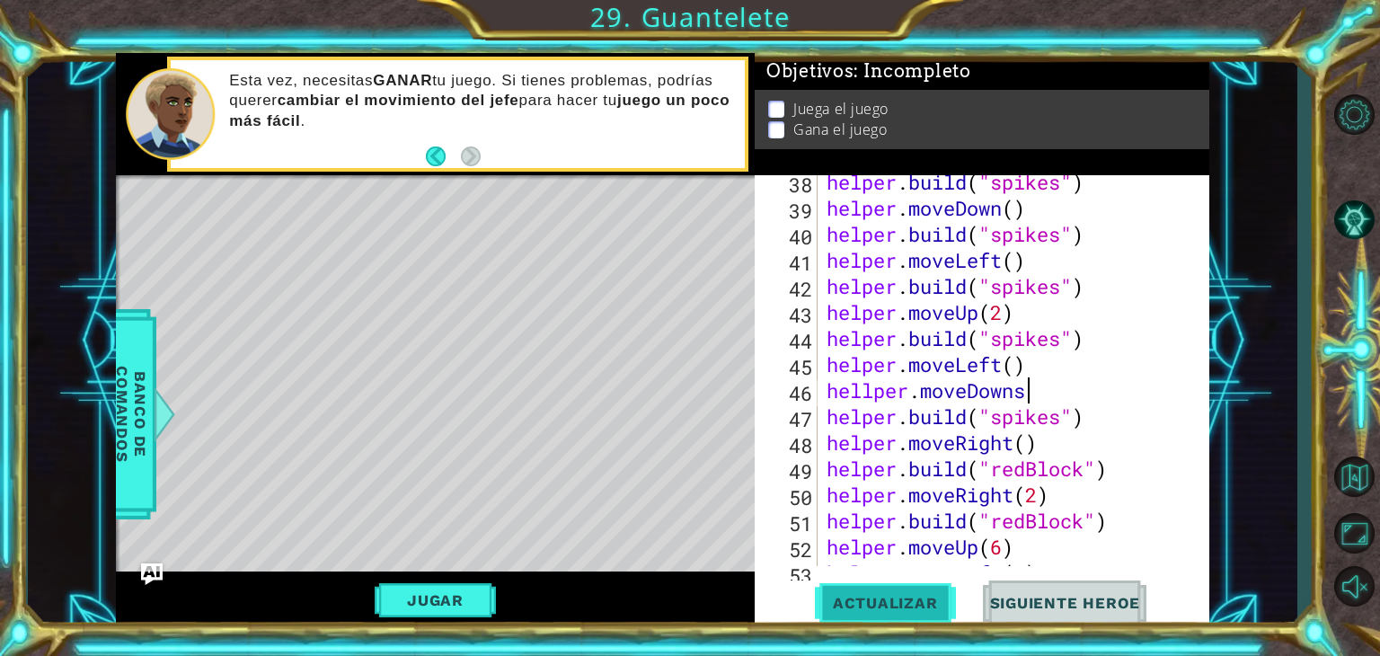
scroll to position [0, 7]
click at [906, 630] on div "1 ההההההההההההההההההההההההההההההההההההההההההההההההההההההההההההההההההההההההההההה…" at bounding box center [690, 328] width 1380 height 656
click at [907, 625] on button "Actualizar" at bounding box center [885, 603] width 141 height 46
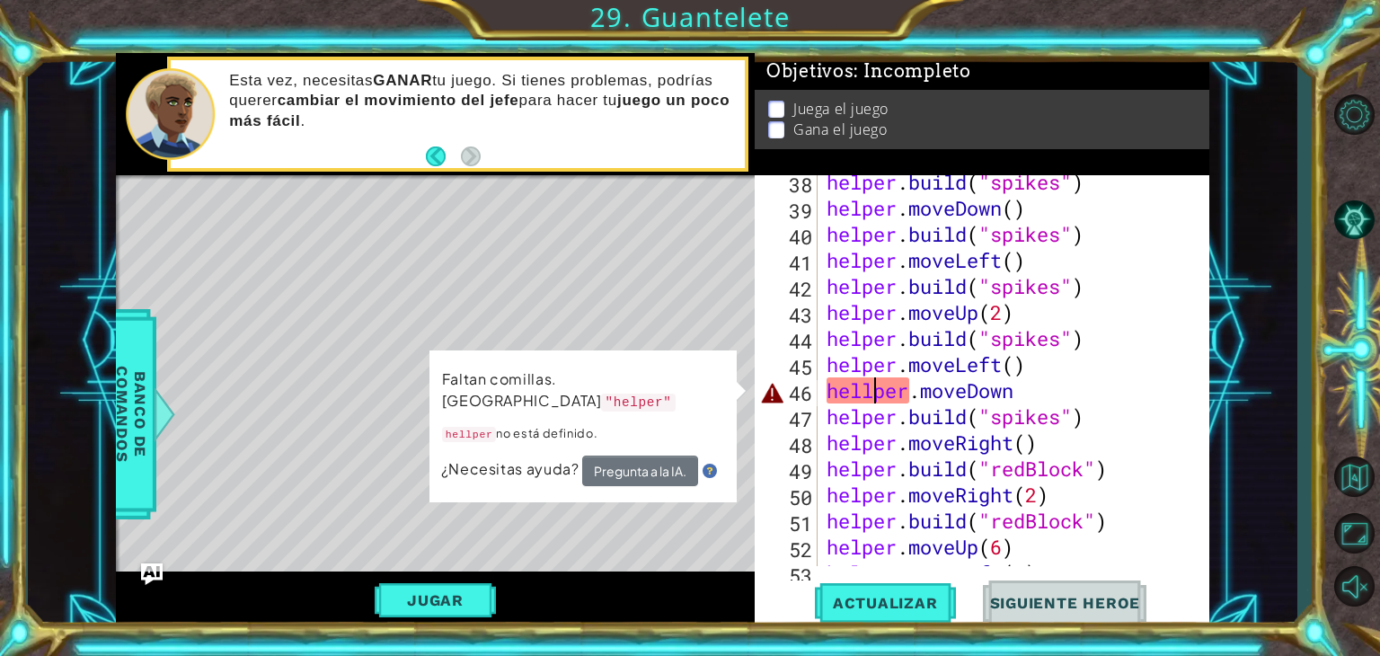
click at [871, 391] on div "helper . build ( "spikes" ) helper . moveDown ( ) helper . build ( "spikes" ) h…" at bounding box center [1011, 390] width 377 height 443
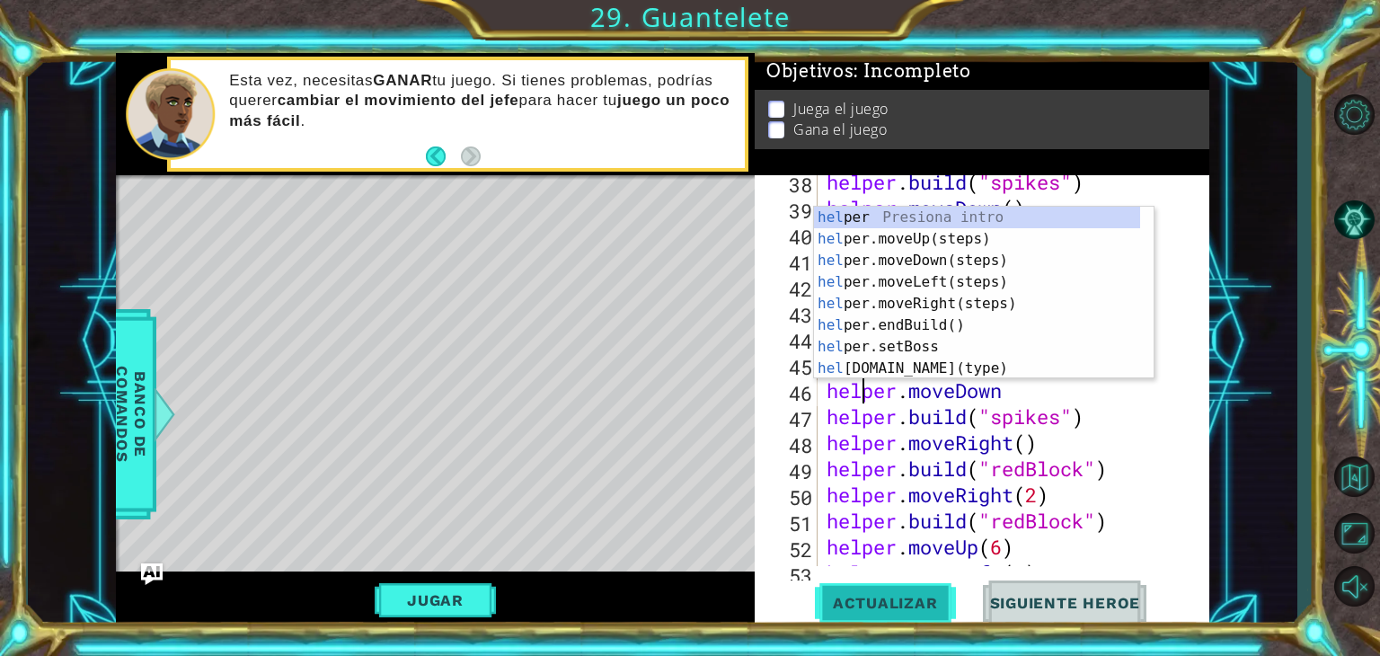
click at [870, 603] on span "Actualizar" at bounding box center [885, 603] width 141 height 18
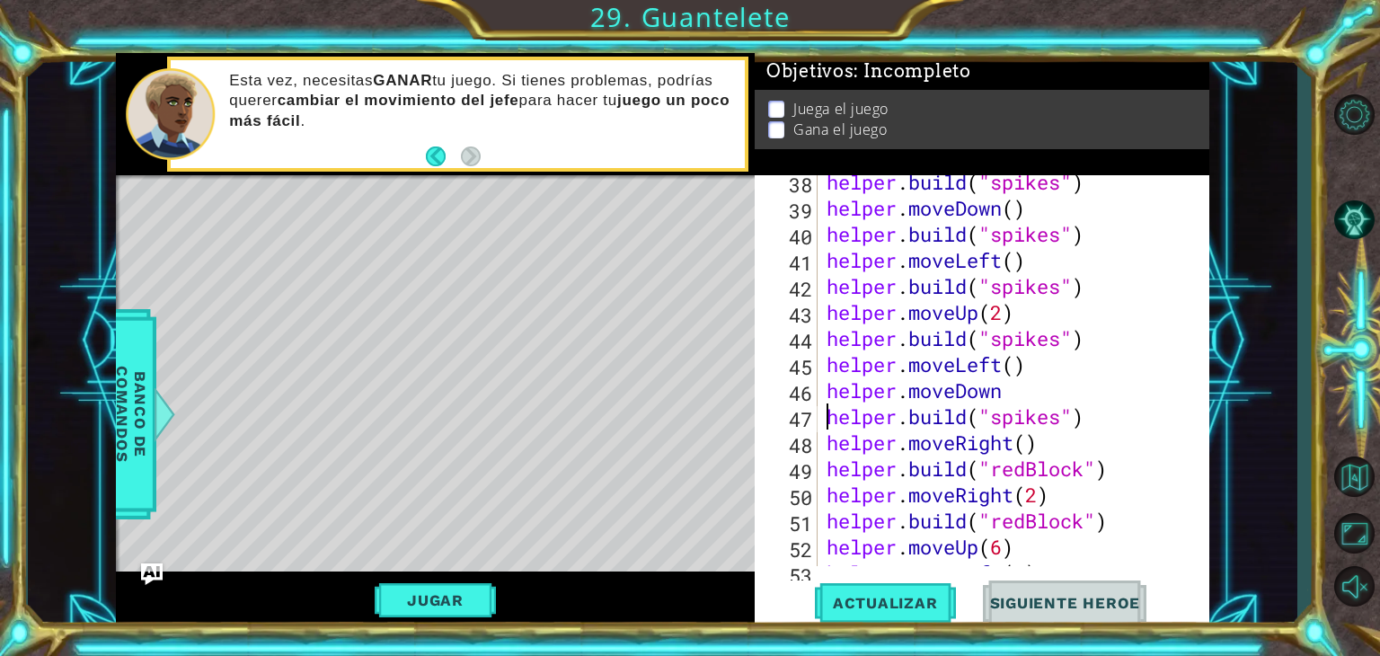
click at [829, 426] on div "helper . build ( "spikes" ) helper . moveDown ( ) helper . build ( "spikes" ) h…" at bounding box center [1011, 390] width 377 height 443
drag, startPoint x: 828, startPoint y: 421, endPoint x: 904, endPoint y: 410, distance: 76.3
click at [904, 410] on div "helper . build ( "spikes" ) helper . moveDown ( ) helper . build ( "spikes" ) h…" at bounding box center [1011, 390] width 377 height 443
click at [1099, 419] on div "helper . build ( "spikes" ) helper . moveDown ( ) helper . build ( "spikes" ) h…" at bounding box center [1011, 390] width 377 height 443
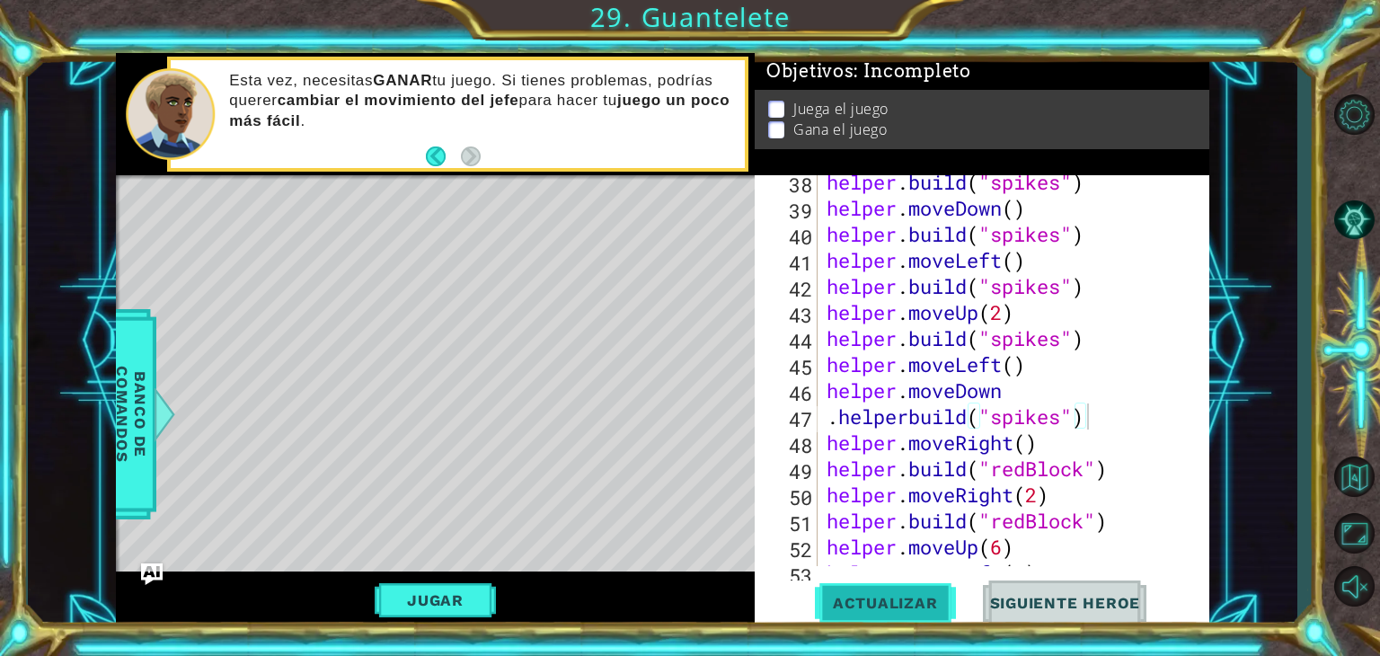
click at [877, 615] on button "Actualizar" at bounding box center [885, 603] width 141 height 46
type textarea "."
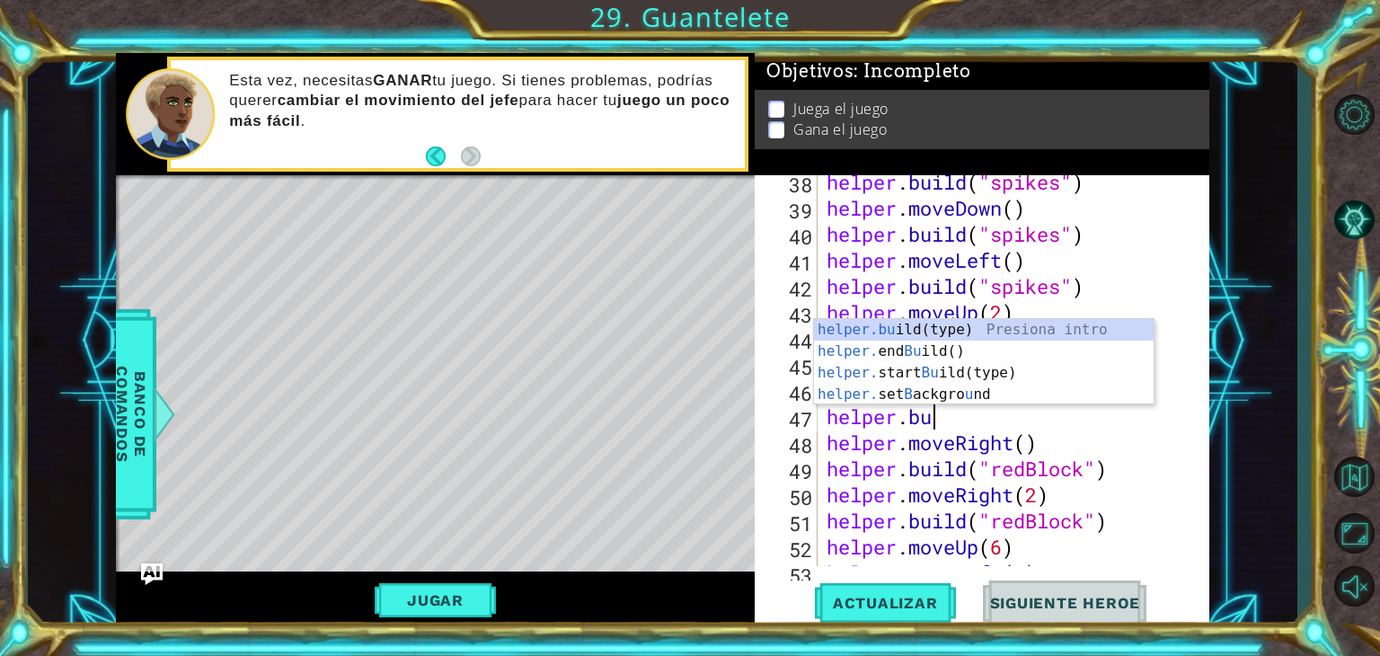
scroll to position [0, 4]
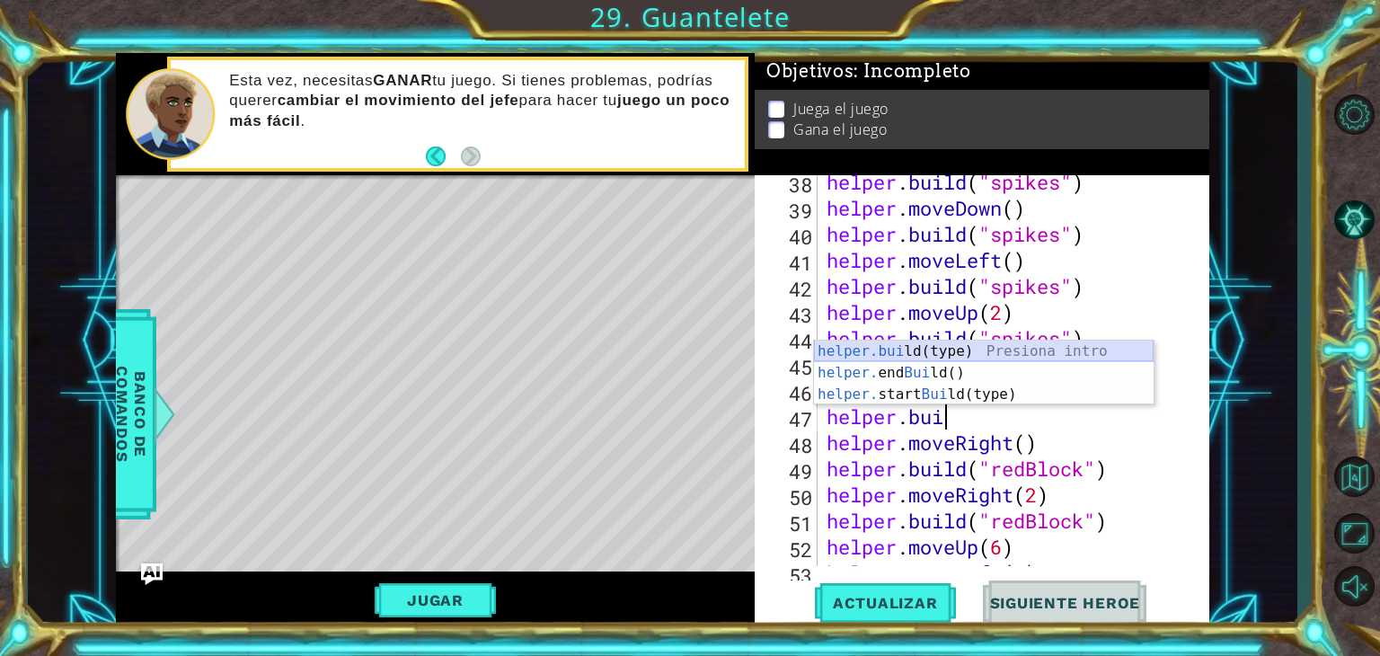
click at [1116, 354] on div "helper.[PERSON_NAME](type) Presiona intro helper. end [PERSON_NAME]() Presiona …" at bounding box center [984, 394] width 340 height 108
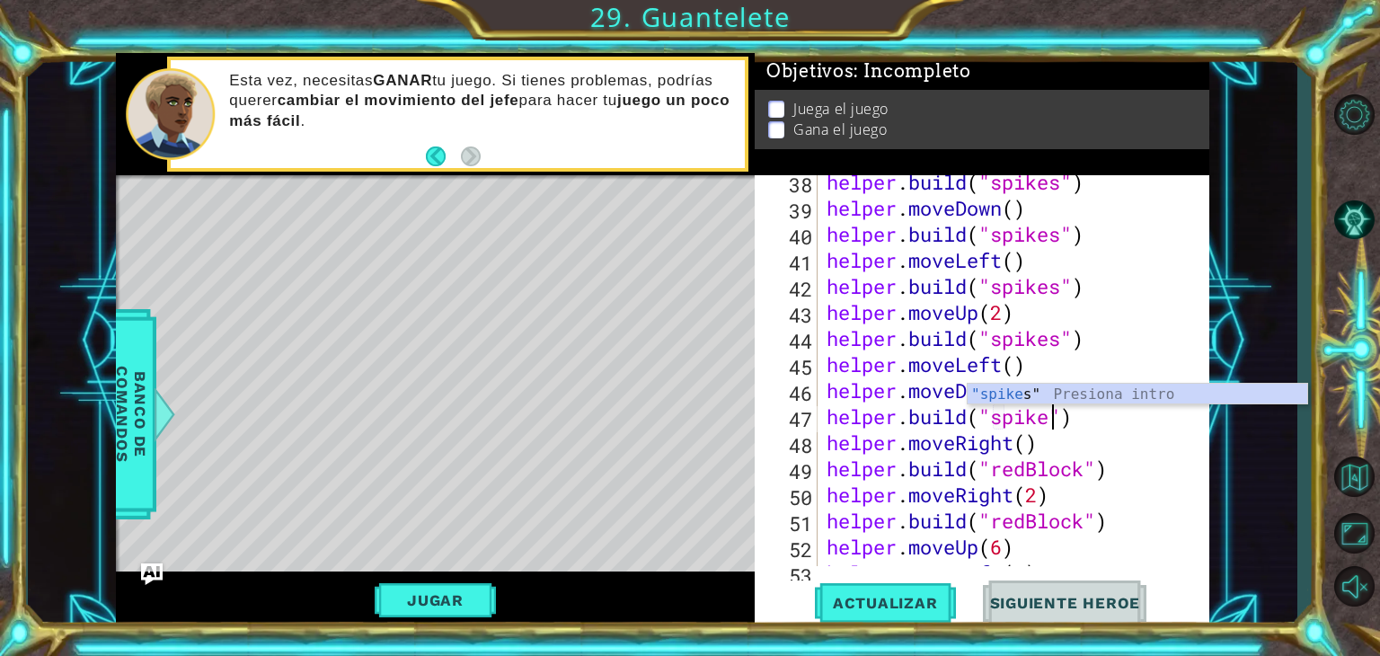
scroll to position [0, 11]
type textarea "[DOMAIN_NAME]("spikes")"
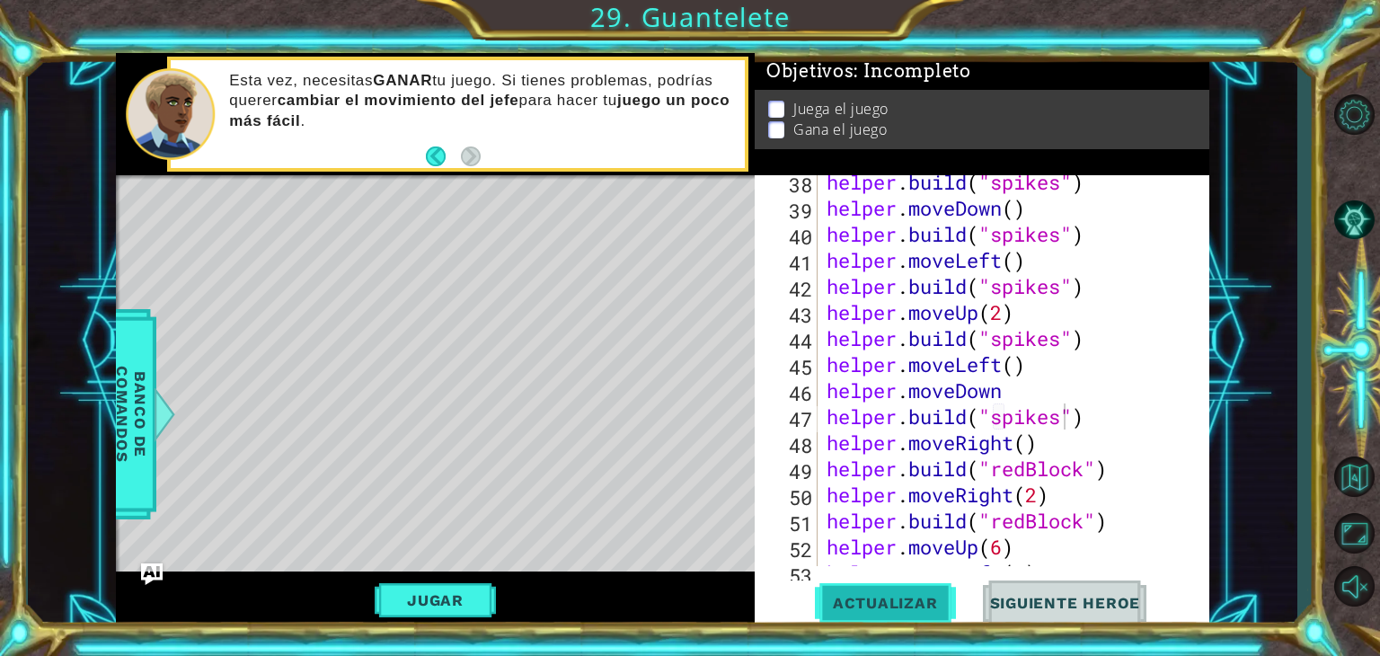
click at [896, 598] on span "Actualizar" at bounding box center [885, 603] width 141 height 18
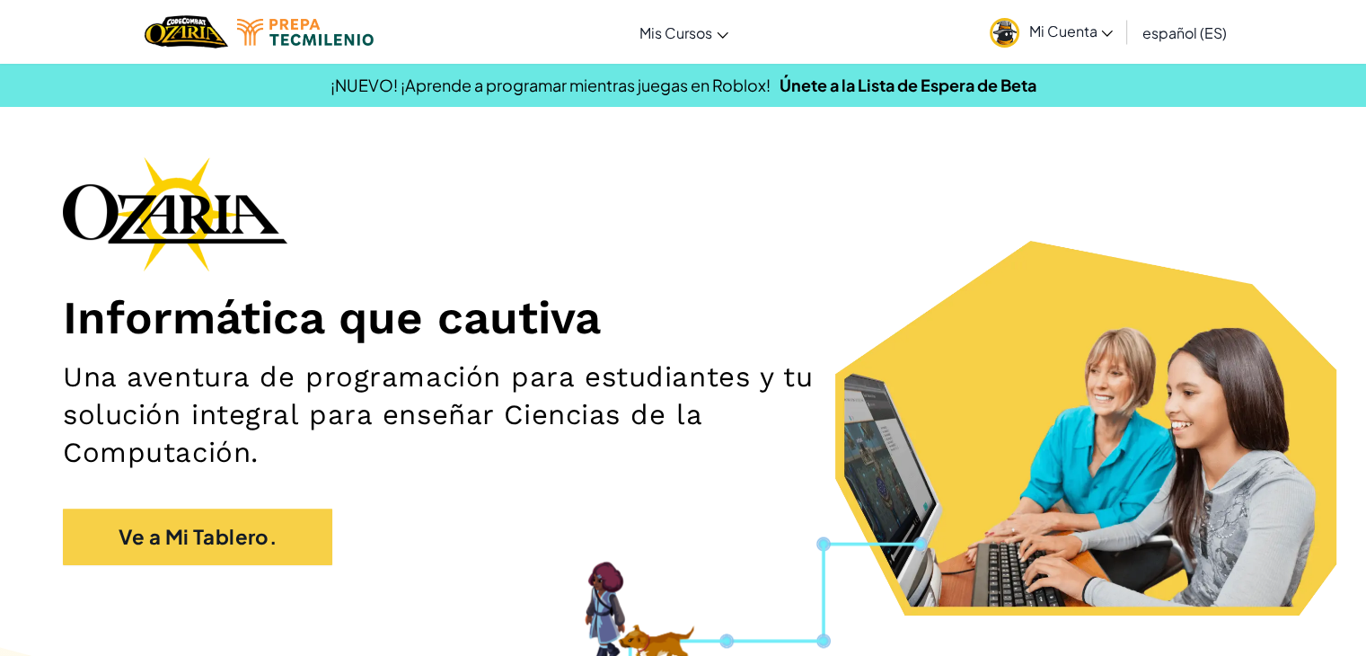
click at [1010, 23] on img at bounding box center [1005, 33] width 30 height 30
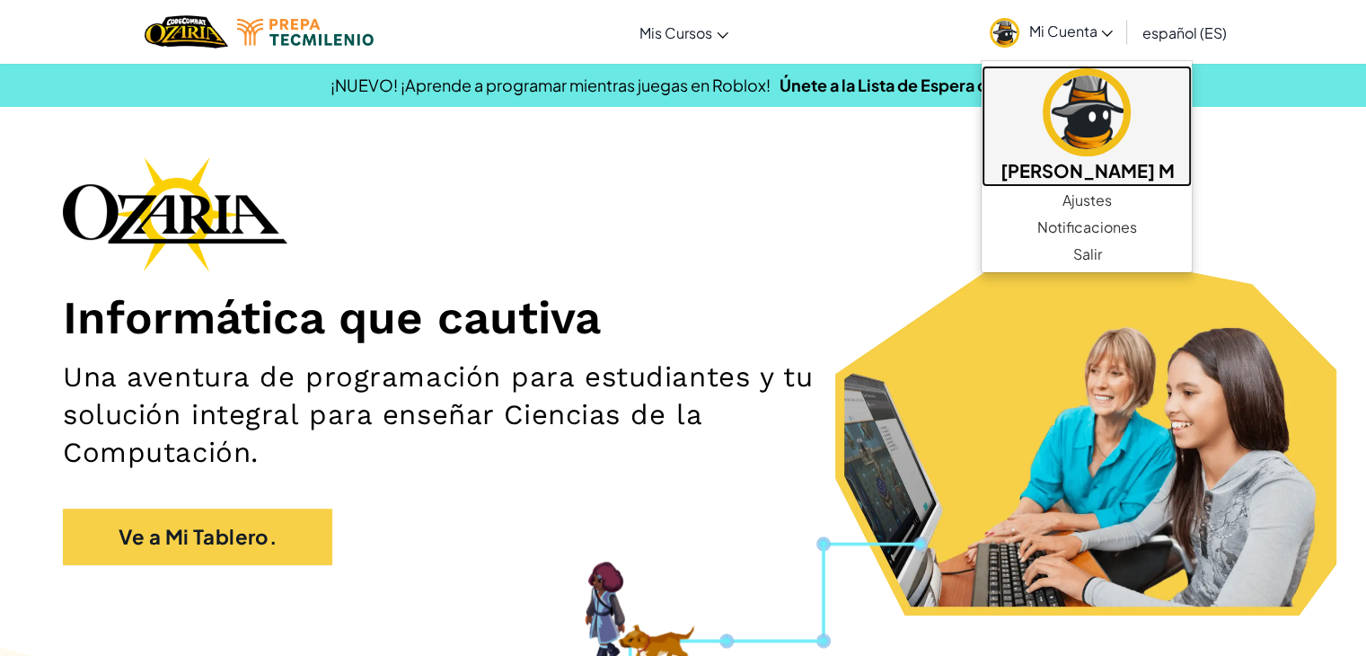
click at [1030, 151] on link "Lazaro Mendoza M" at bounding box center [1087, 126] width 210 height 121
